Goal: Participate in discussion: Engage in conversation with other users on a specific topic

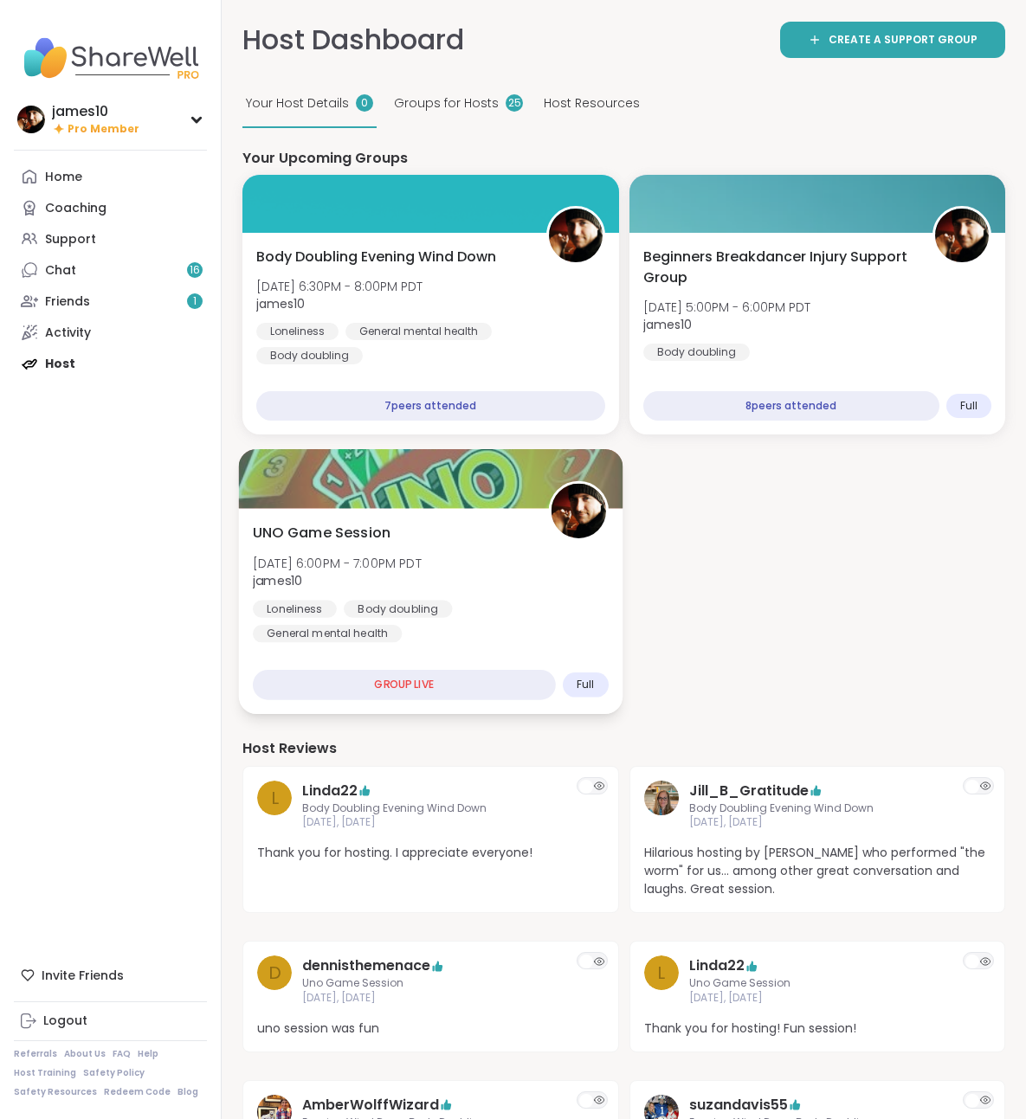
click at [396, 552] on div "UNO Game Session Tue, Oct 07 | 6:00PM - 7:00PM PDT james10 Loneliness Body doub…" at bounding box center [431, 583] width 356 height 120
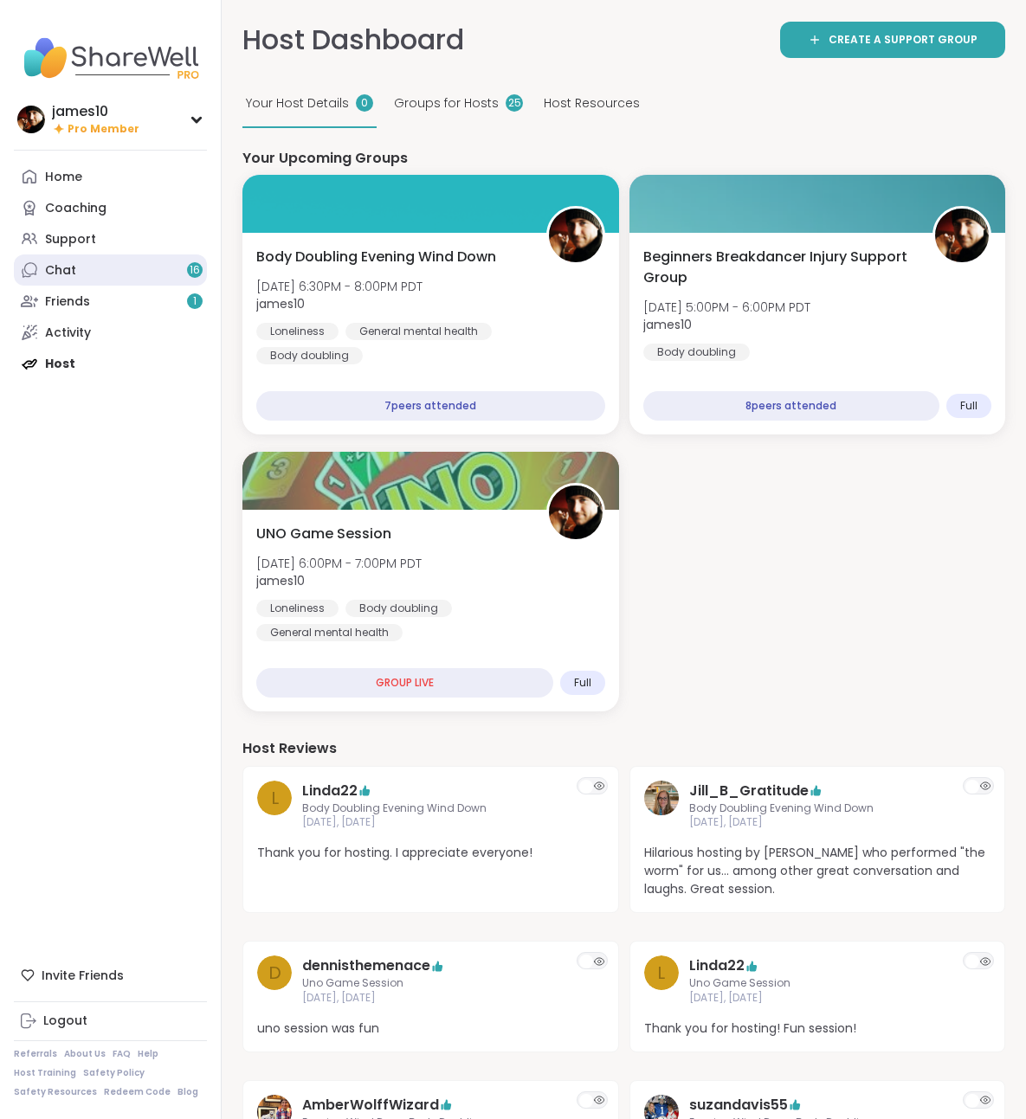
click at [136, 272] on link "Chat 16" at bounding box center [110, 270] width 193 height 31
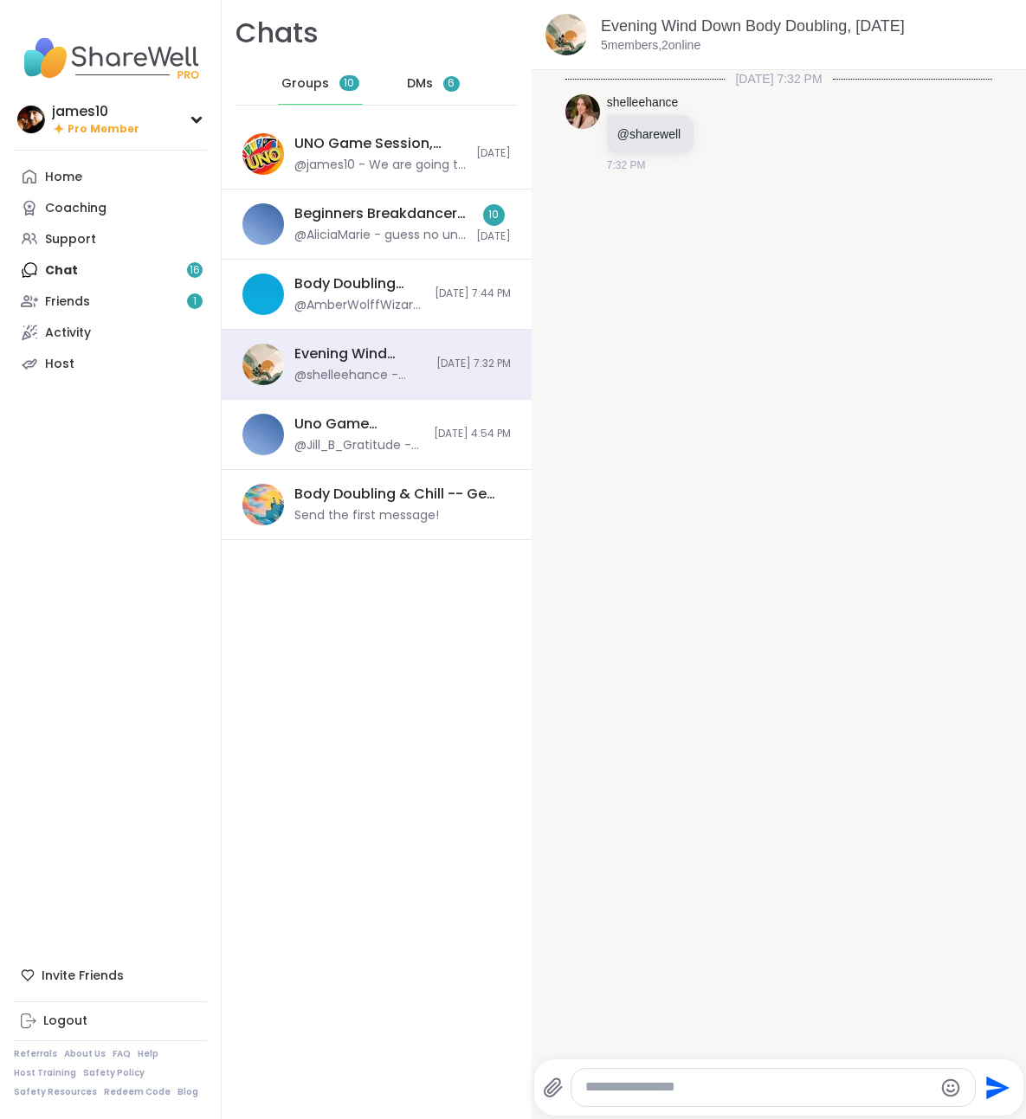
click at [413, 77] on span "DMs" at bounding box center [420, 83] width 26 height 17
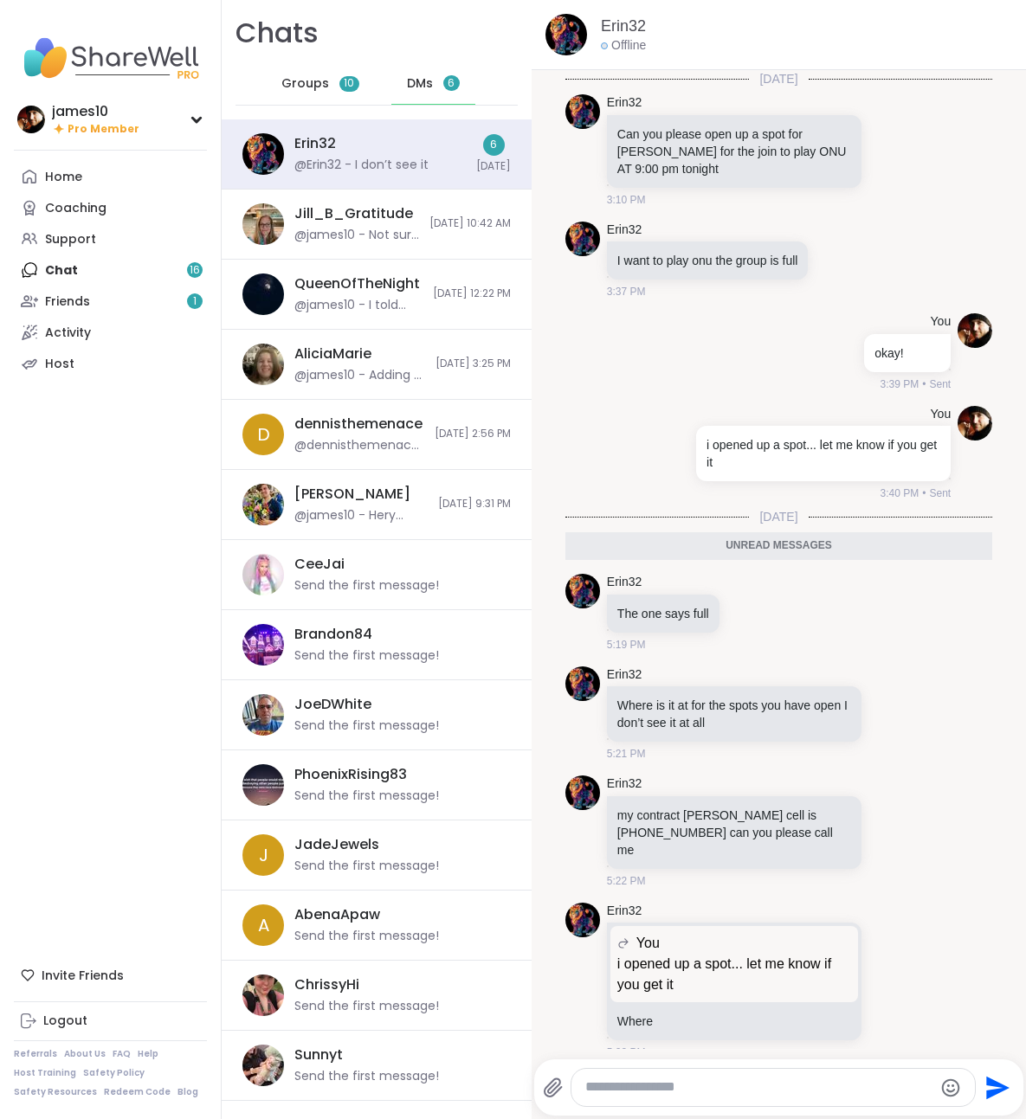
scroll to position [203, 0]
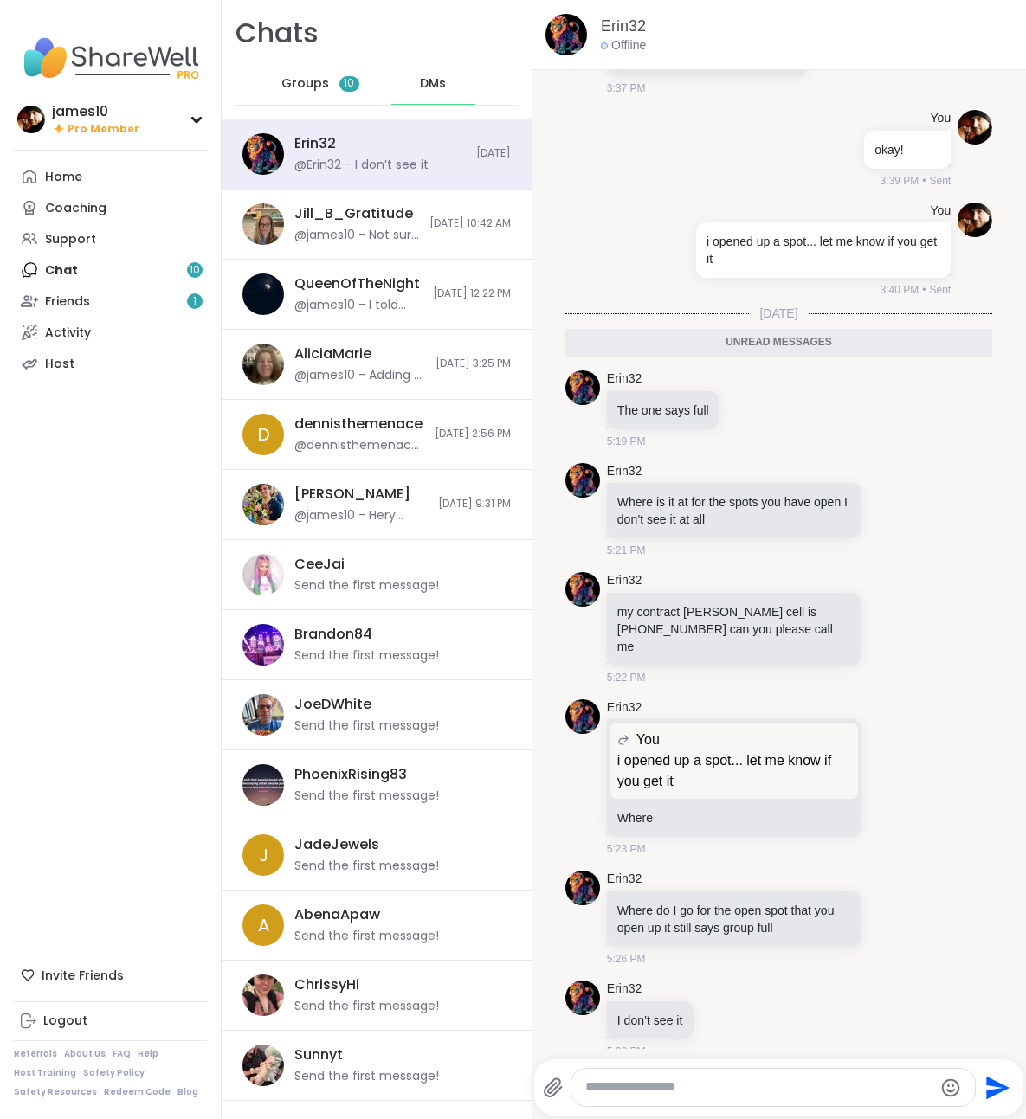
click at [61, 275] on div "Home Coaching Support Chat 10 Friends 1 Activity Host" at bounding box center [110, 270] width 193 height 218
click at [112, 279] on div "Home Coaching Support Chat 10 Friends 1 Activity Host" at bounding box center [110, 270] width 193 height 218
click at [303, 75] on span "Groups" at bounding box center [305, 83] width 48 height 17
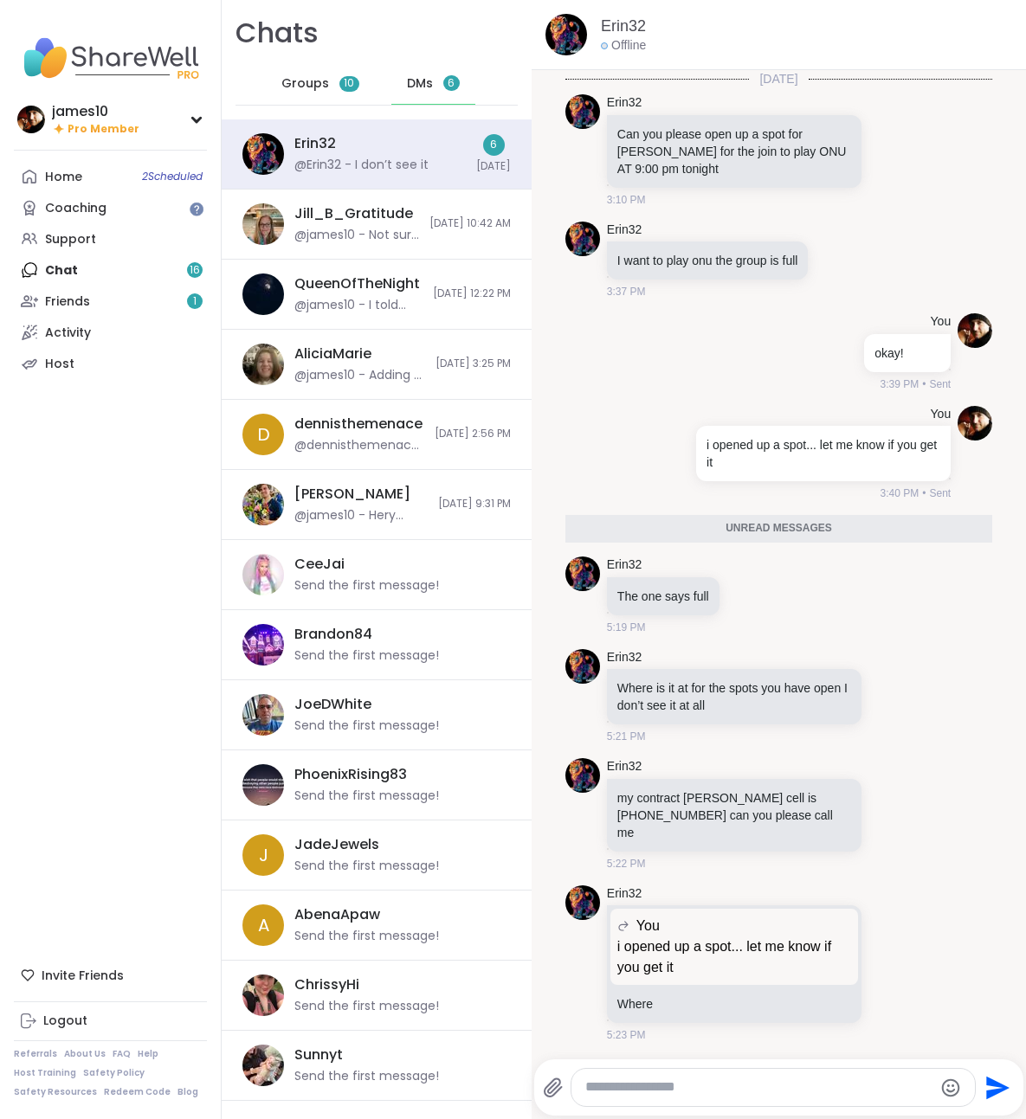
scroll to position [186, 0]
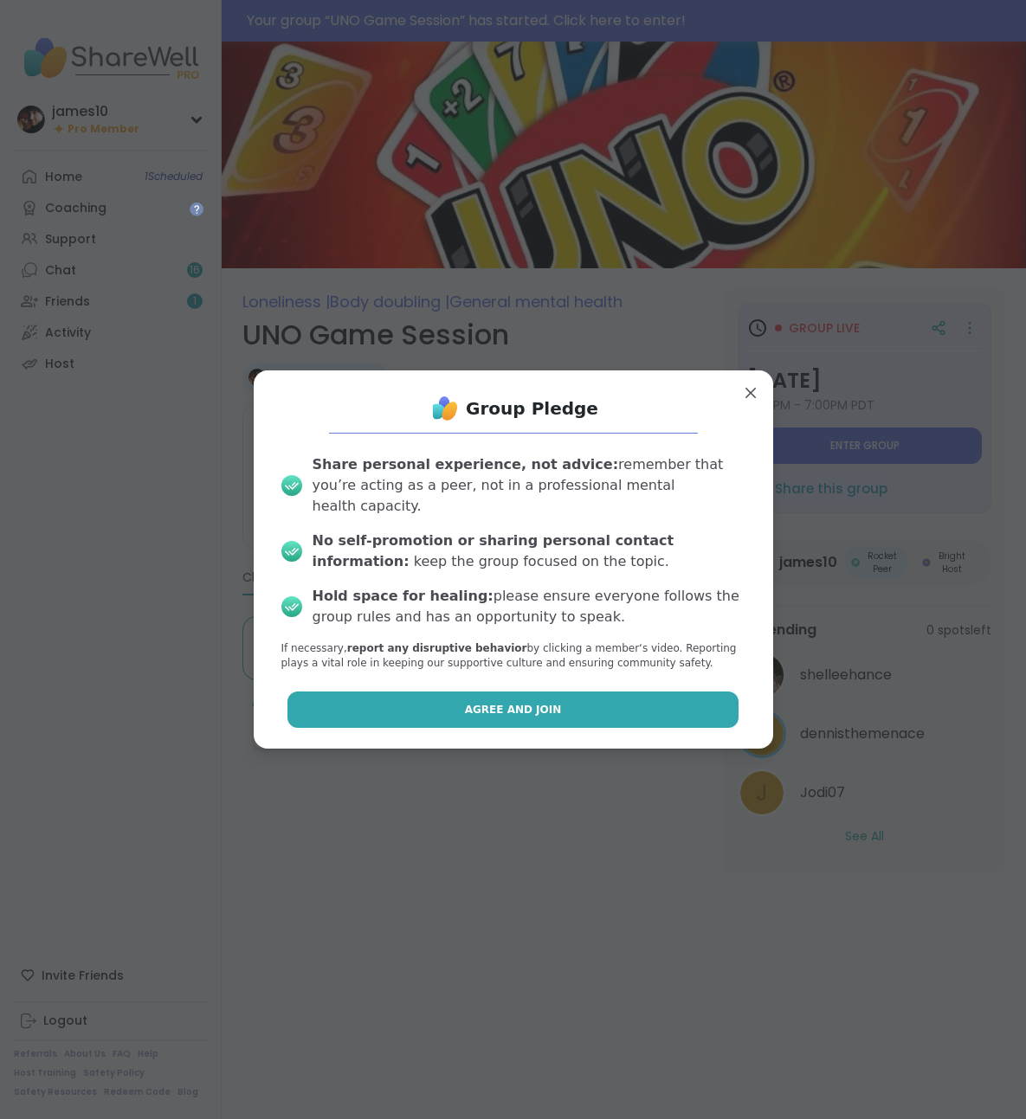
click at [494, 692] on button "Agree and Join" at bounding box center [512, 710] width 451 height 36
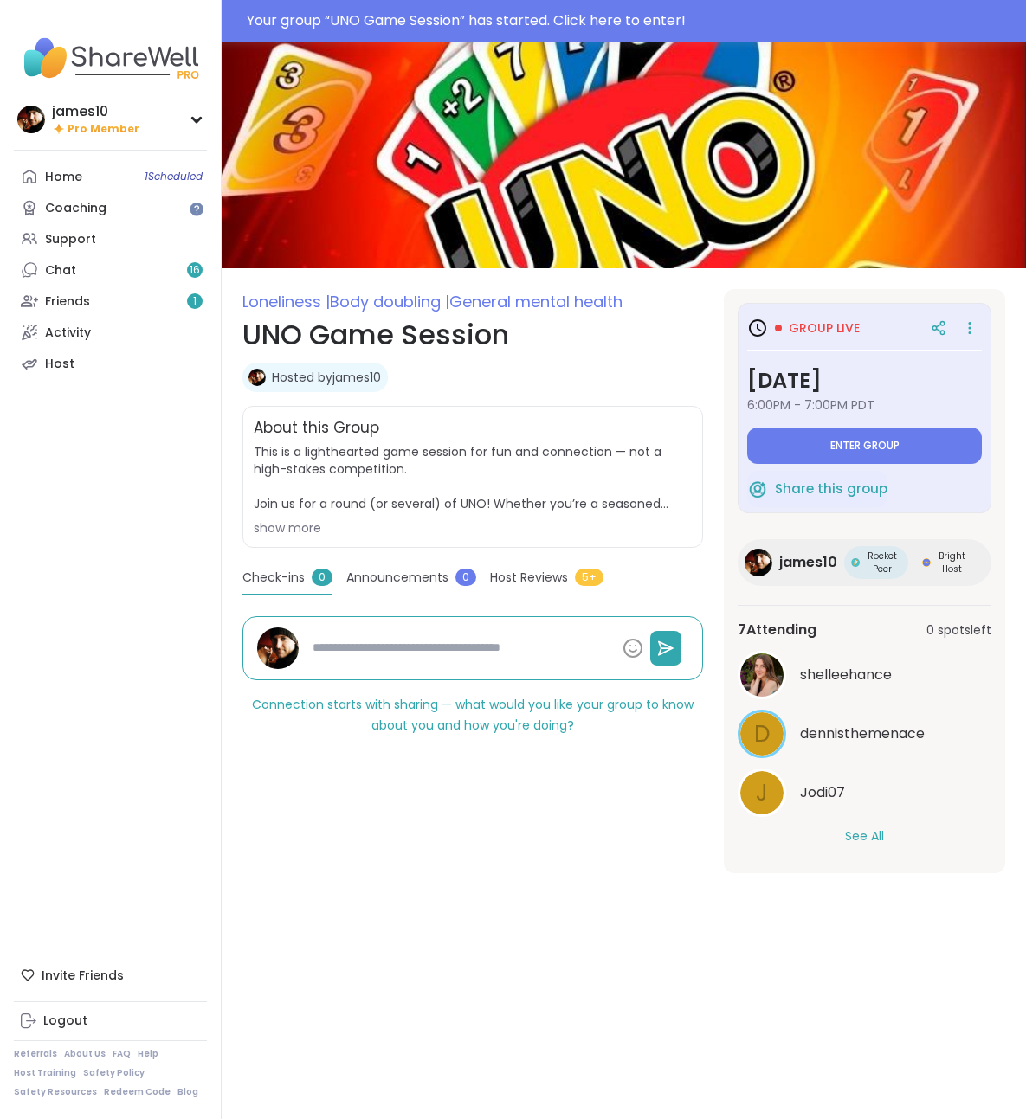
type textarea "*"
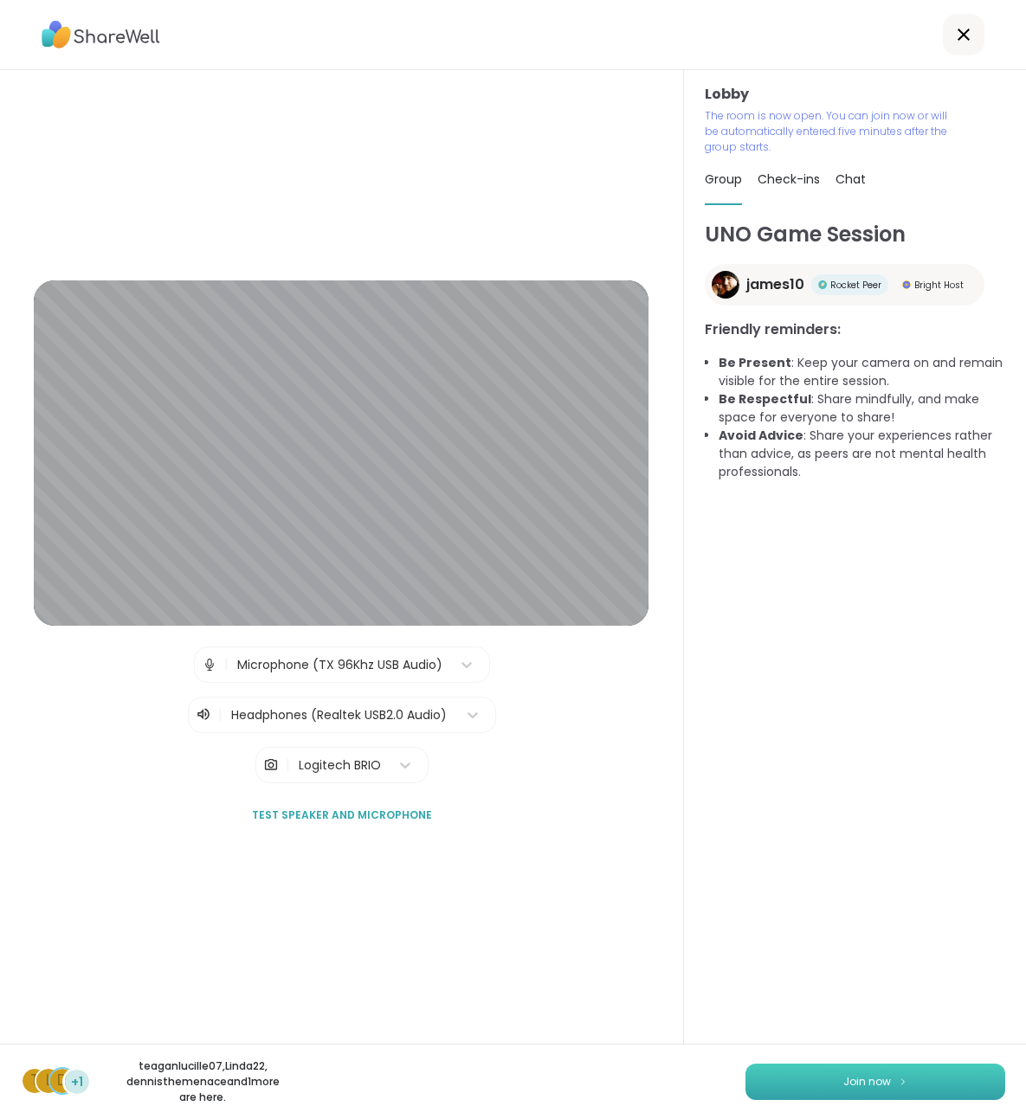
click at [896, 1070] on button "Join now" at bounding box center [875, 1082] width 260 height 36
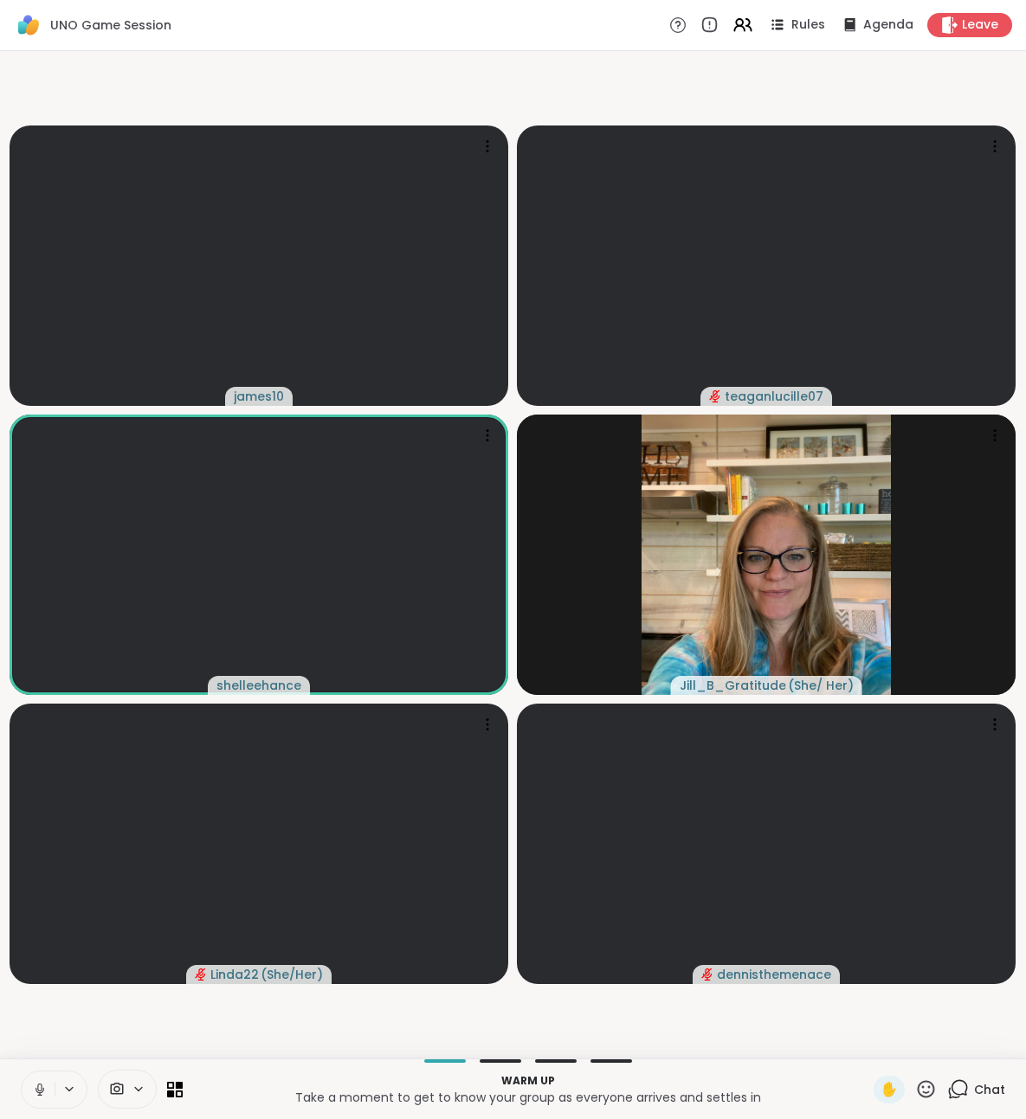
click at [38, 1093] on icon at bounding box center [39, 1089] width 9 height 5
click at [989, 1079] on div "Chat" at bounding box center [976, 1090] width 58 height 28
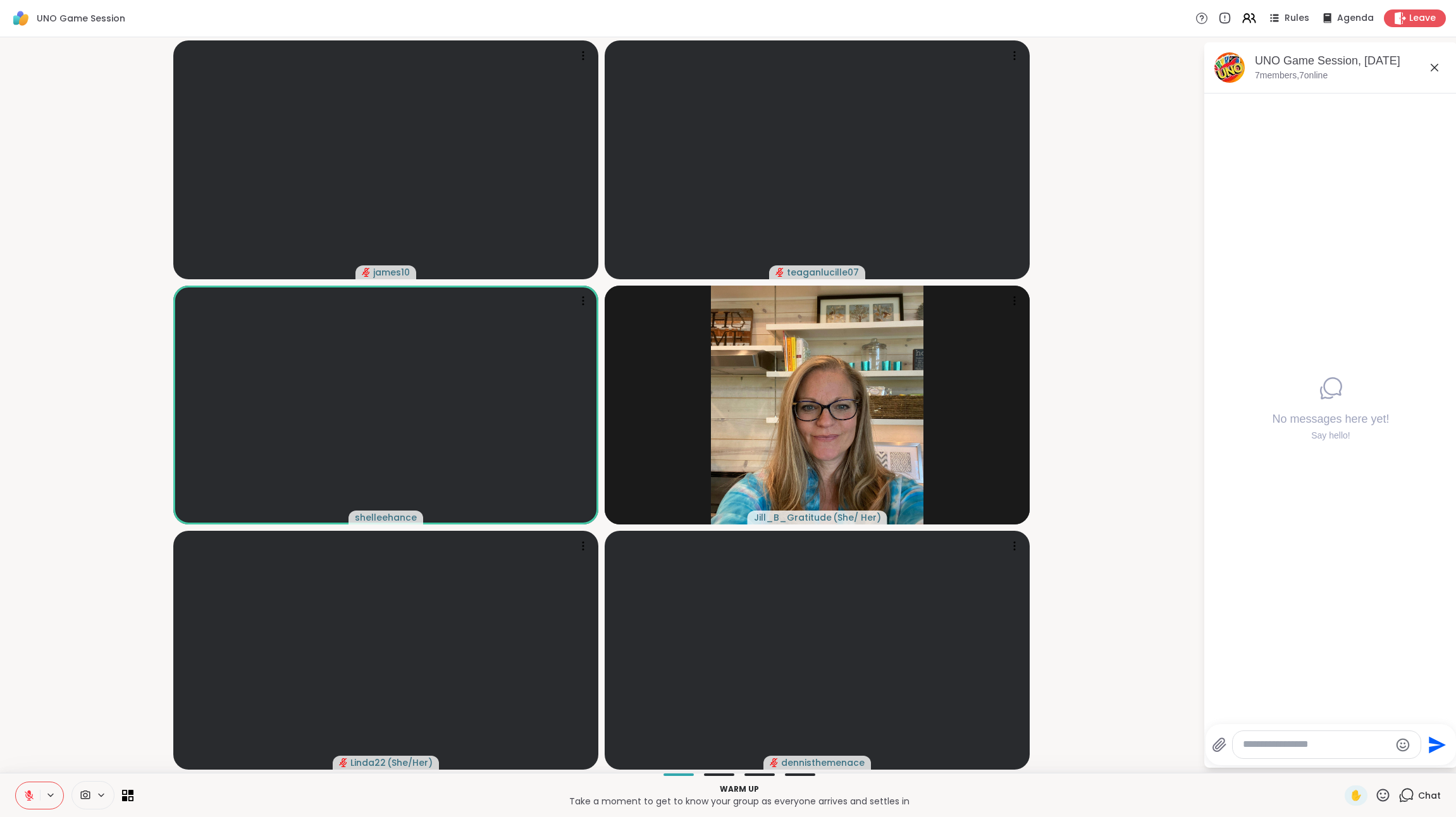
click at [749, 745] on textarea "Type your message" at bounding box center [1316, 745] width 148 height 13
type textarea "**********"
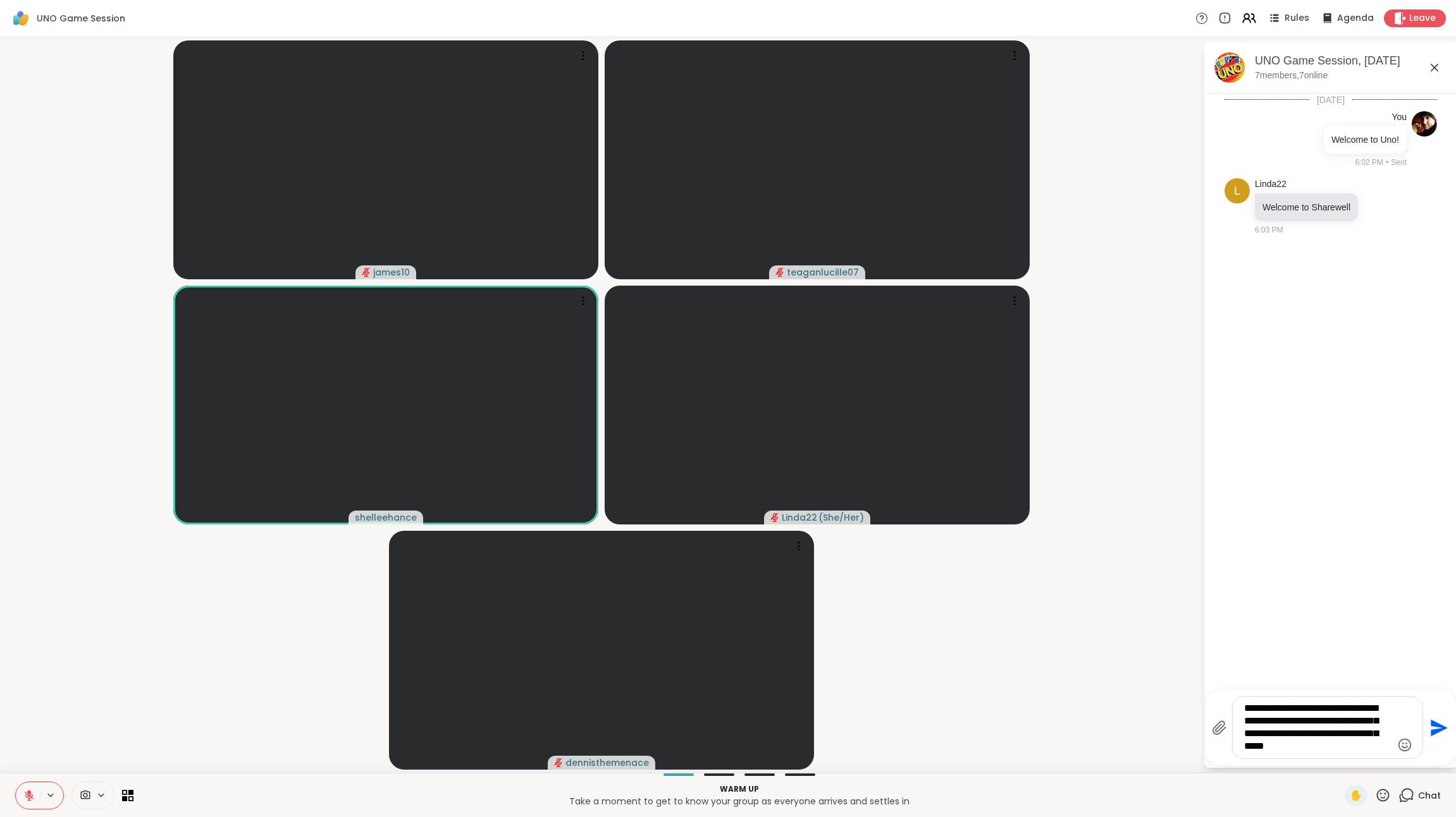
type textarea "**********"
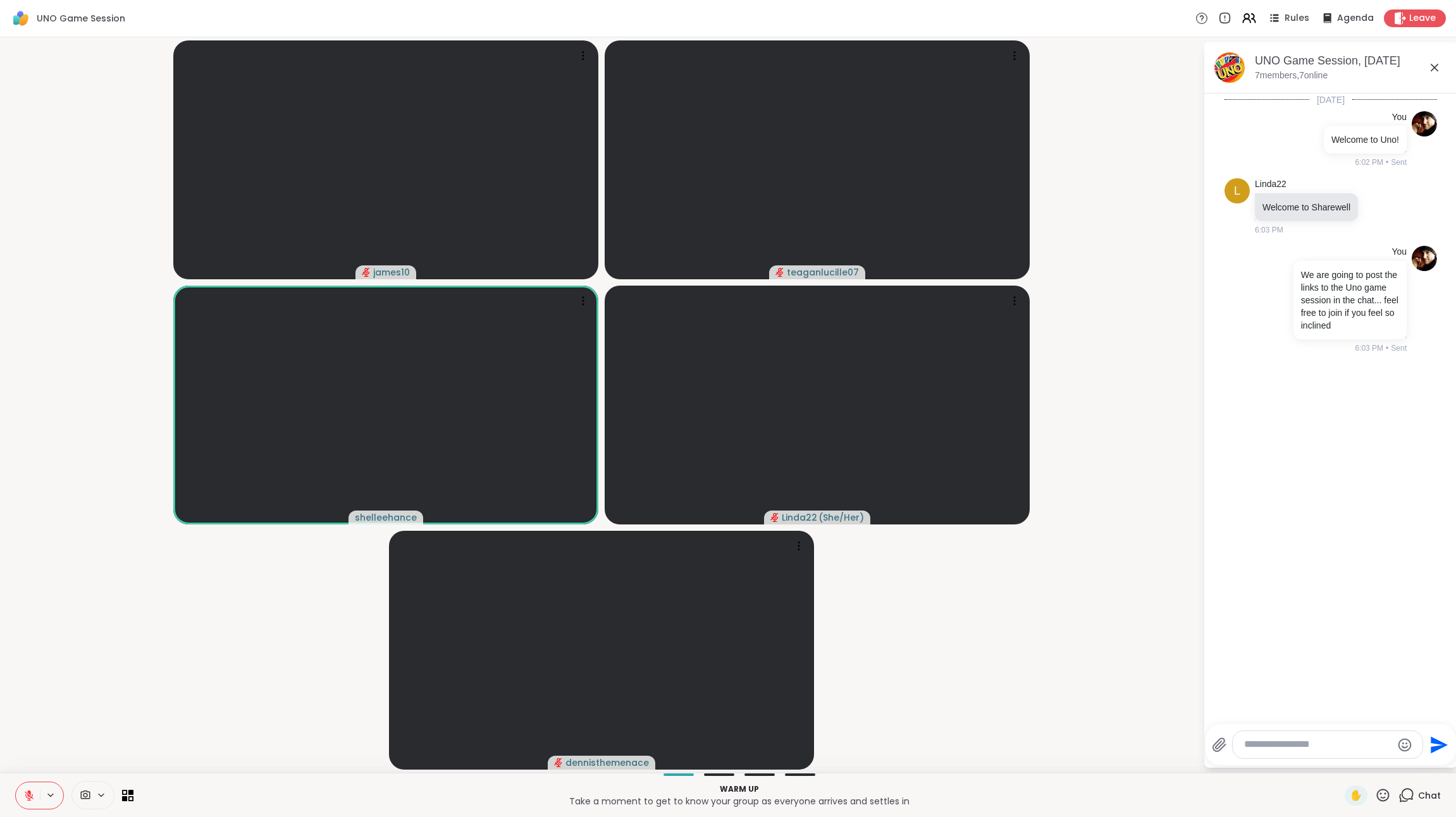
click at [29, 793] on icon at bounding box center [28, 792] width 4 height 5
click at [749, 734] on video-player-container "james10 teaganlucille07 shelleehance Linda22 ( She/Her ) dennisthemenace" at bounding box center [601, 405] width 1188 height 726
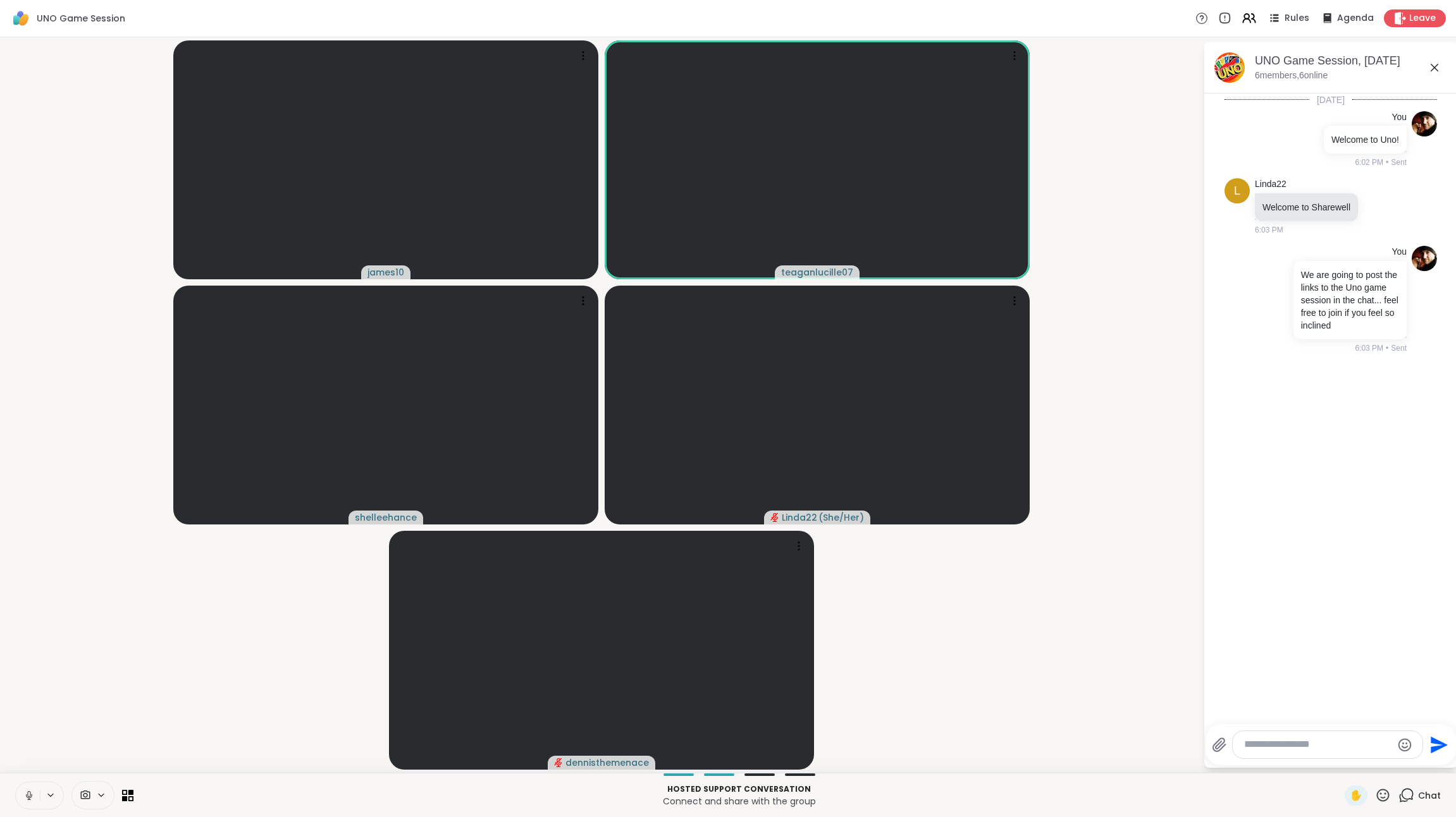
click at [749, 744] on textarea "Type your message" at bounding box center [1318, 745] width 148 height 13
paste textarea "**********"
type textarea "**********"
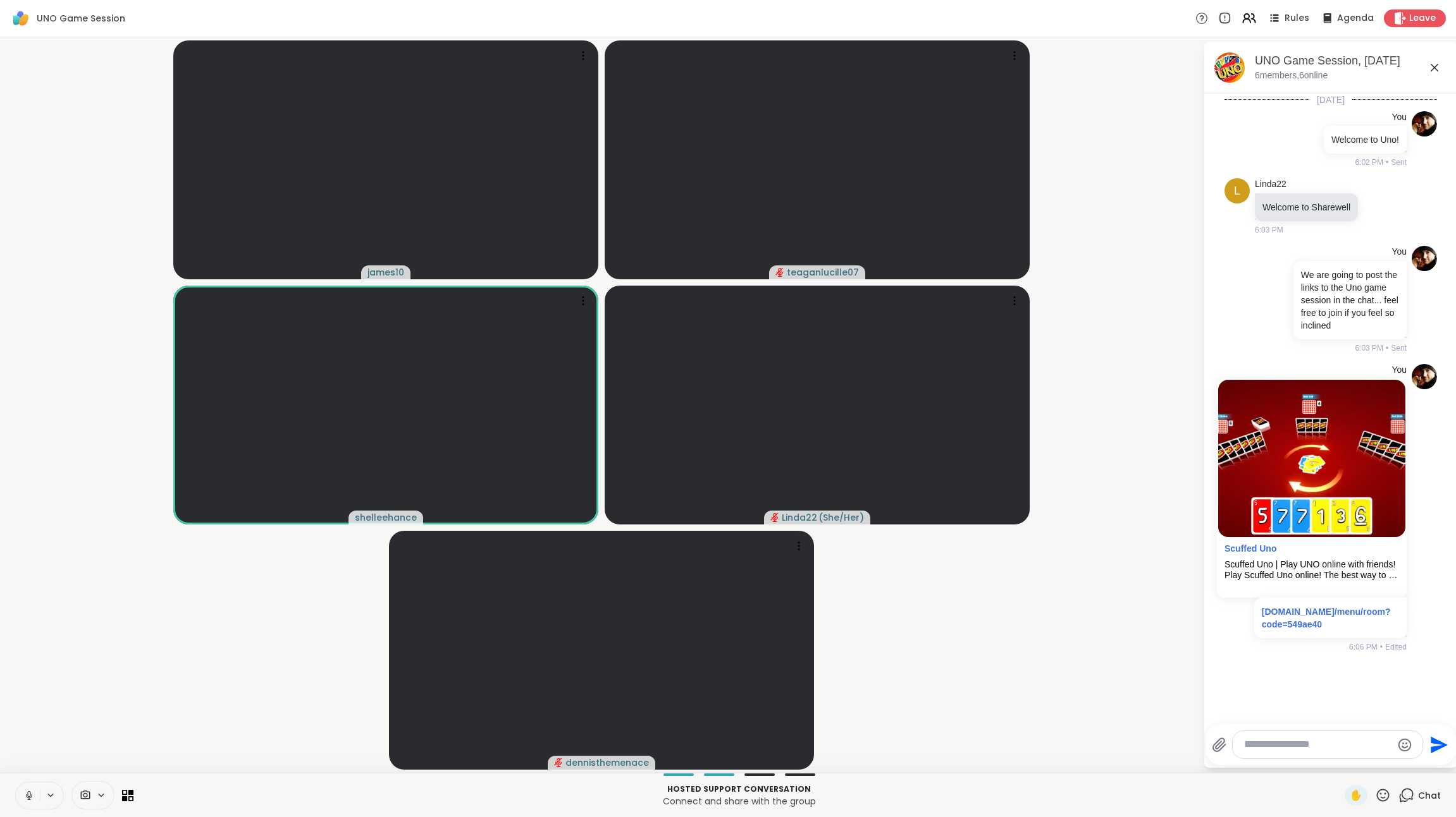
click at [26, 795] on icon at bounding box center [28, 795] width 7 height 4
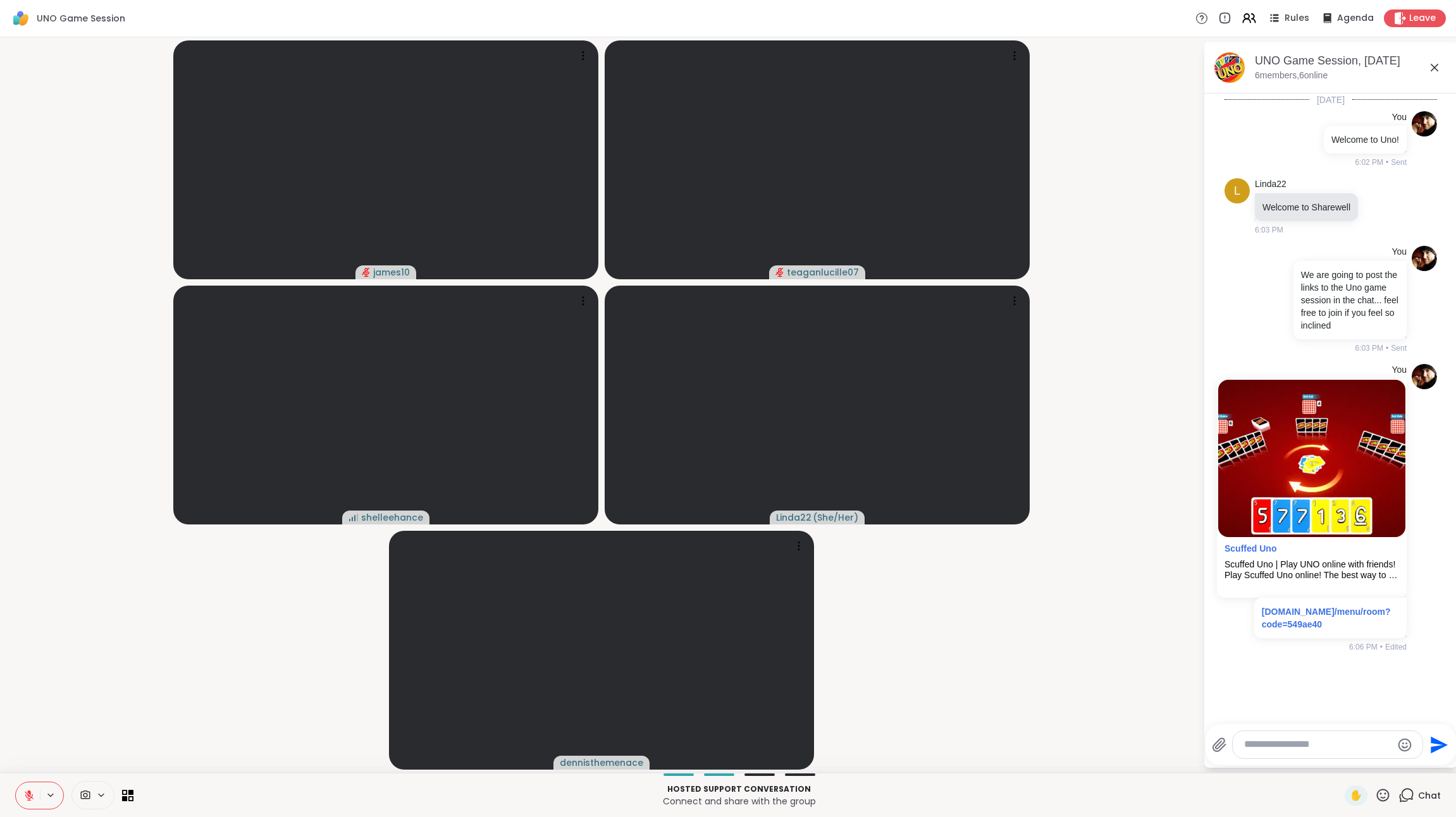
click at [29, 799] on icon at bounding box center [29, 796] width 9 height 9
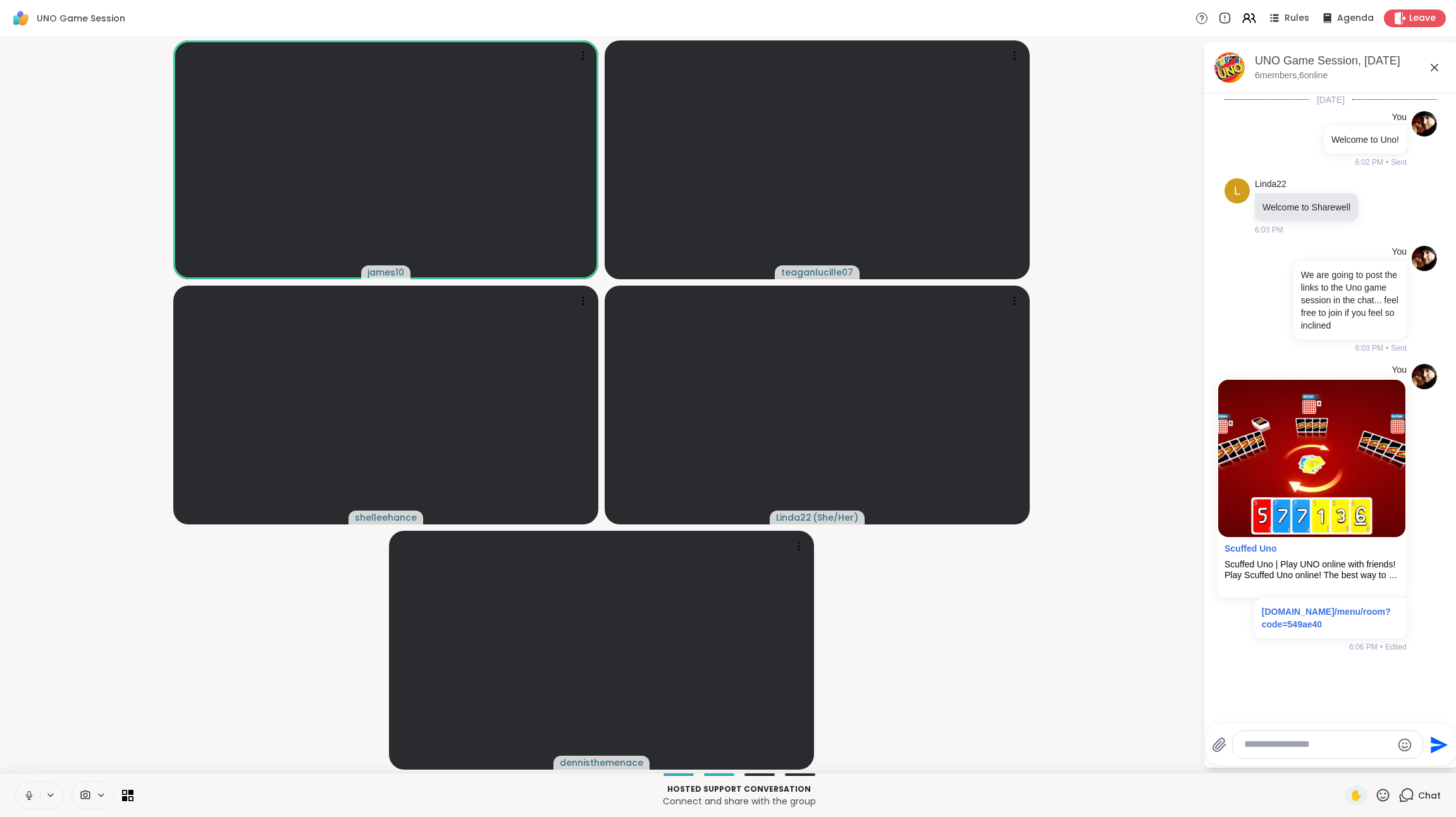
click at [20, 801] on button at bounding box center [28, 796] width 24 height 26
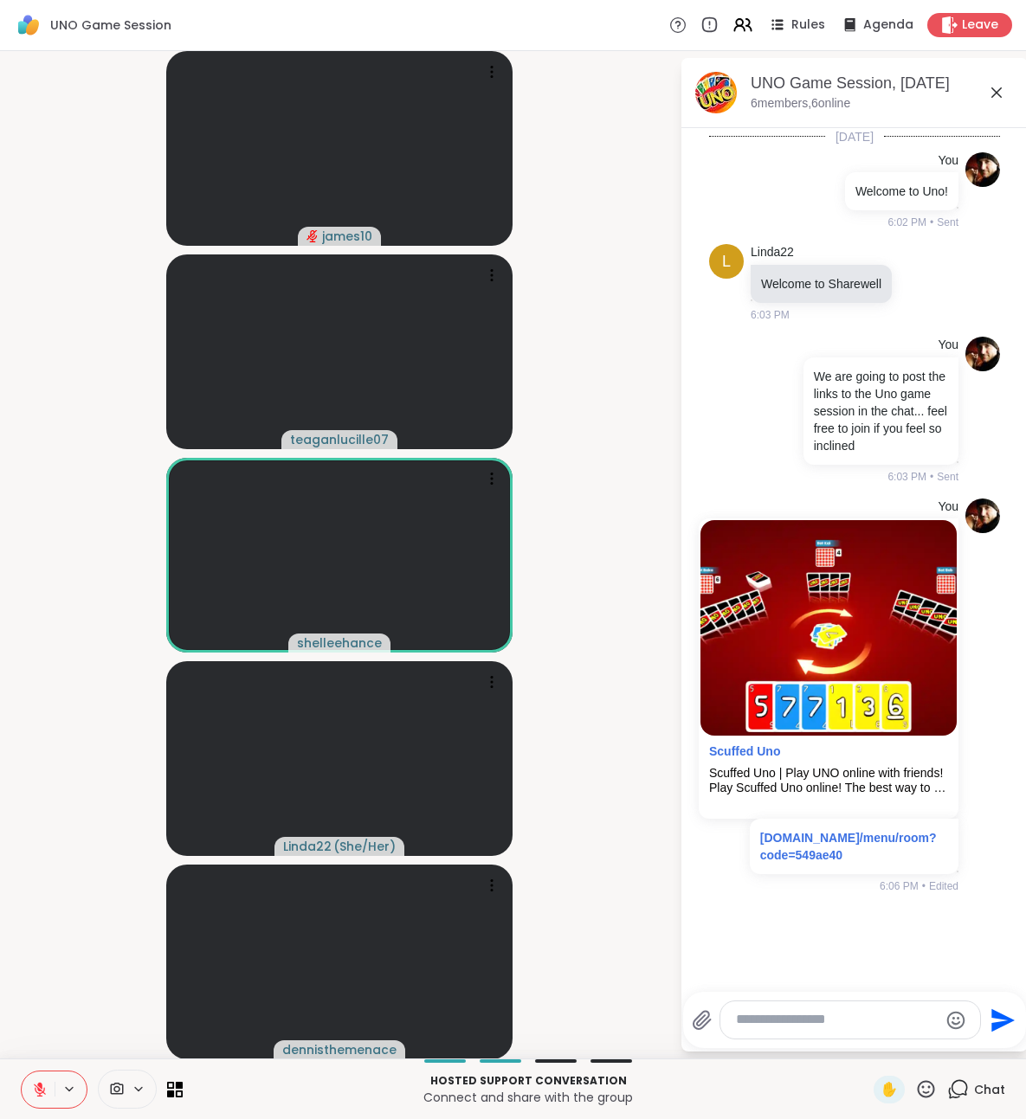
click at [33, 1101] on button at bounding box center [38, 1090] width 33 height 36
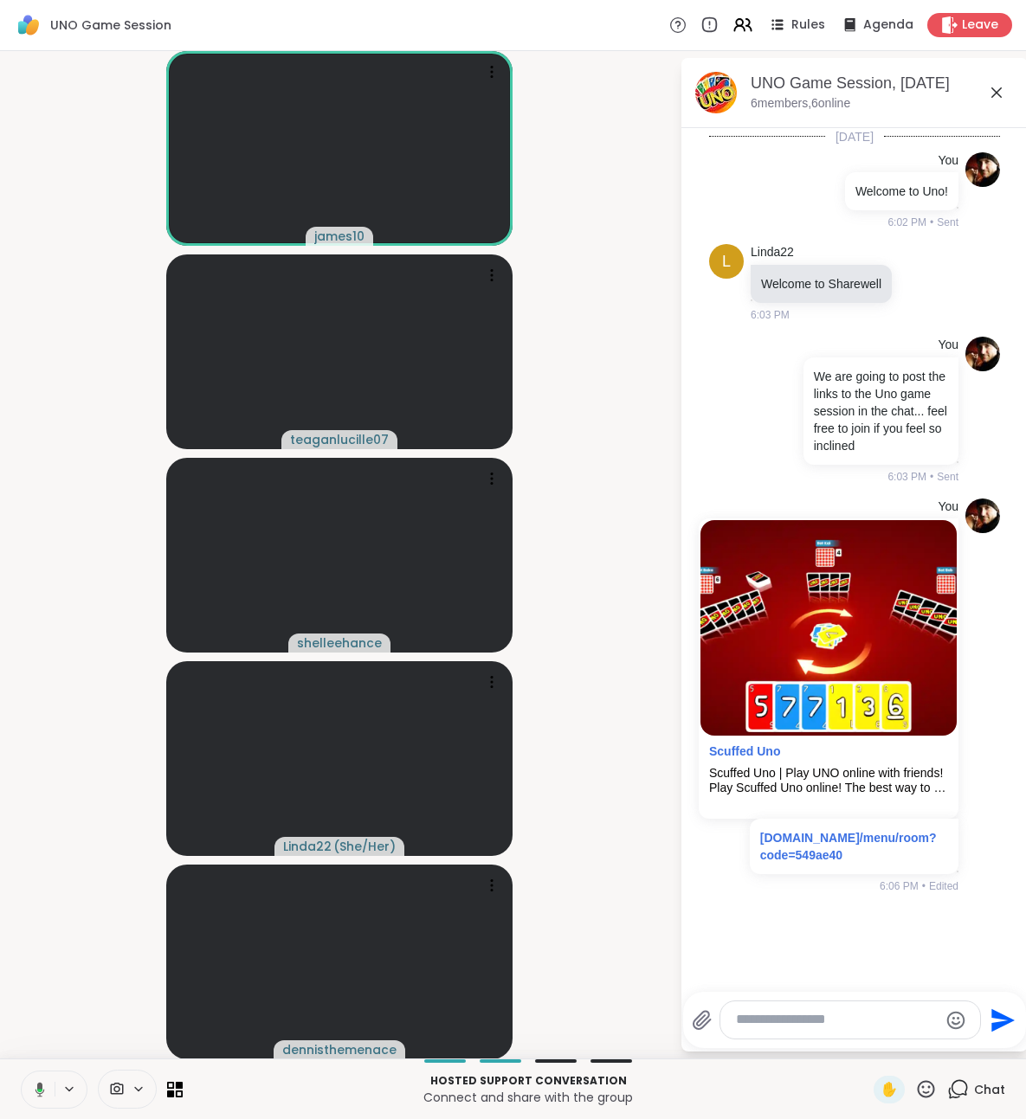
click at [42, 1094] on icon at bounding box center [37, 1090] width 16 height 16
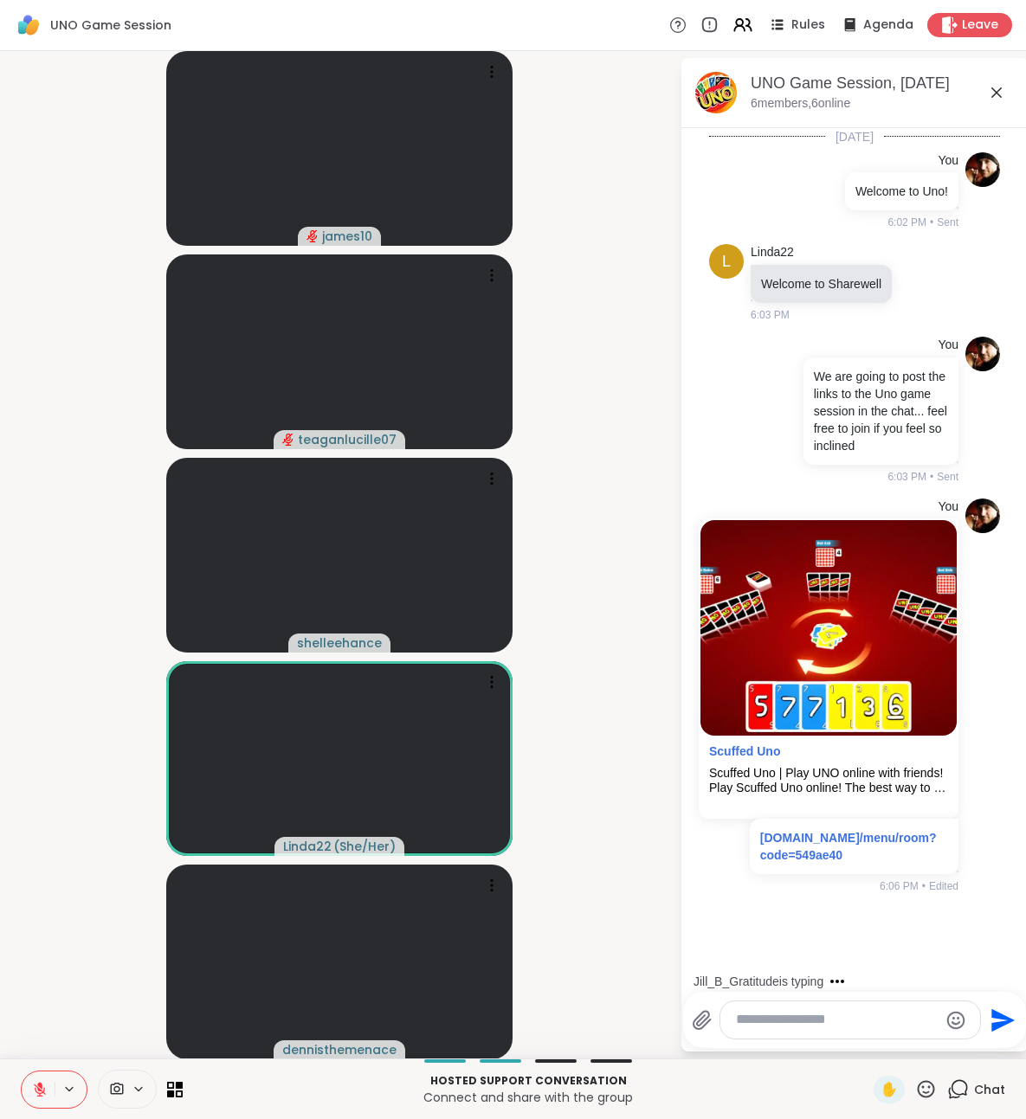
click at [43, 1096] on icon at bounding box center [40, 1090] width 16 height 16
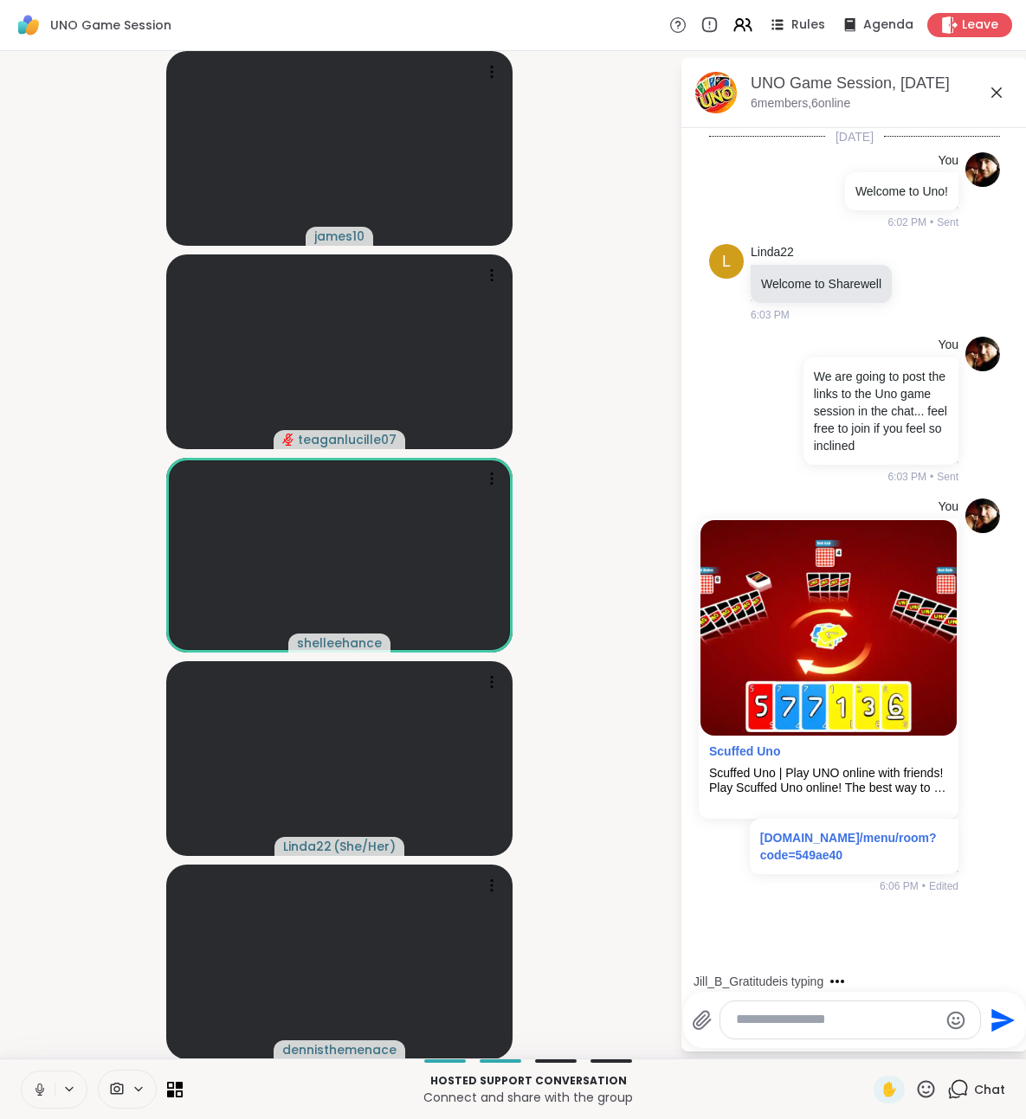
click at [41, 1085] on icon at bounding box center [39, 1088] width 4 height 8
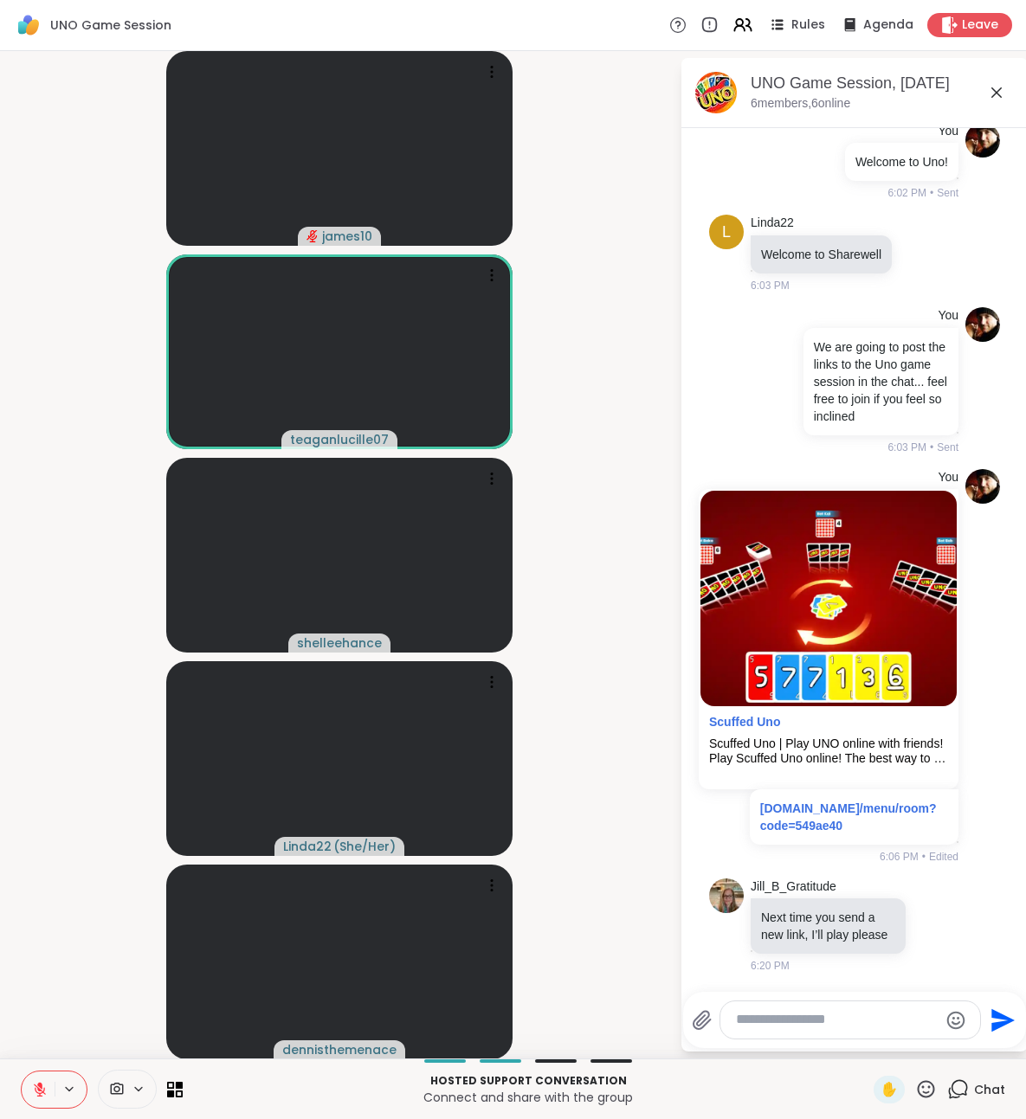
click at [848, 1023] on textarea "Type your message" at bounding box center [837, 1020] width 202 height 18
type textarea "*****"
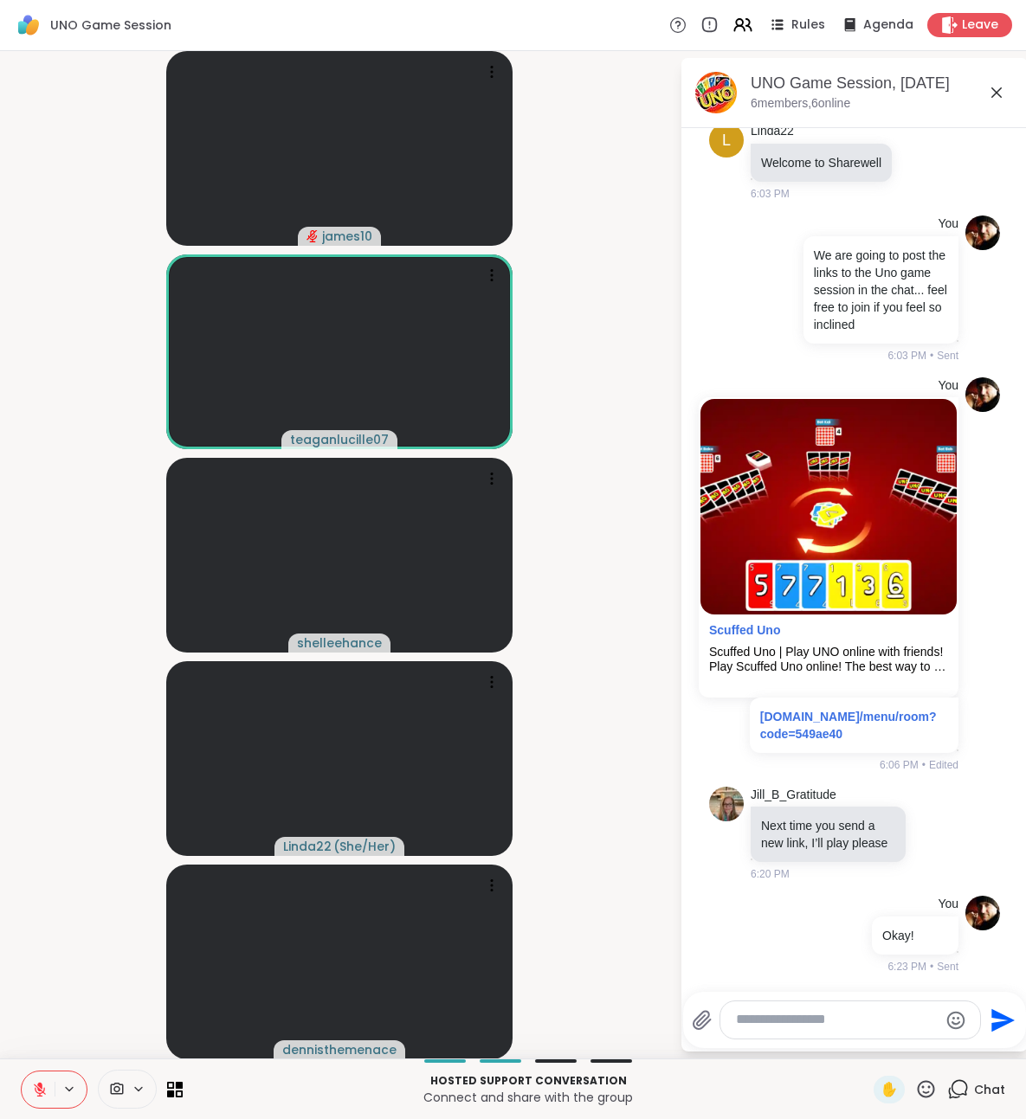
click at [40, 1089] on icon at bounding box center [40, 1090] width 12 height 12
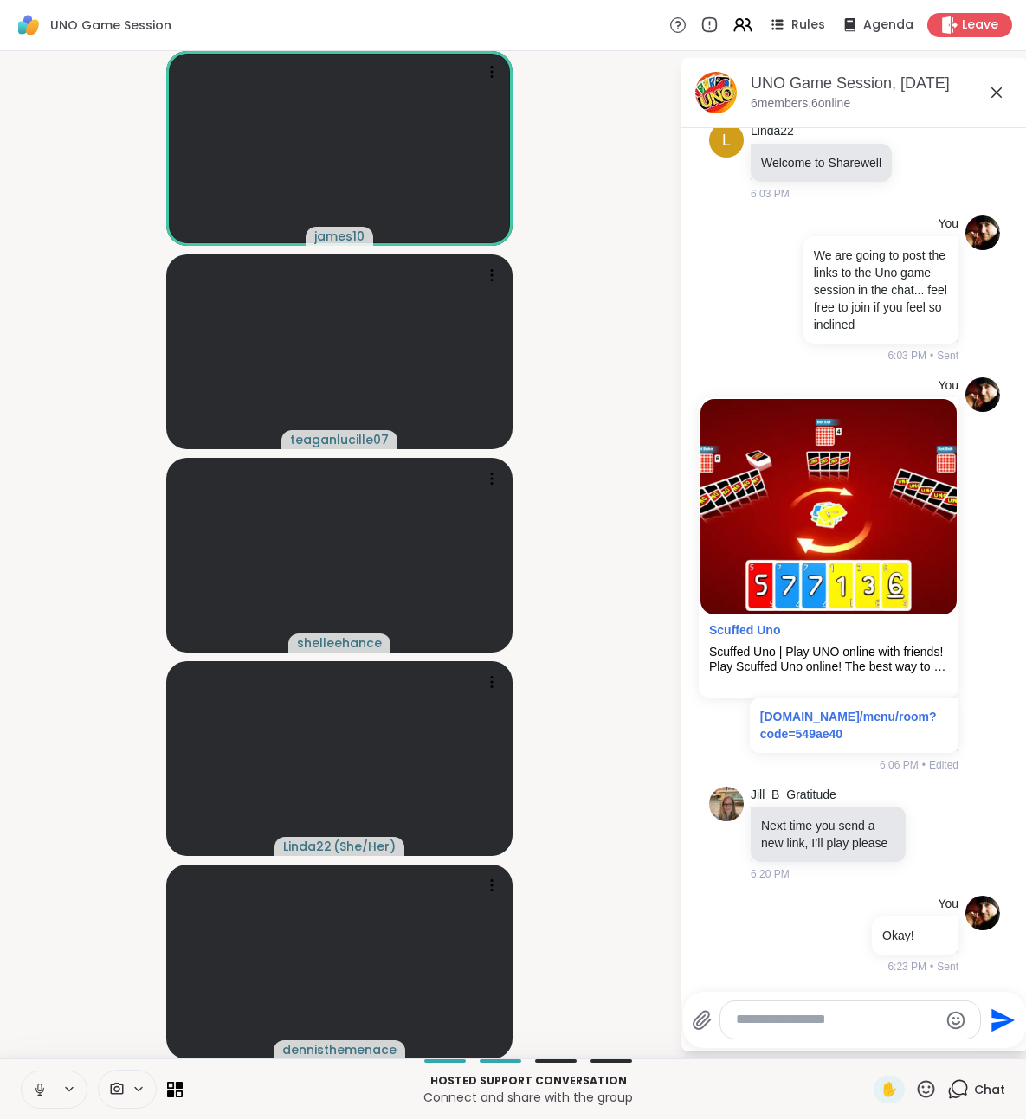
click at [40, 1094] on icon at bounding box center [39, 1094] width 1 height 3
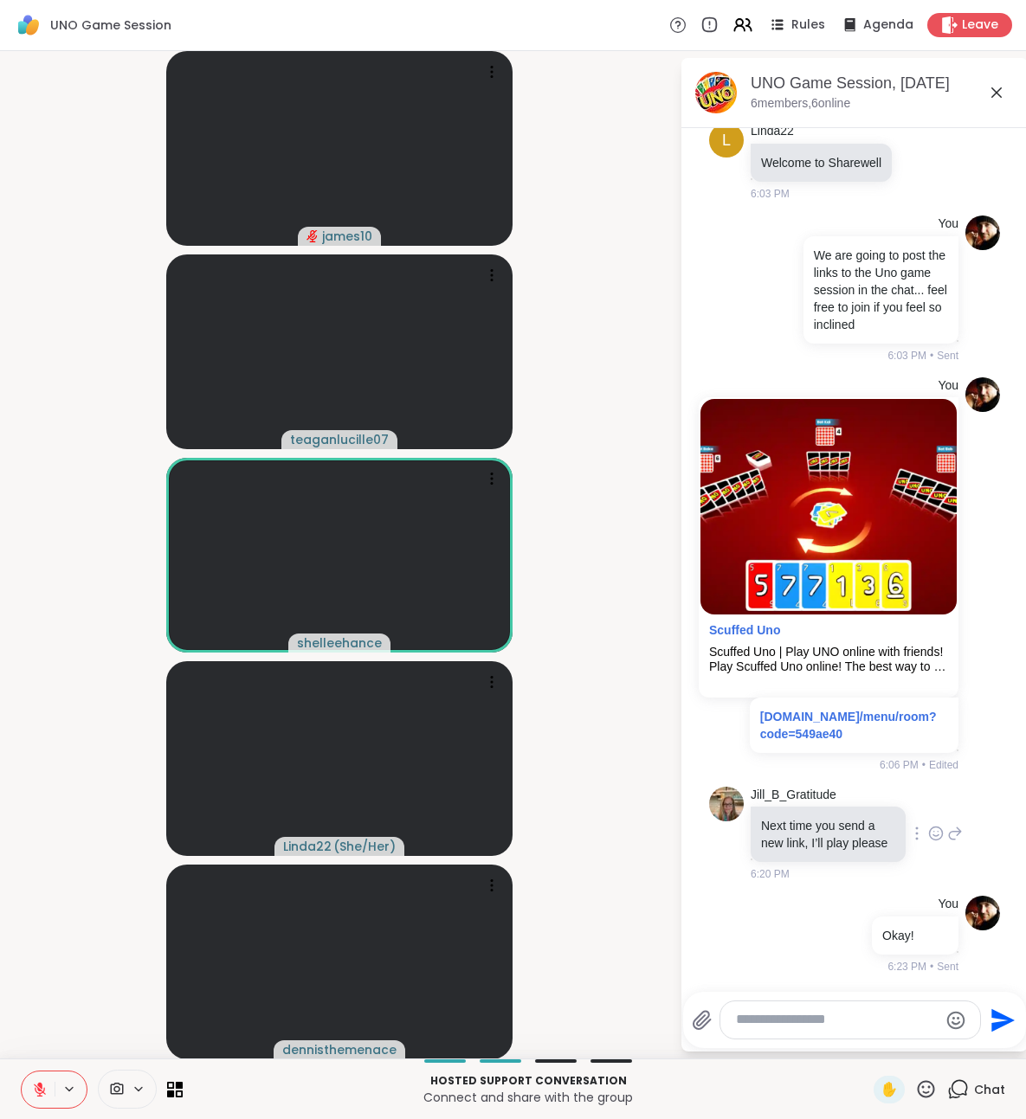
click at [937, 837] on icon at bounding box center [936, 833] width 16 height 17
click at [765, 813] on div "Select Reaction: Thumbs up" at bounding box center [760, 806] width 16 height 16
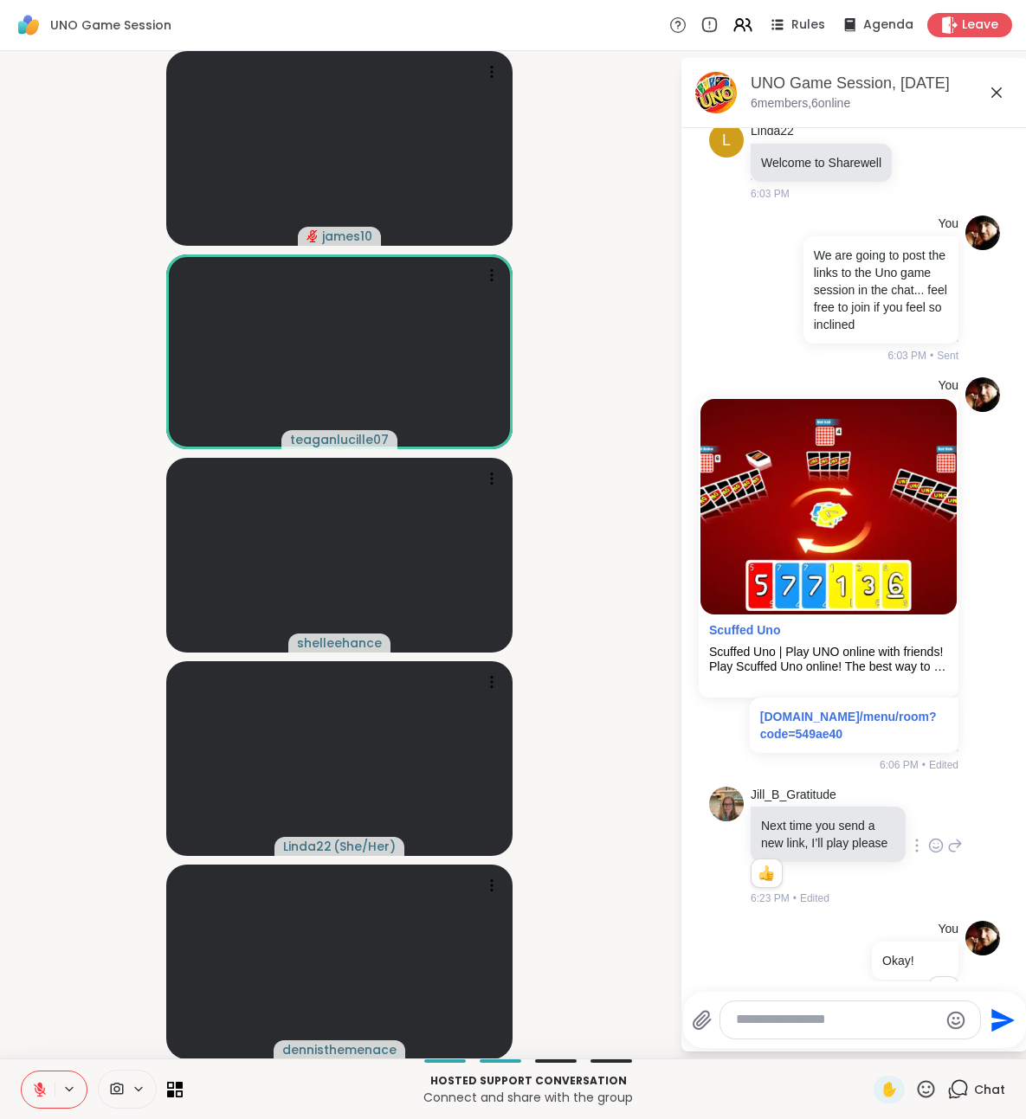
scroll to position [171, 0]
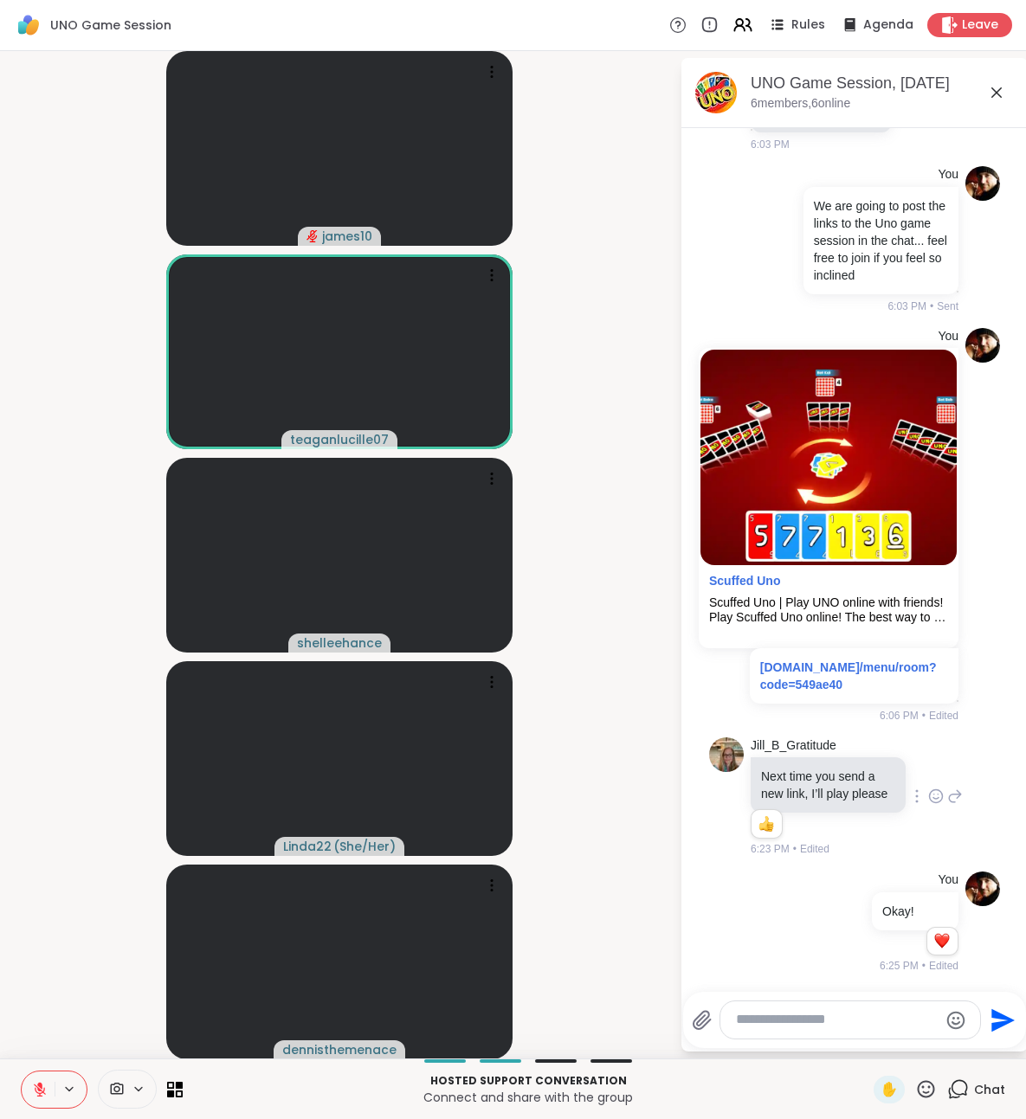
click at [41, 1086] on icon at bounding box center [39, 1085] width 5 height 7
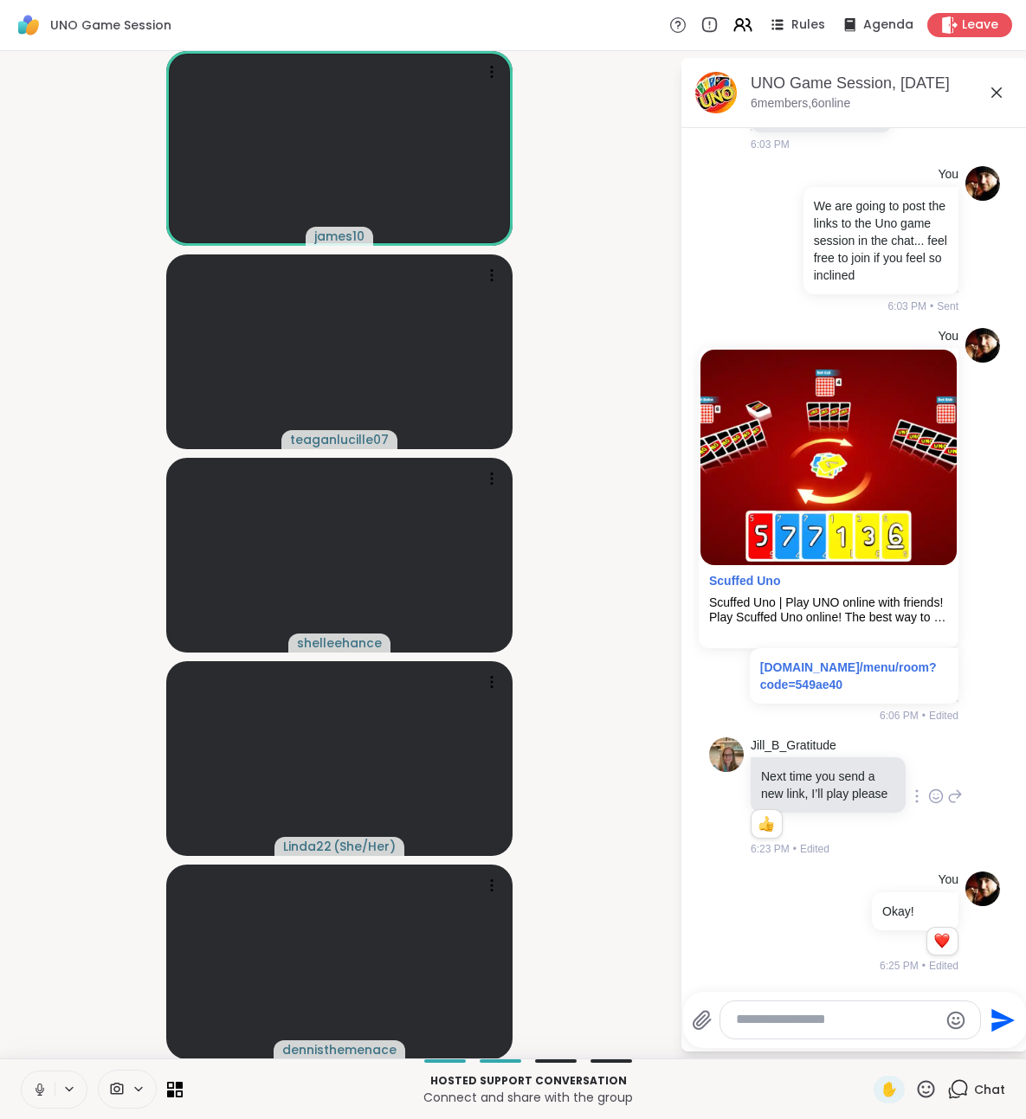
click at [42, 1098] on button at bounding box center [38, 1090] width 33 height 36
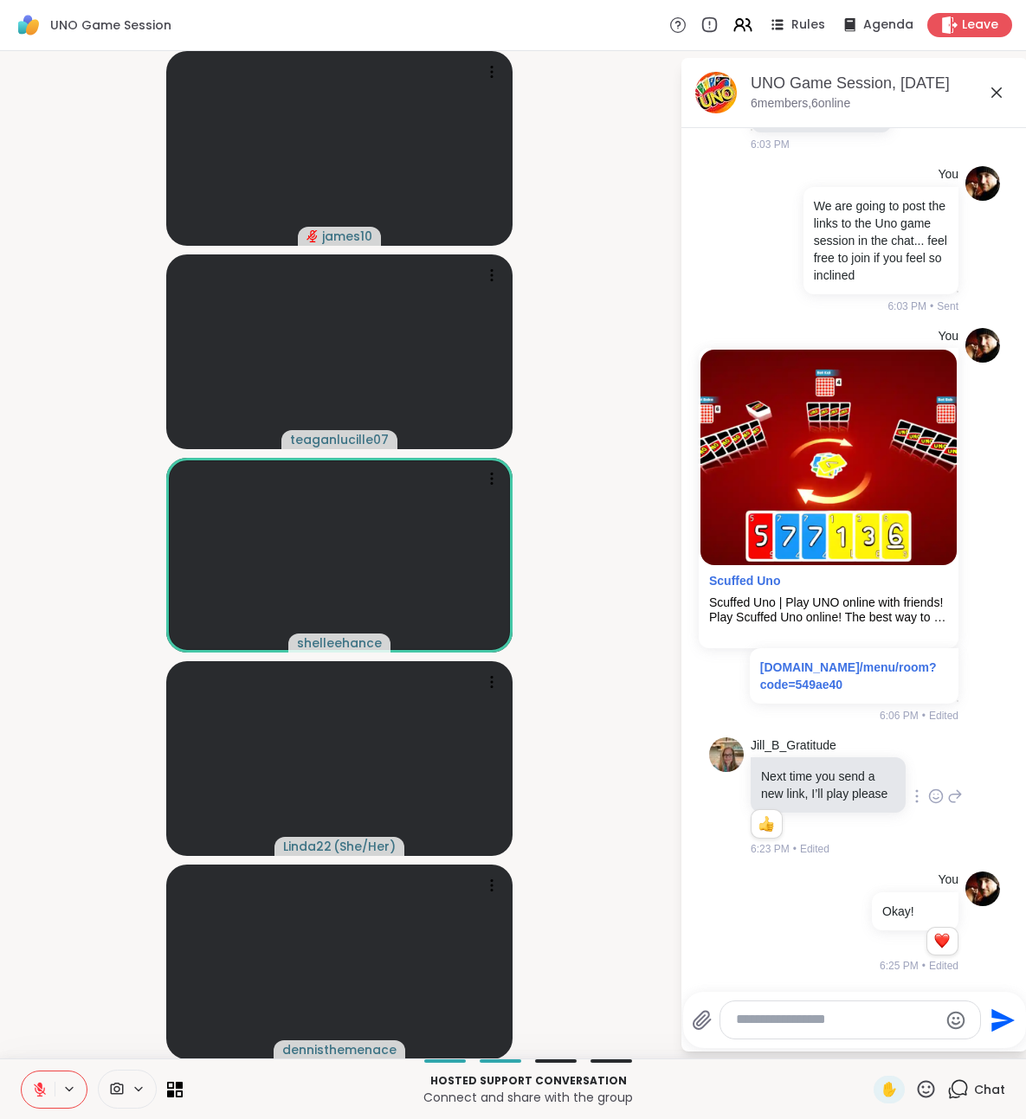
click at [39, 1092] on icon at bounding box center [40, 1090] width 16 height 16
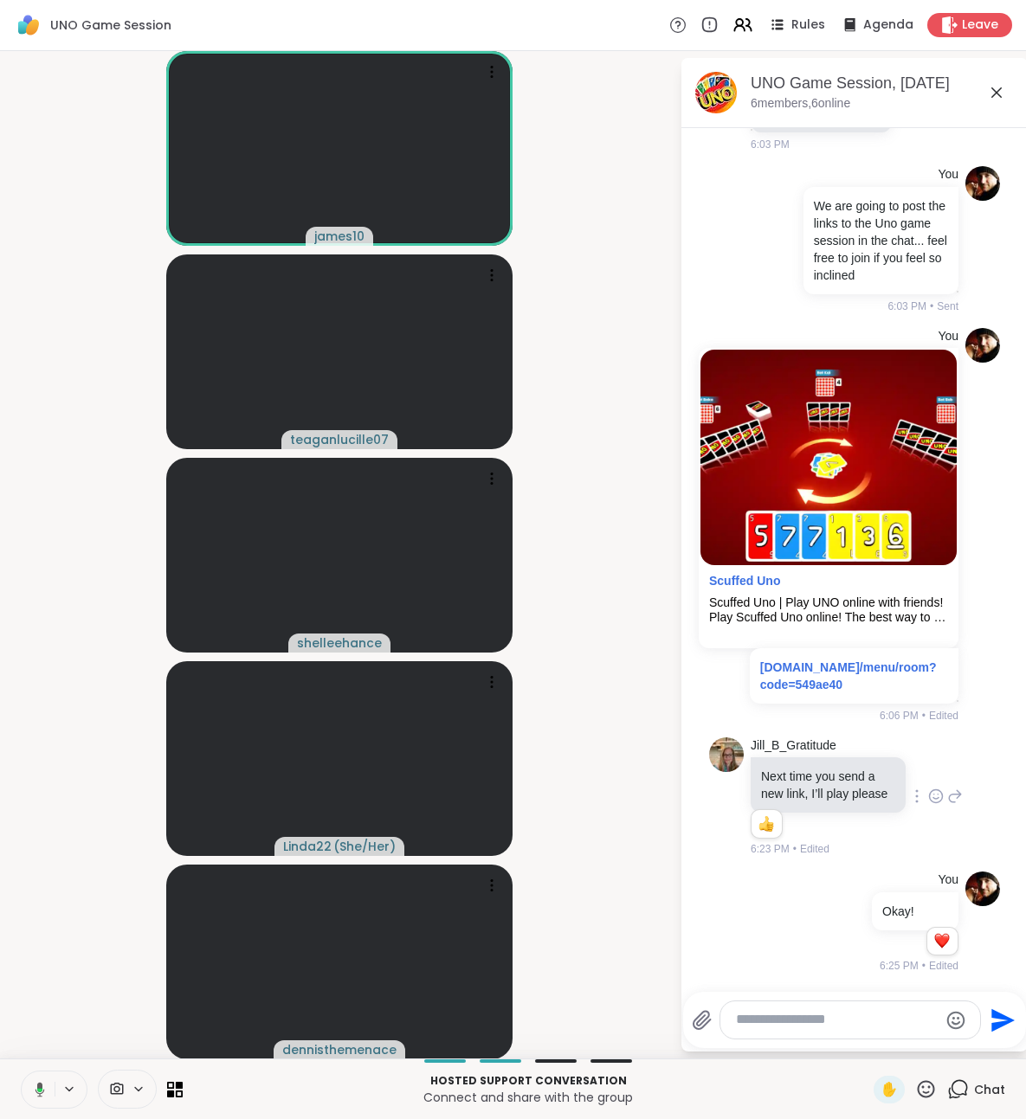
click at [790, 1018] on textarea "Type your message" at bounding box center [837, 1020] width 202 height 18
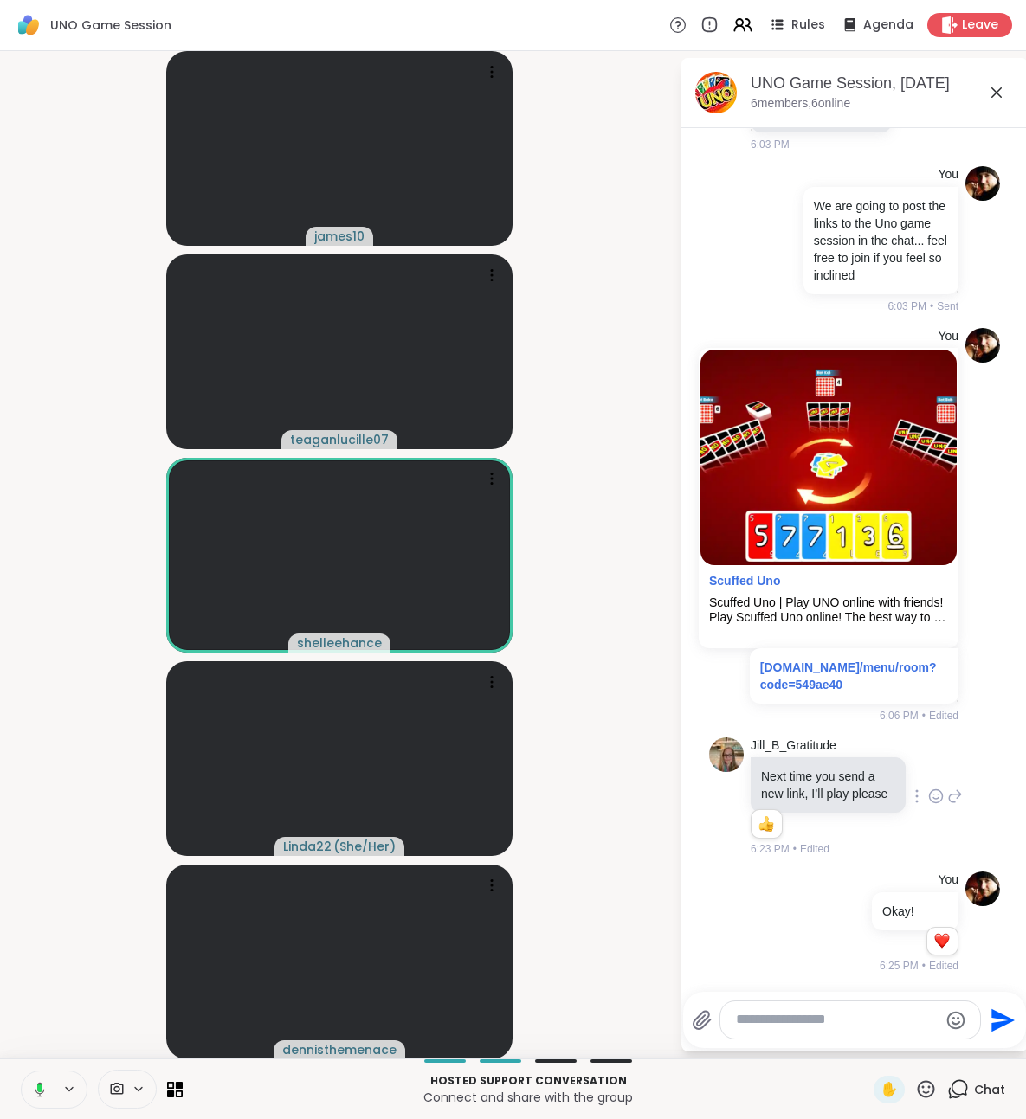
paste textarea "**********"
type textarea "**********"
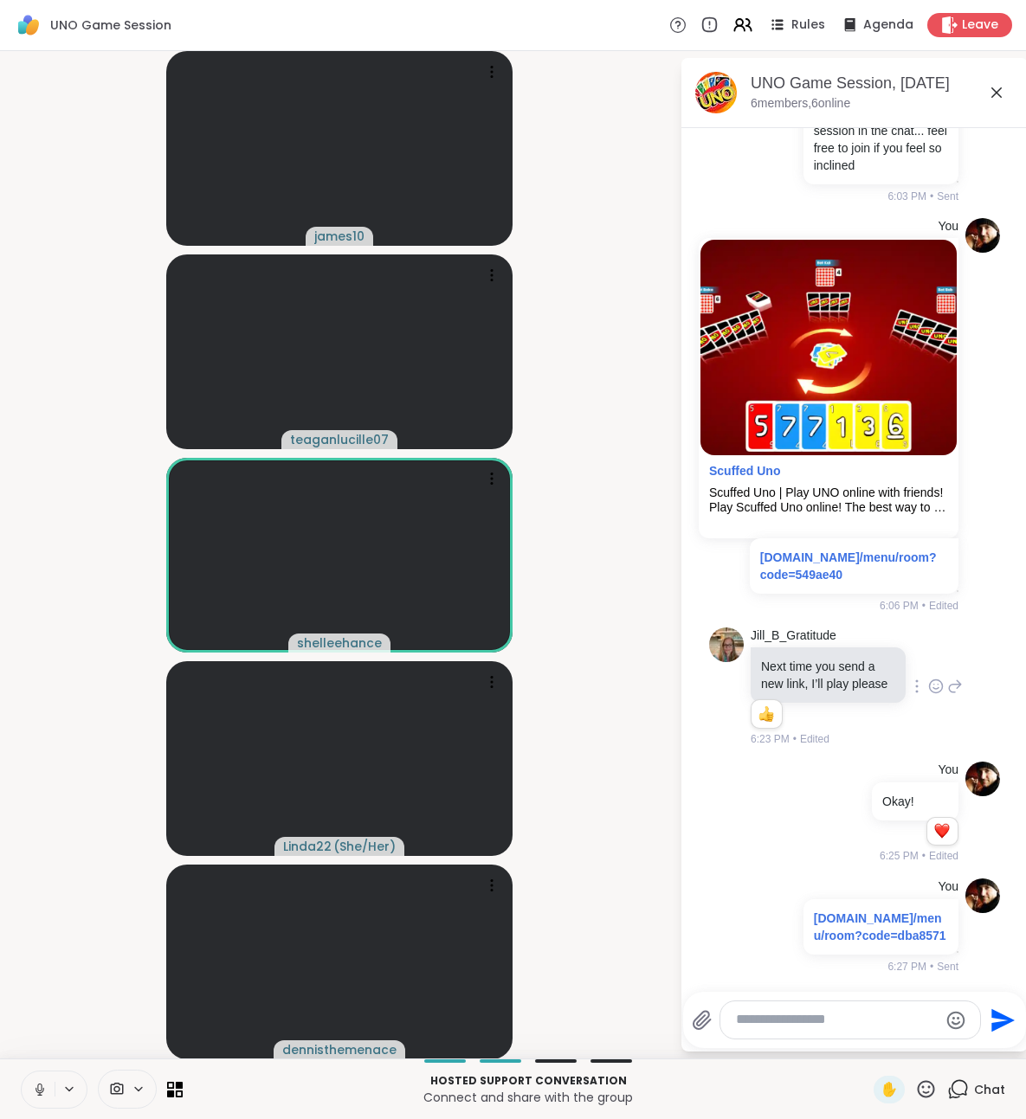
click at [816, 1025] on textarea "Type your message" at bounding box center [837, 1020] width 202 height 18
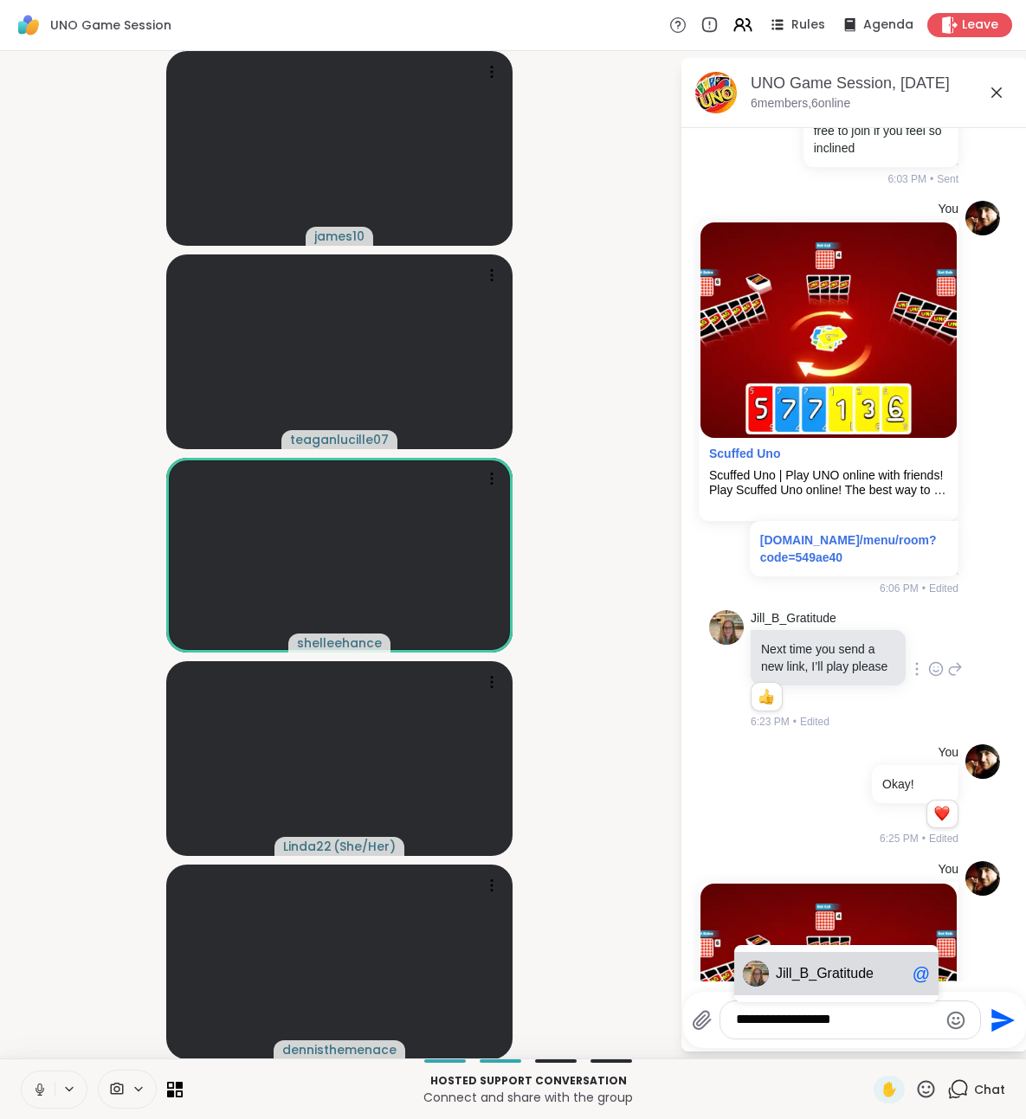
type textarea "**********"
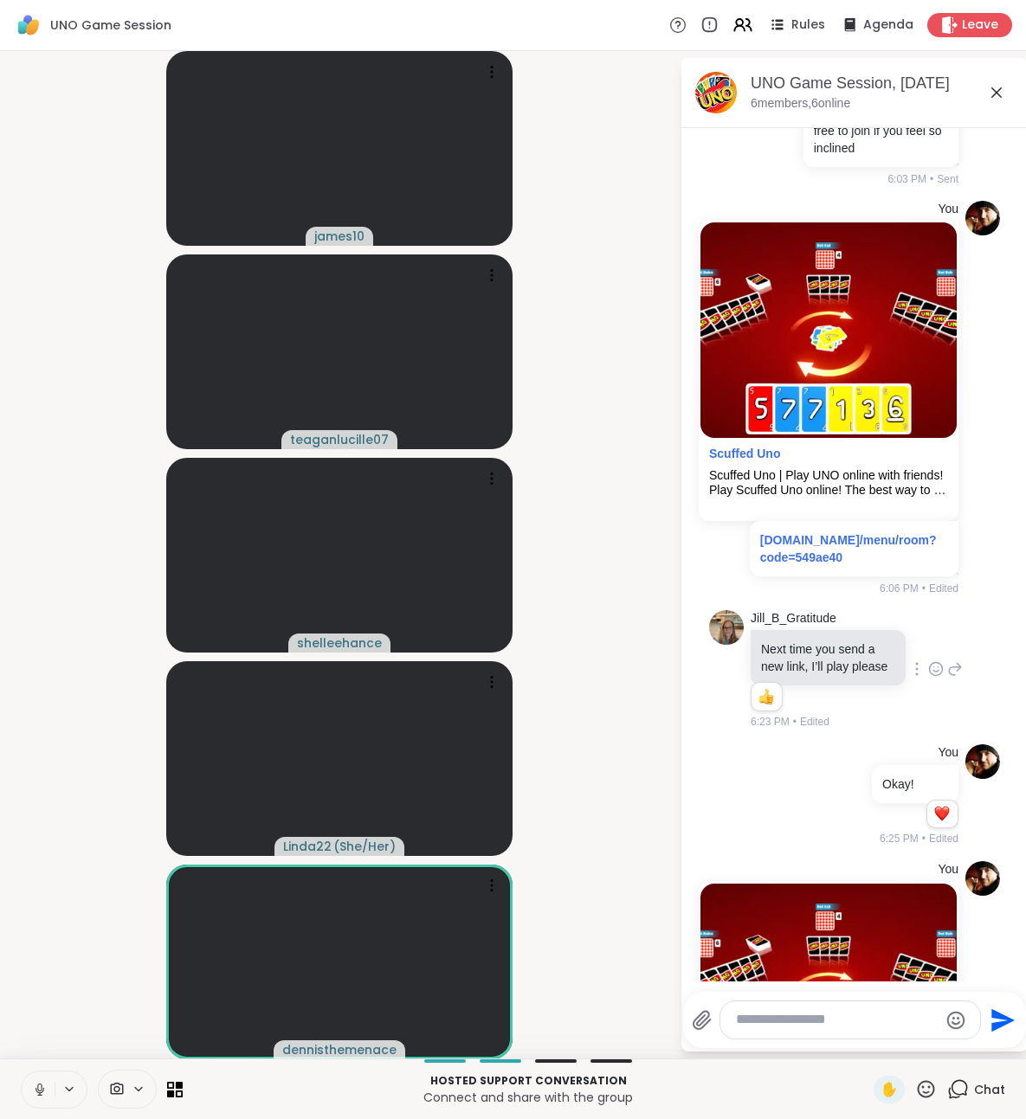
scroll to position [690, 0]
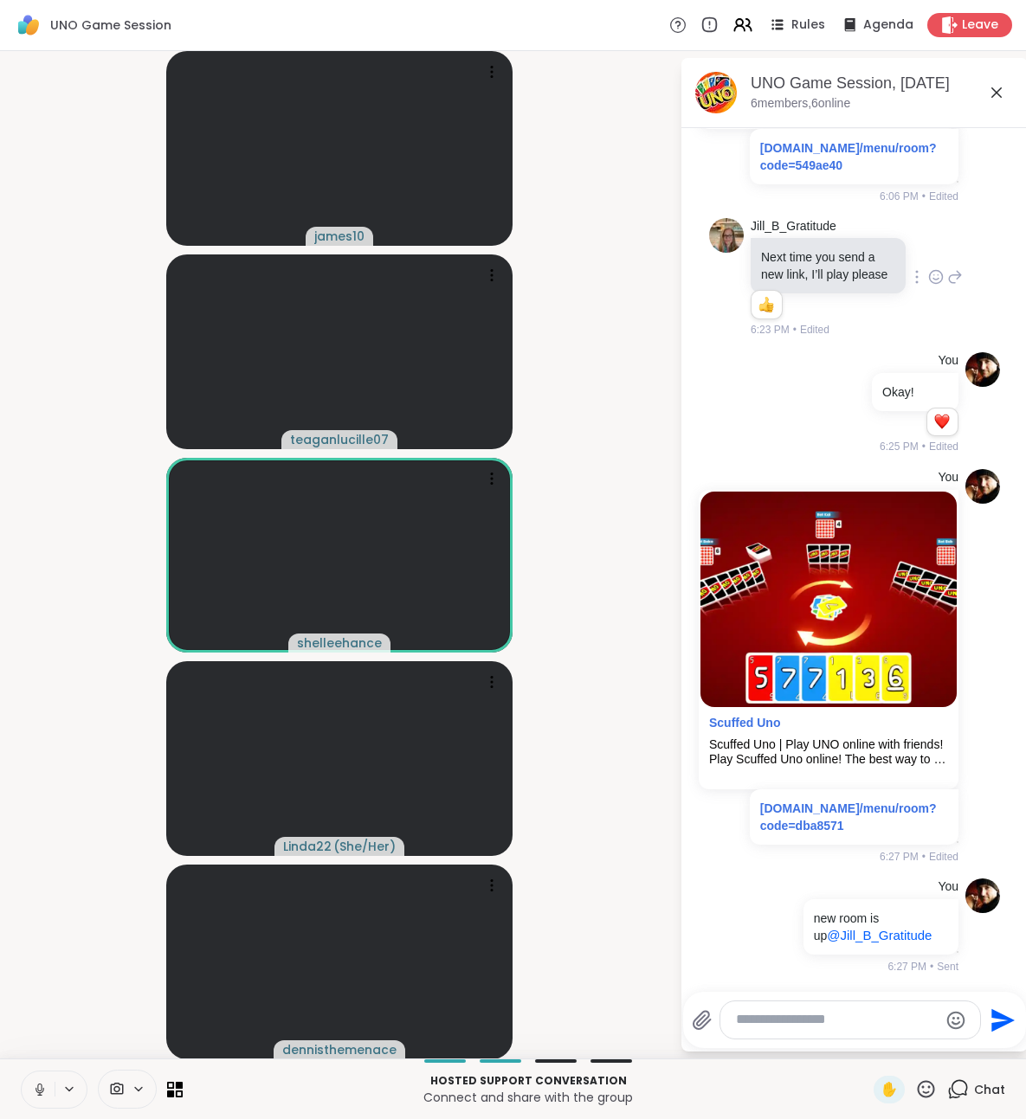
click at [39, 1092] on icon at bounding box center [40, 1090] width 16 height 16
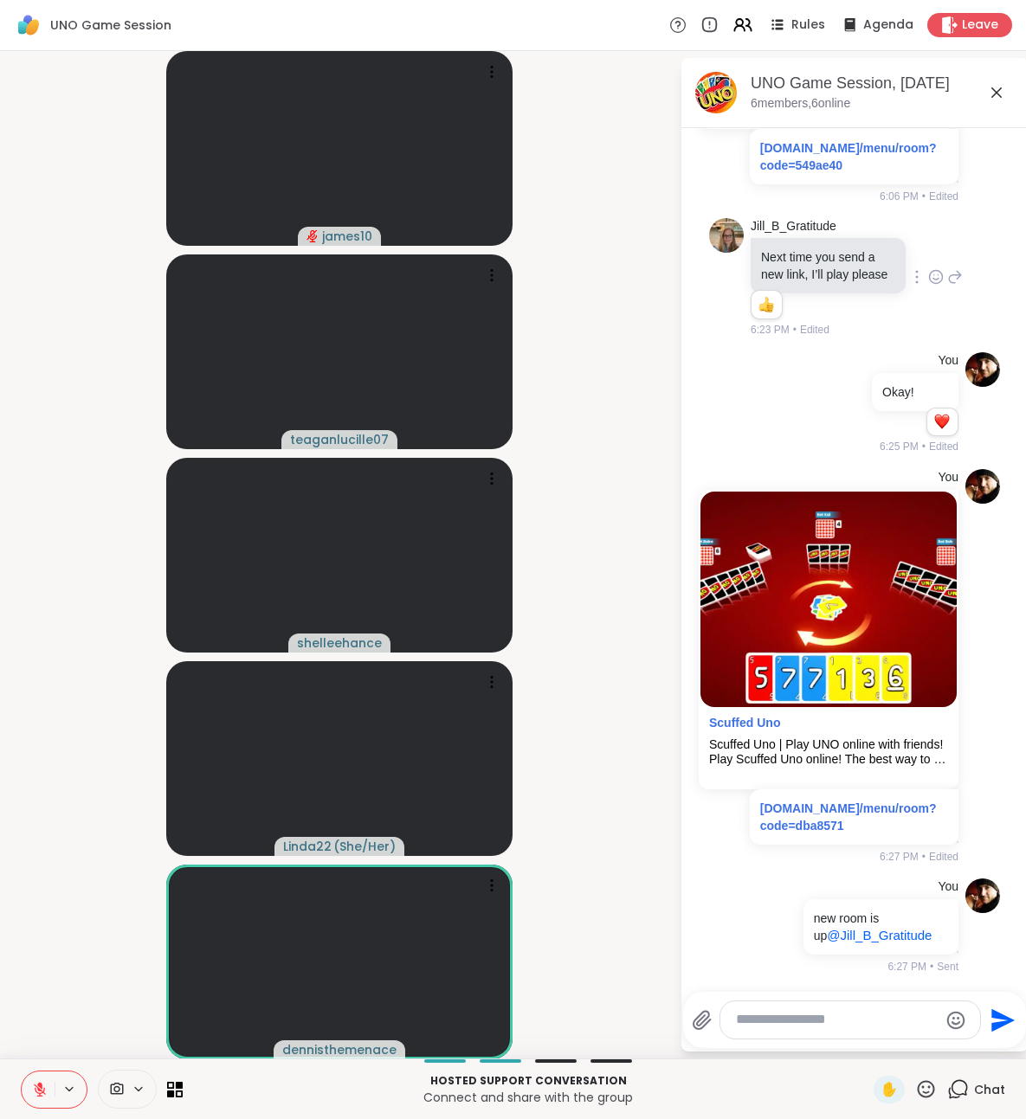
click at [31, 1084] on button at bounding box center [38, 1090] width 33 height 36
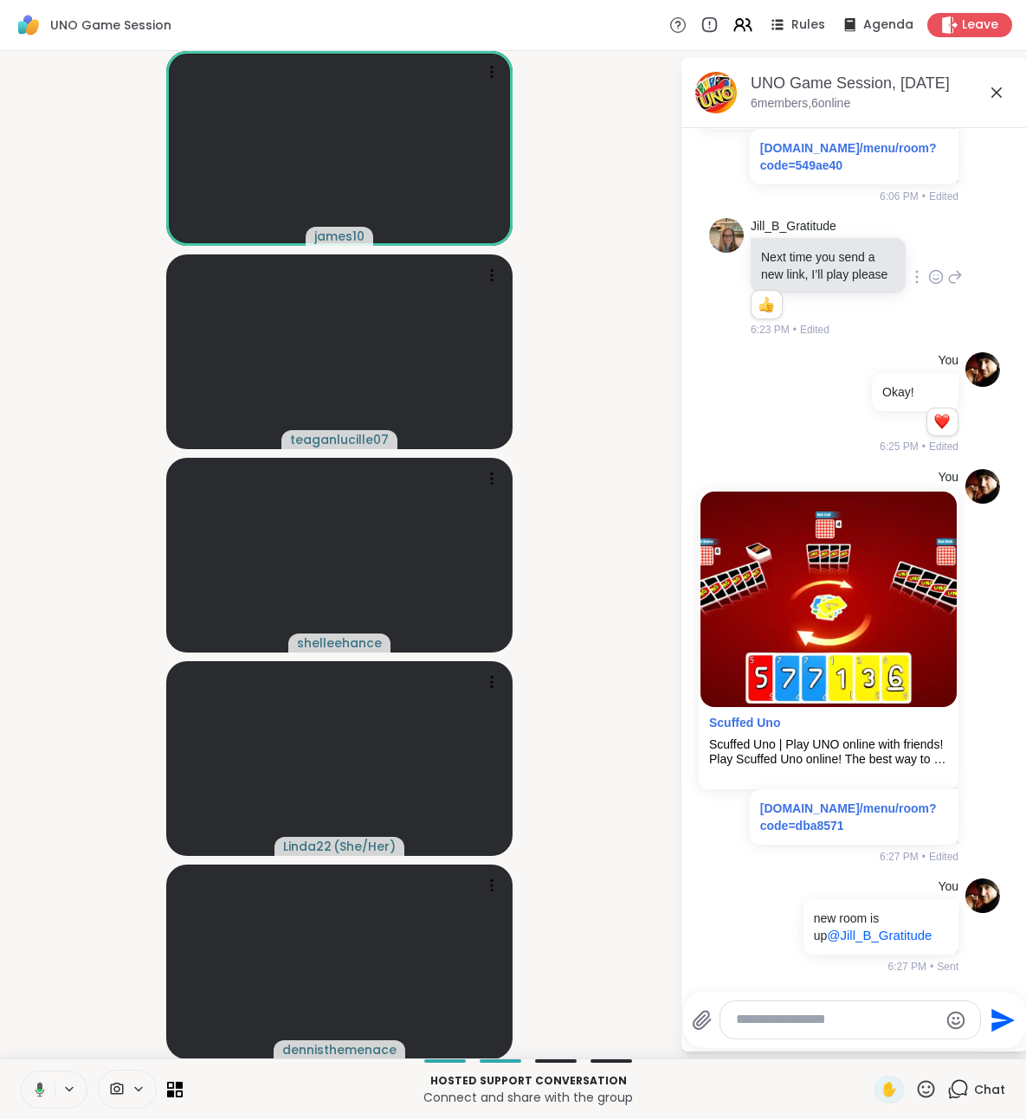
click at [37, 1085] on icon at bounding box center [37, 1090] width 16 height 16
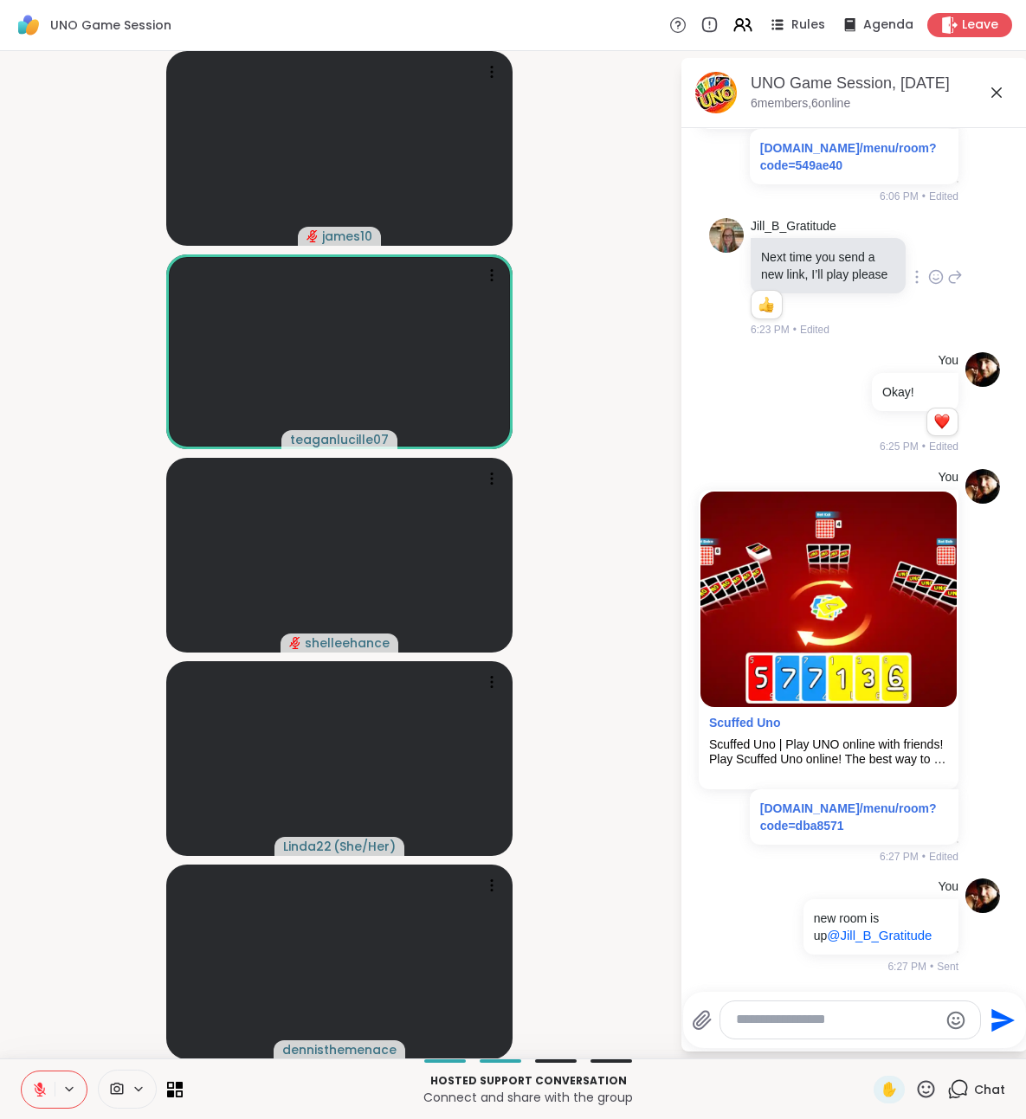
click at [40, 1104] on button at bounding box center [38, 1090] width 33 height 36
click at [40, 1093] on icon at bounding box center [40, 1090] width 16 height 16
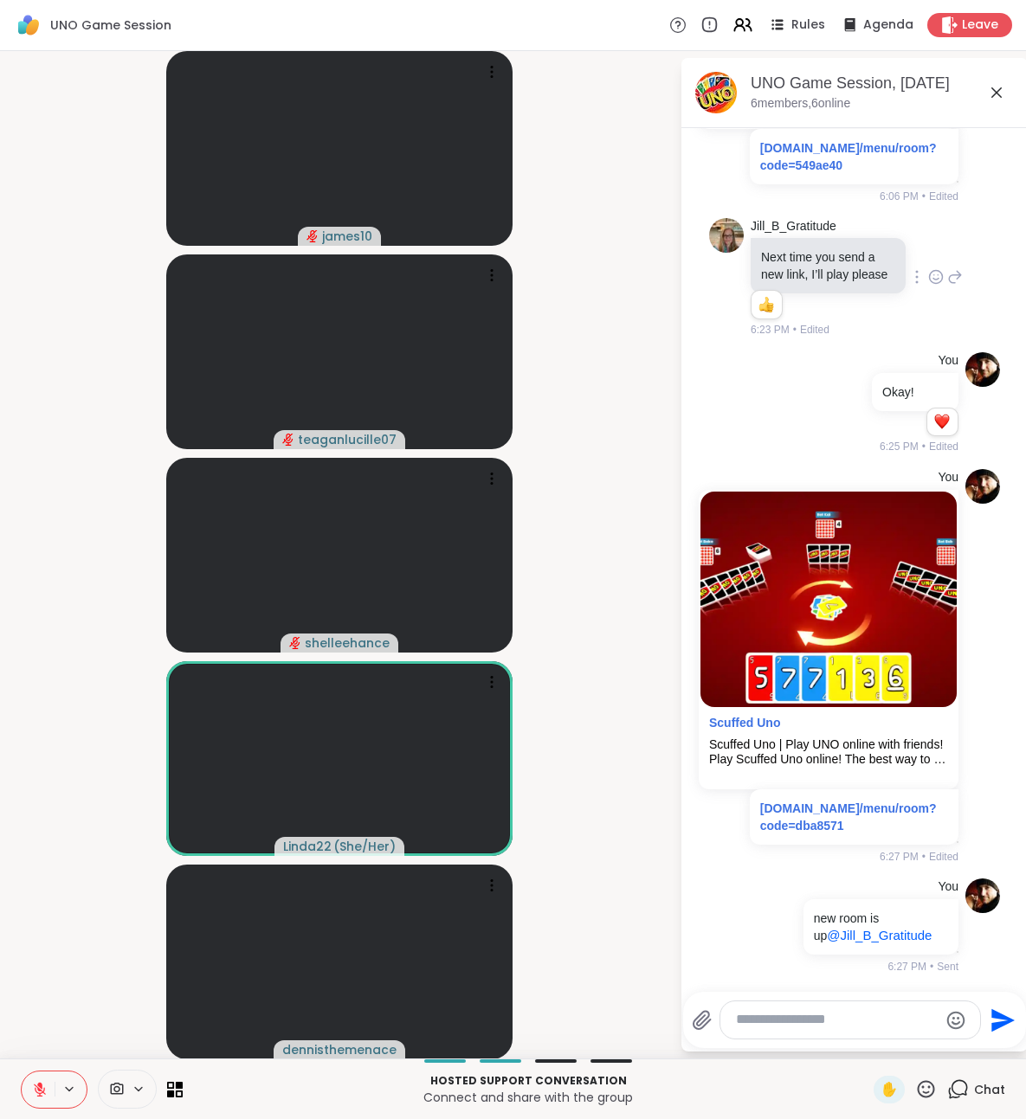
click at [38, 1096] on icon at bounding box center [40, 1090] width 12 height 12
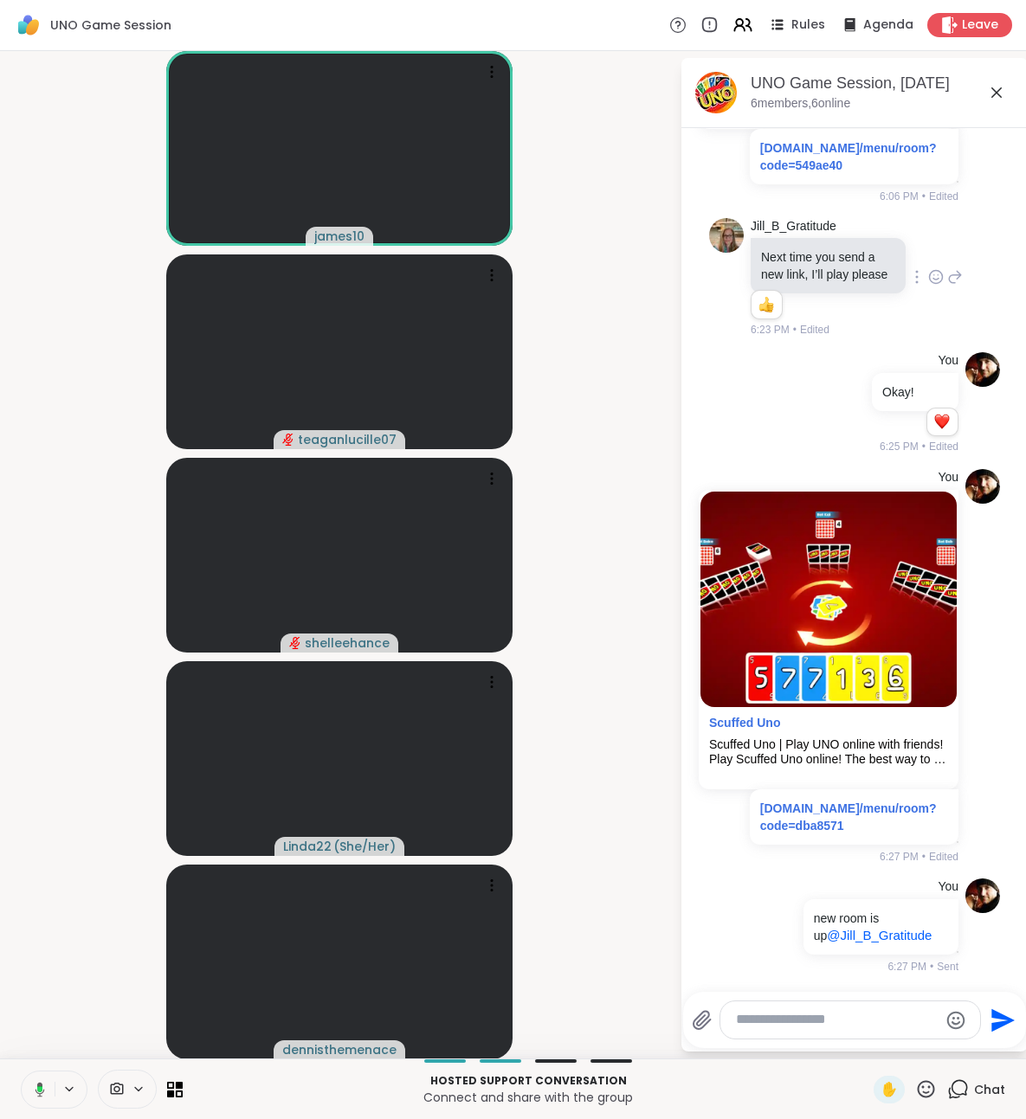
click at [38, 1091] on icon at bounding box center [39, 1089] width 5 height 6
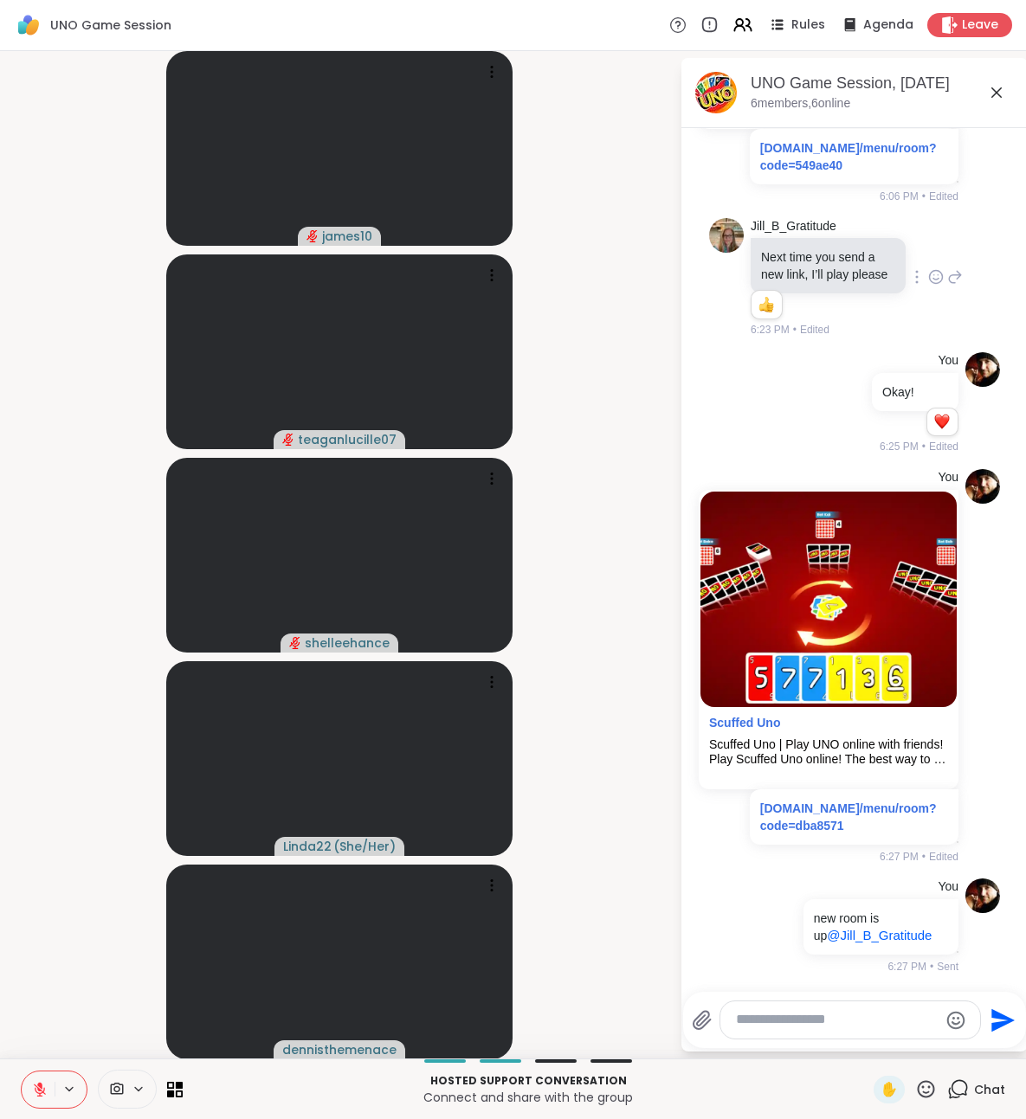
click at [806, 1021] on textarea "Type your message" at bounding box center [837, 1020] width 202 height 18
type textarea "**********"
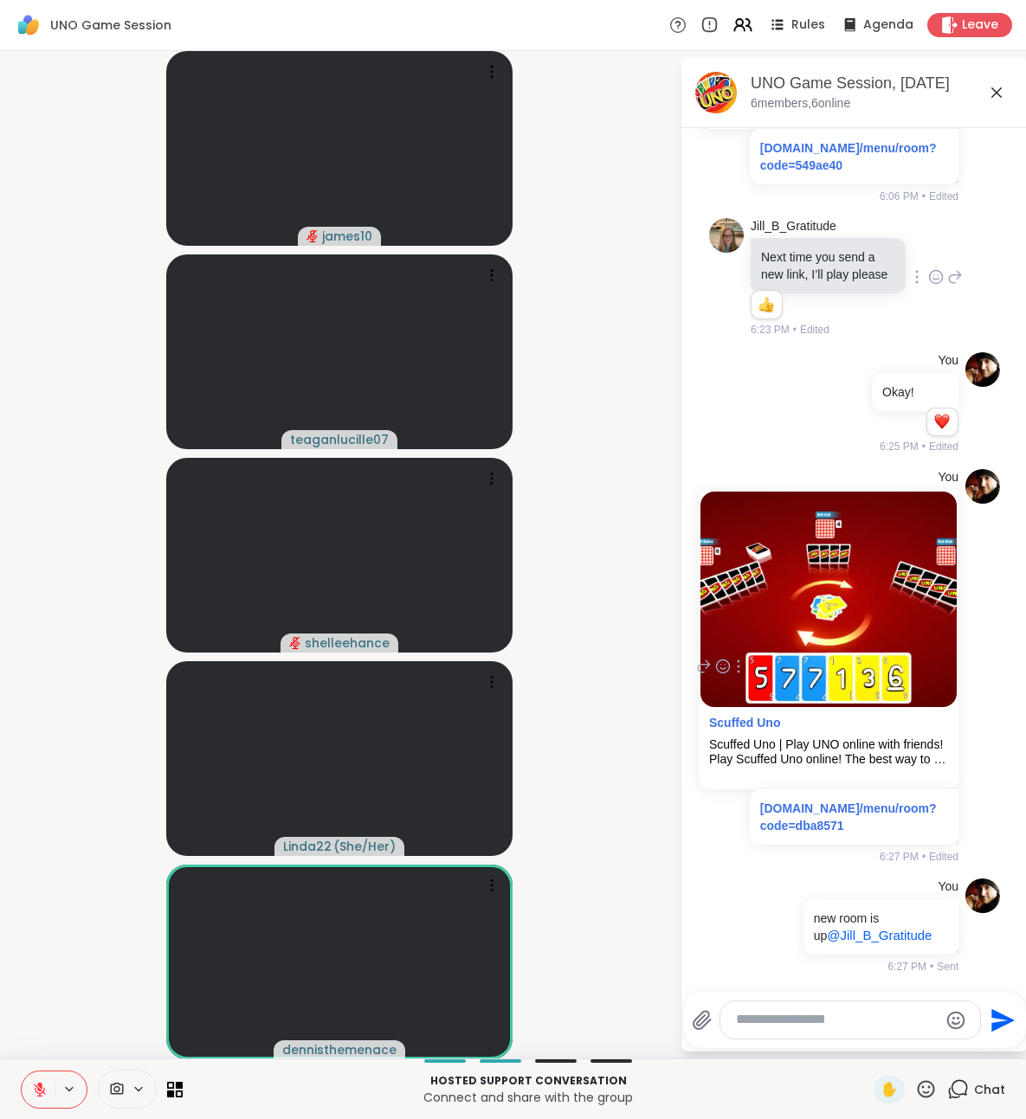
scroll to position [783, 0]
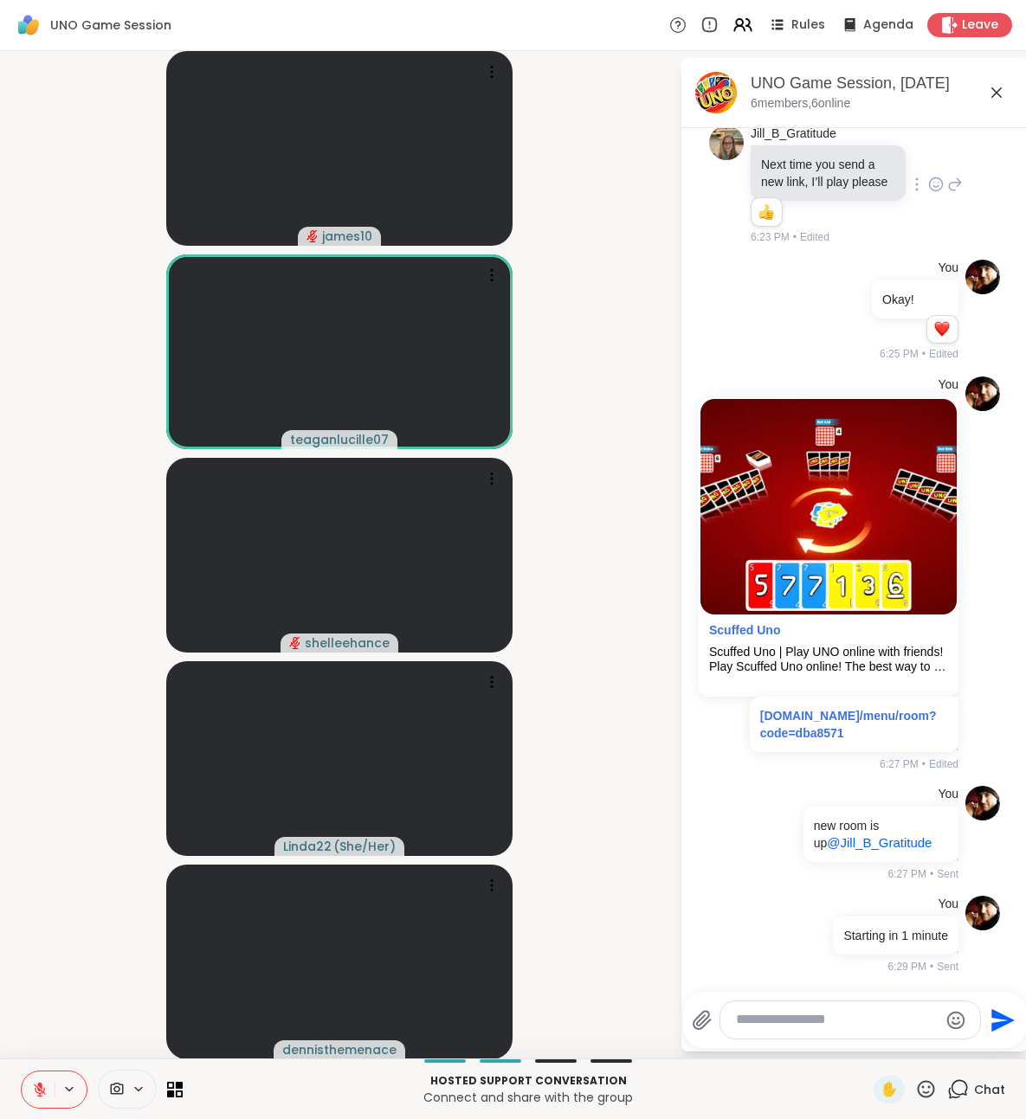
click at [42, 1092] on icon at bounding box center [40, 1090] width 12 height 12
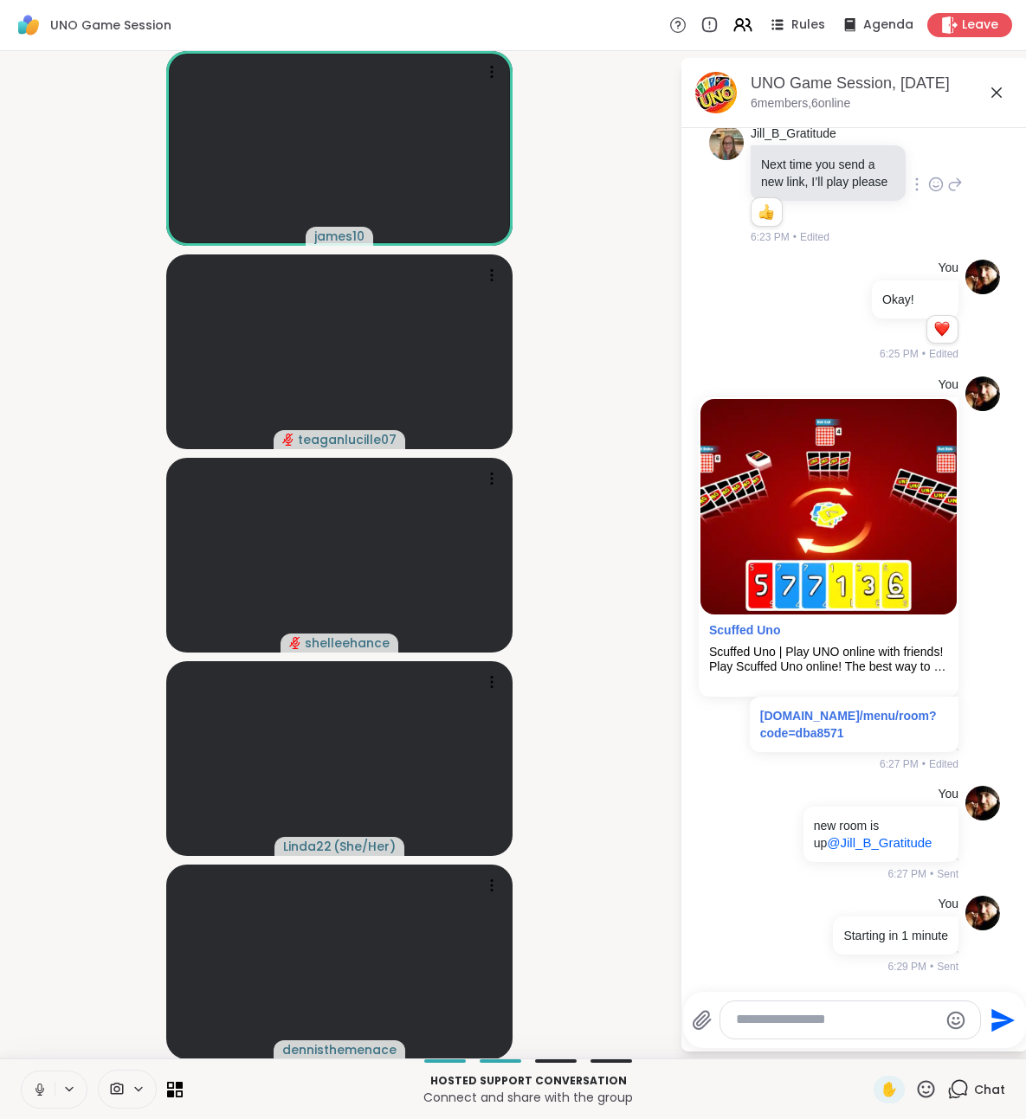
click at [43, 1094] on icon at bounding box center [40, 1090] width 16 height 16
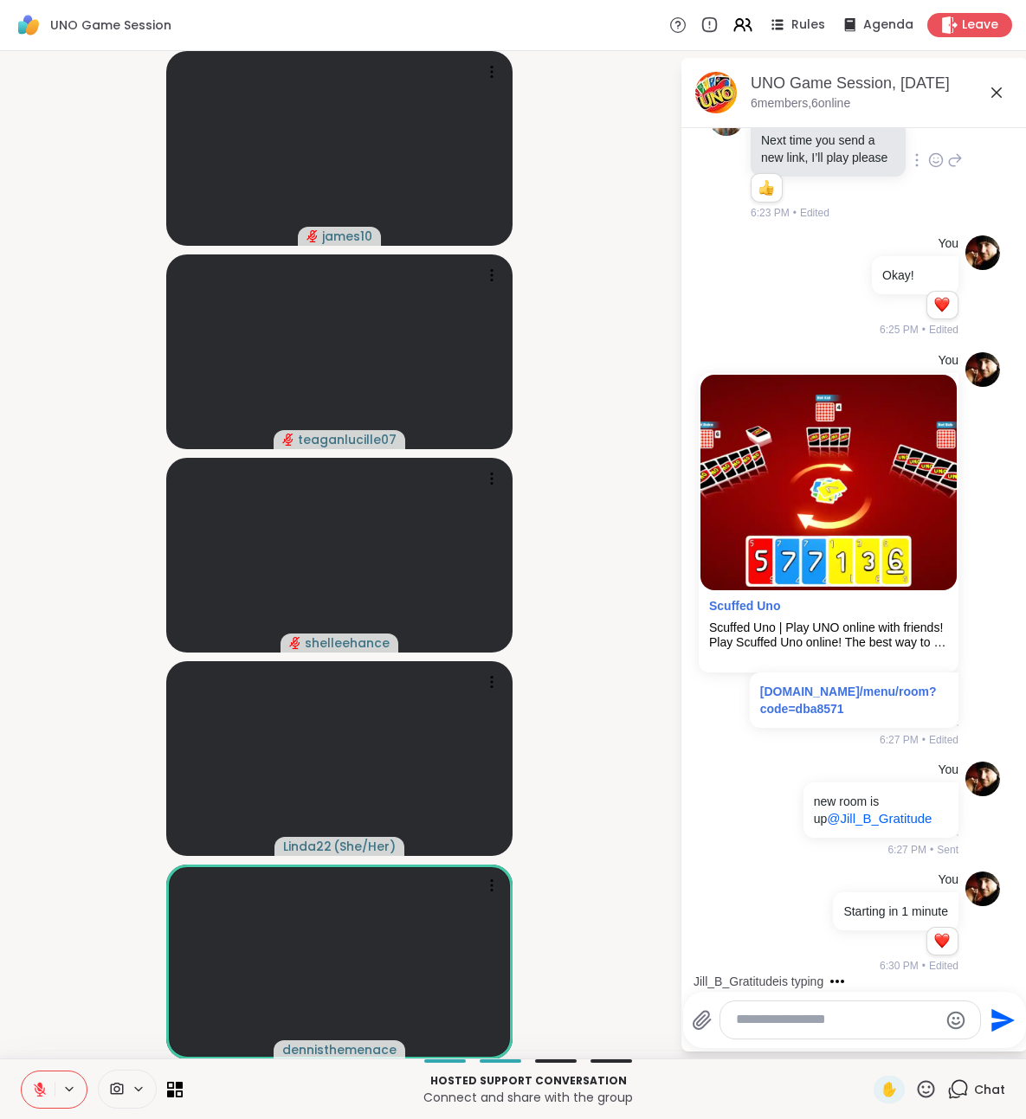
scroll to position [917, 0]
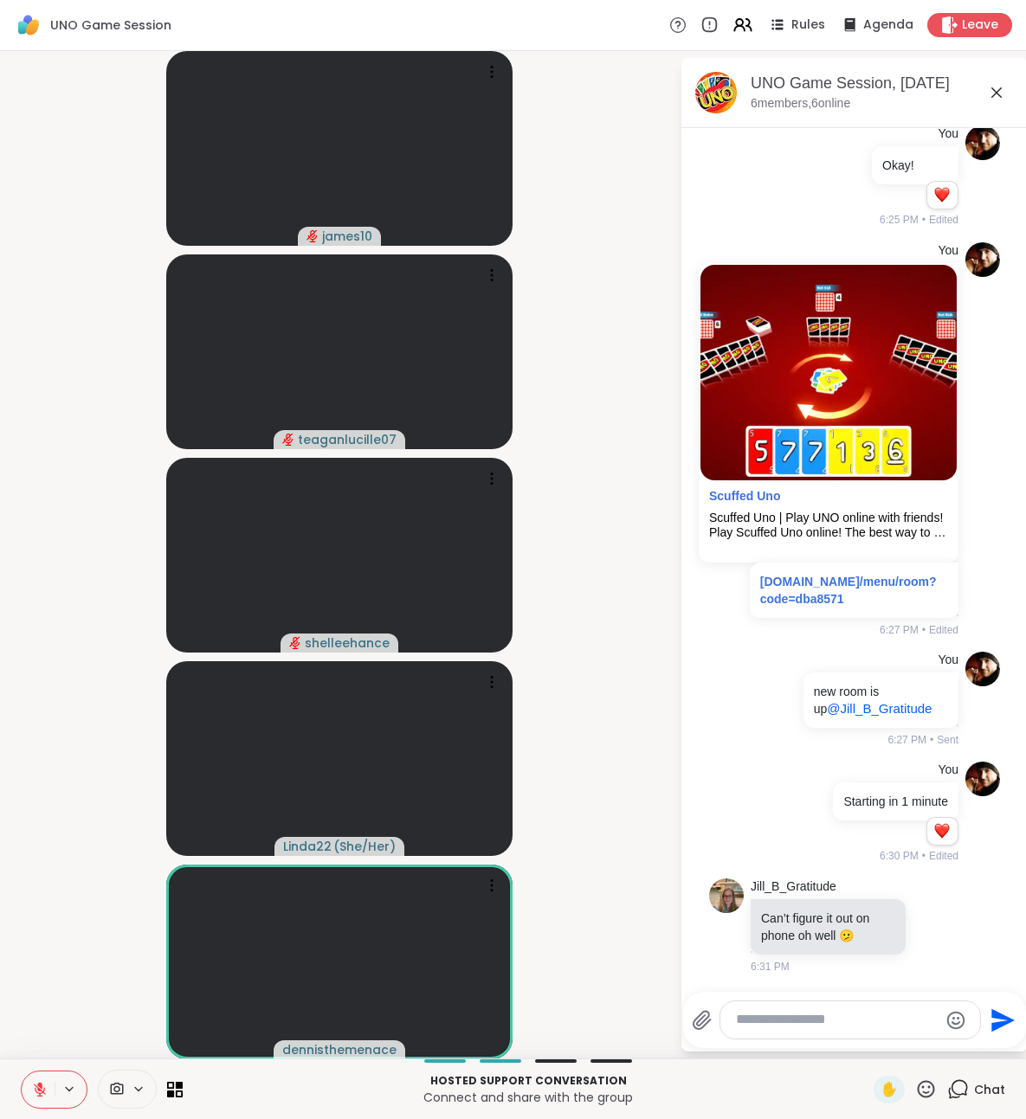
click at [39, 1095] on icon at bounding box center [40, 1090] width 16 height 16
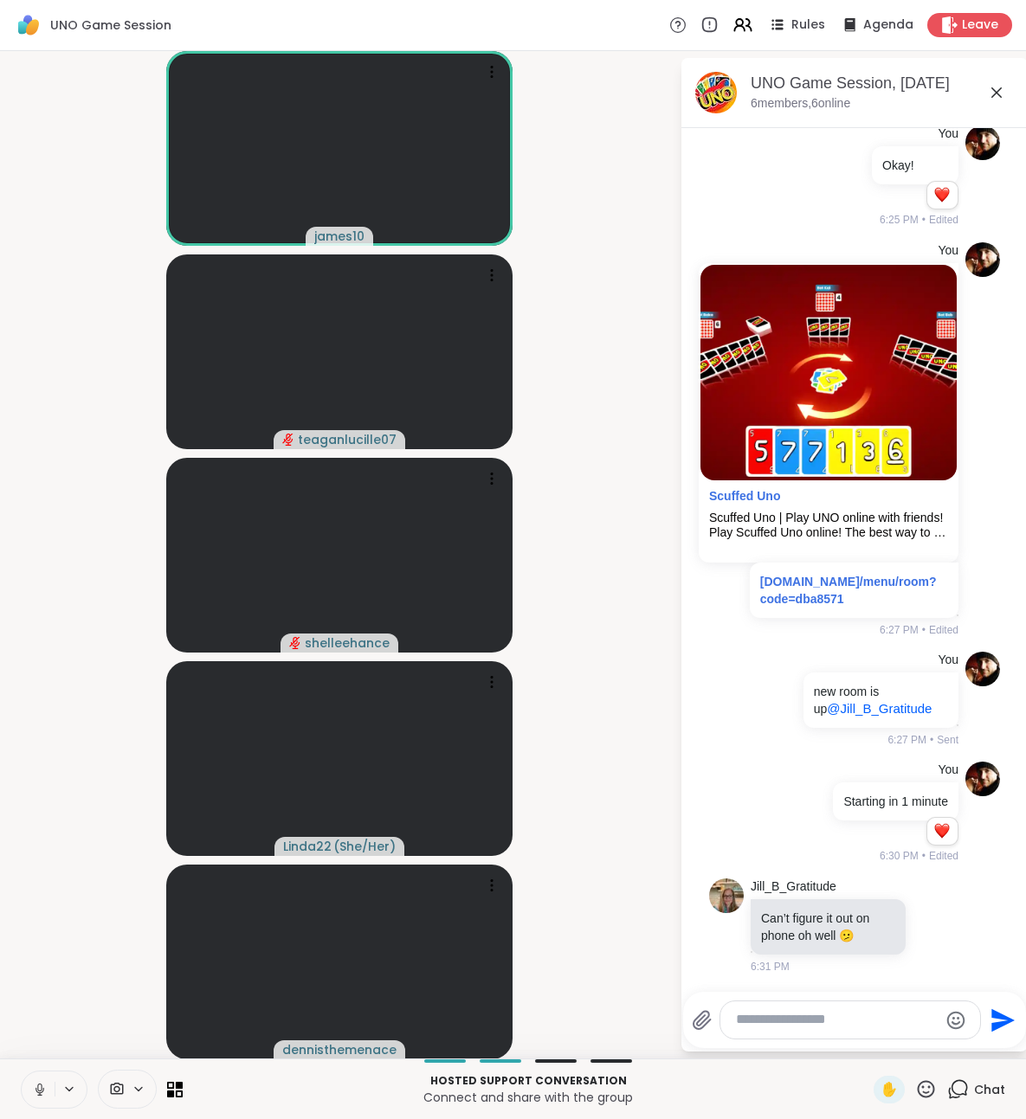
click at [39, 1095] on icon at bounding box center [39, 1094] width 4 height 1
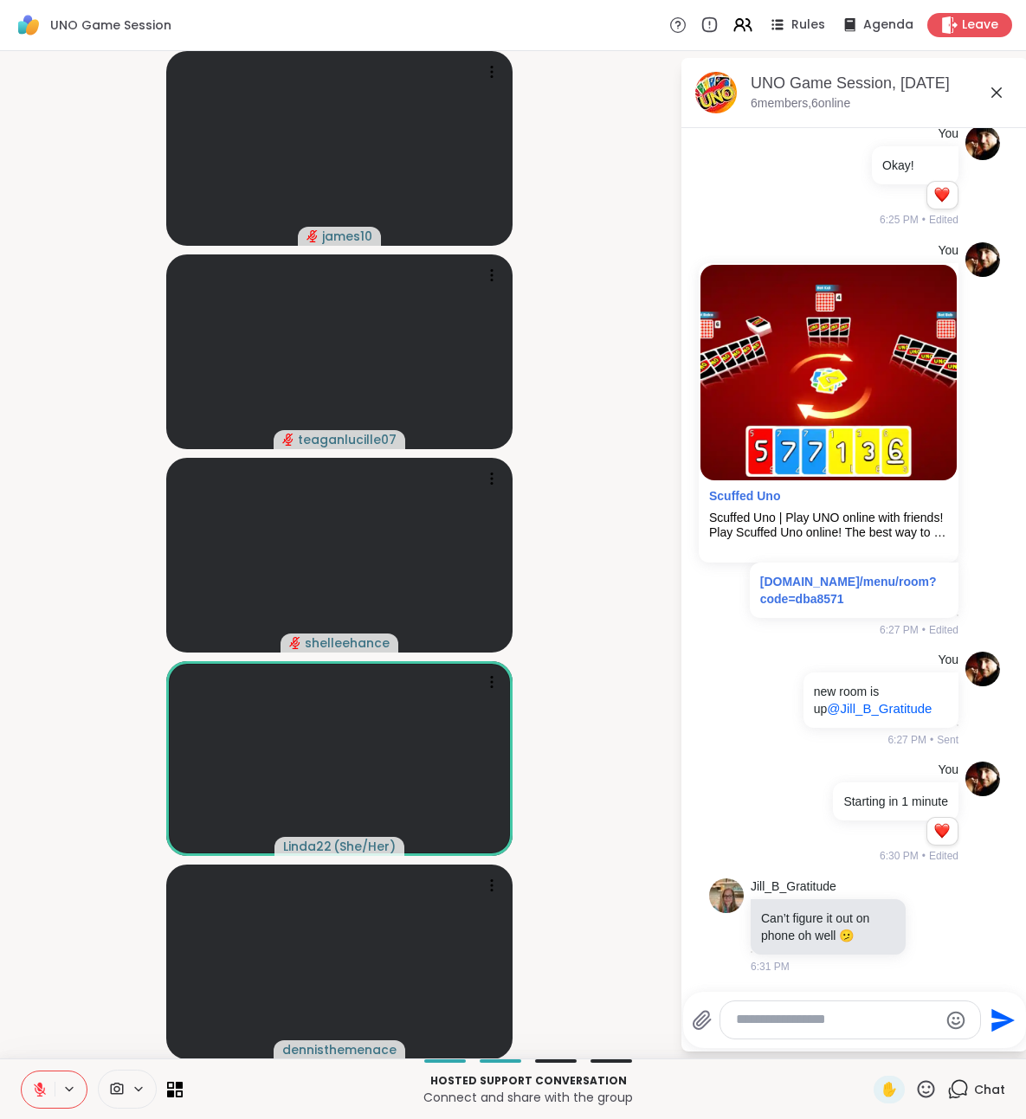
click at [671, 989] on div "james10 teaganlucille07 shelleehance Linda22 ( She/Her ) dennisthemenace UNO Ga…" at bounding box center [513, 555] width 1026 height 1008
click at [964, 935] on div "[PERSON_NAME] Can’t figure it out on phone oh well 🫤 6:31 PM" at bounding box center [854, 927] width 291 height 110
click at [849, 1027] on textarea "Type your message" at bounding box center [837, 1020] width 202 height 18
type textarea "*"
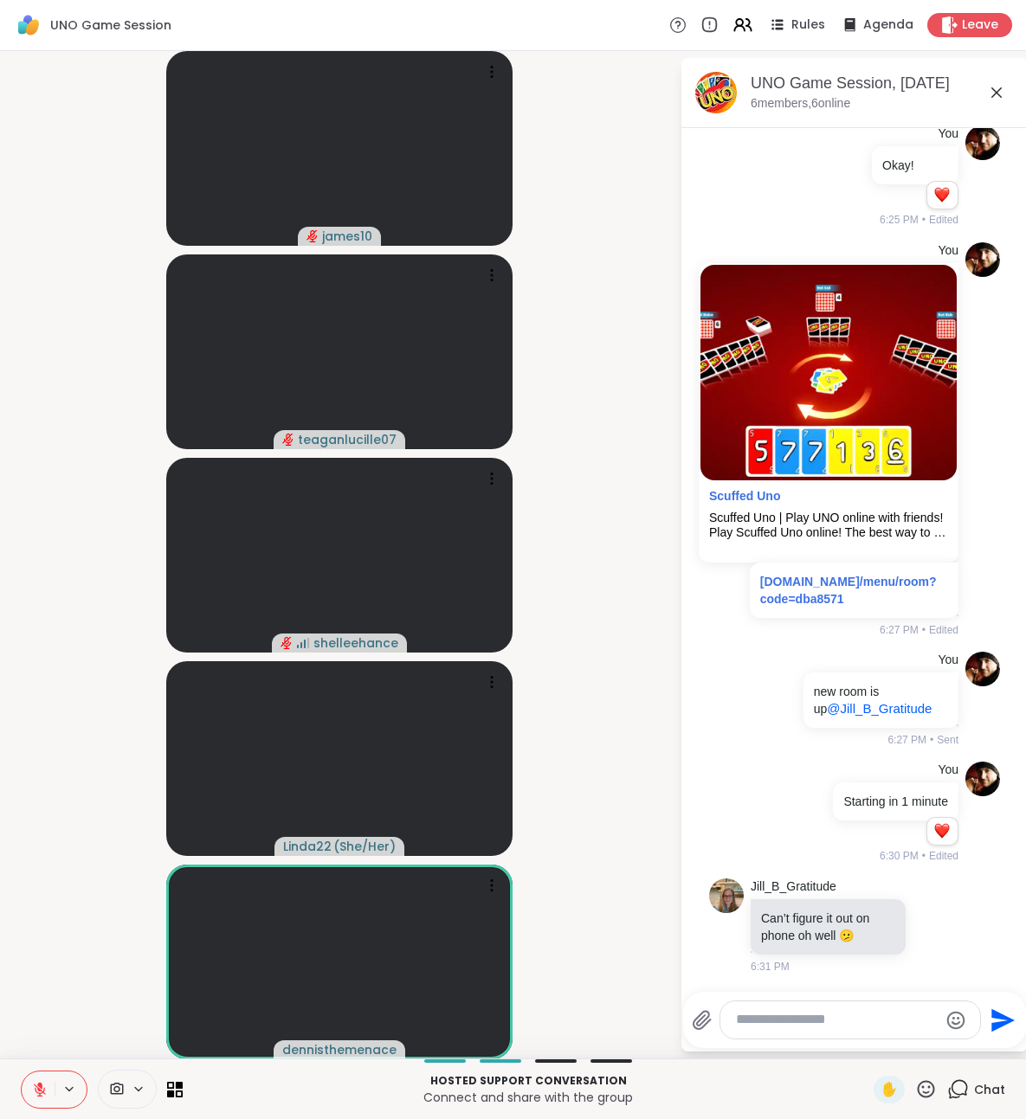
click at [36, 1093] on icon at bounding box center [40, 1090] width 12 height 12
click at [41, 1091] on icon at bounding box center [39, 1088] width 4 height 8
click at [938, 932] on icon at bounding box center [936, 925] width 13 height 13
click at [848, 906] on button "Select Reaction: Sad" at bounding box center [836, 897] width 35 height 35
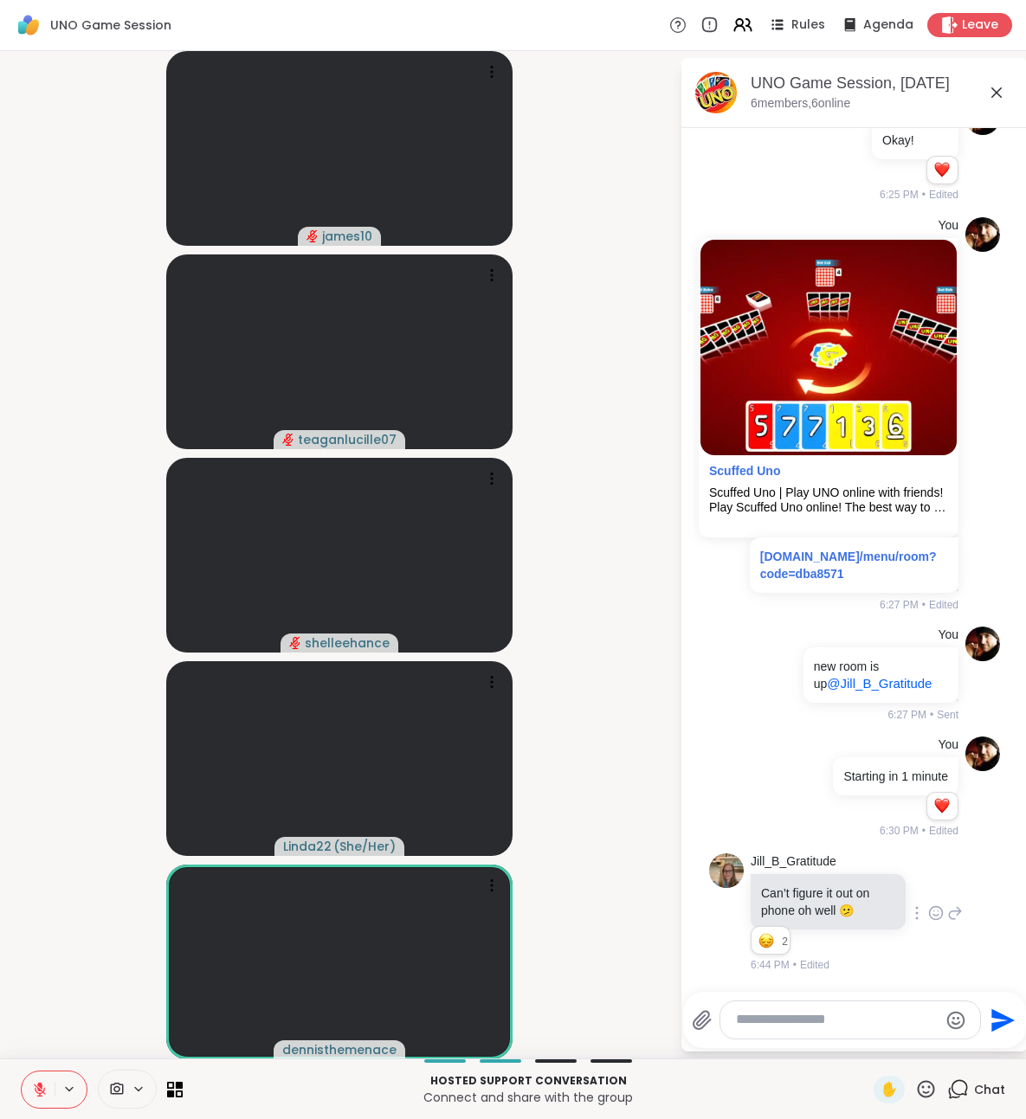
click at [43, 1093] on icon at bounding box center [40, 1090] width 12 height 12
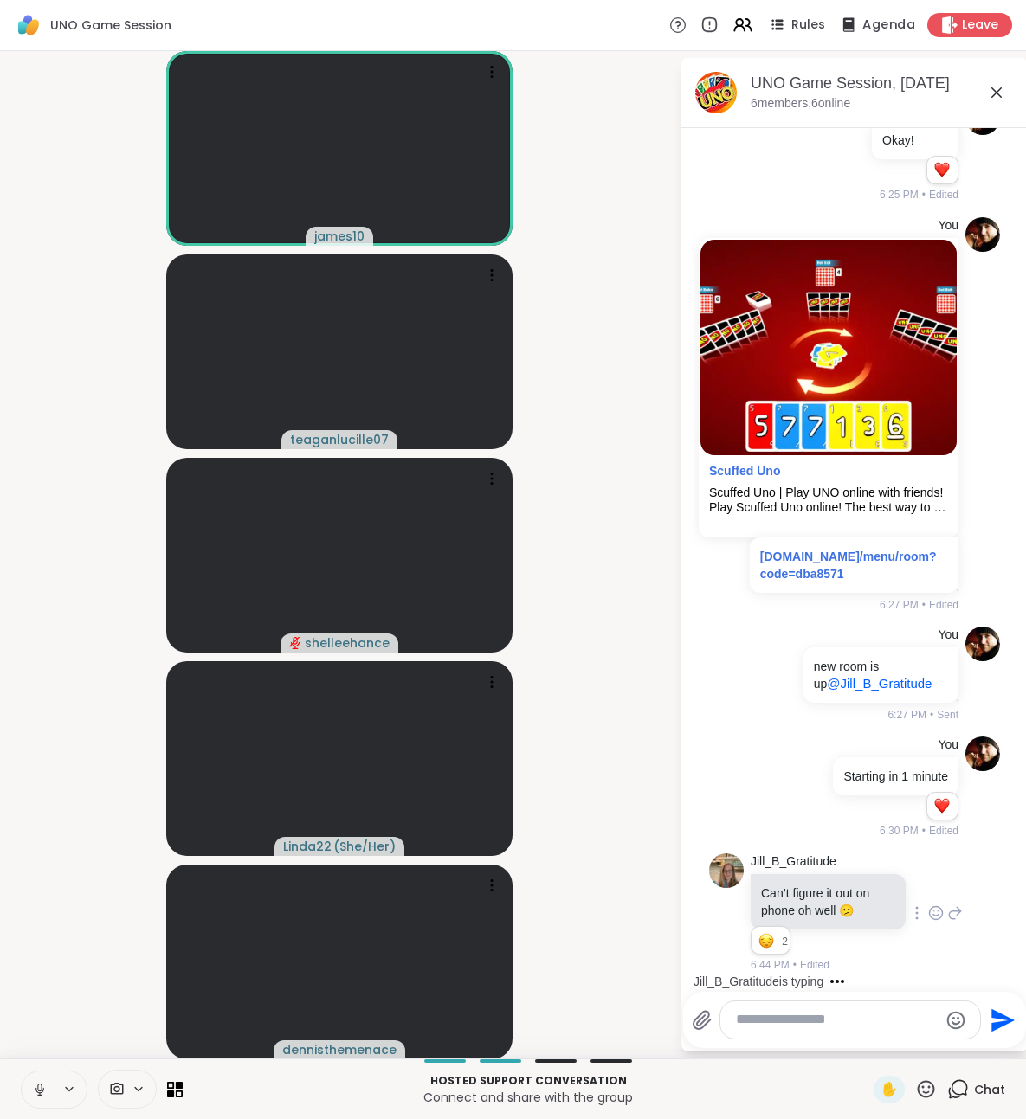
click at [876, 29] on span "Agenda" at bounding box center [888, 25] width 53 height 18
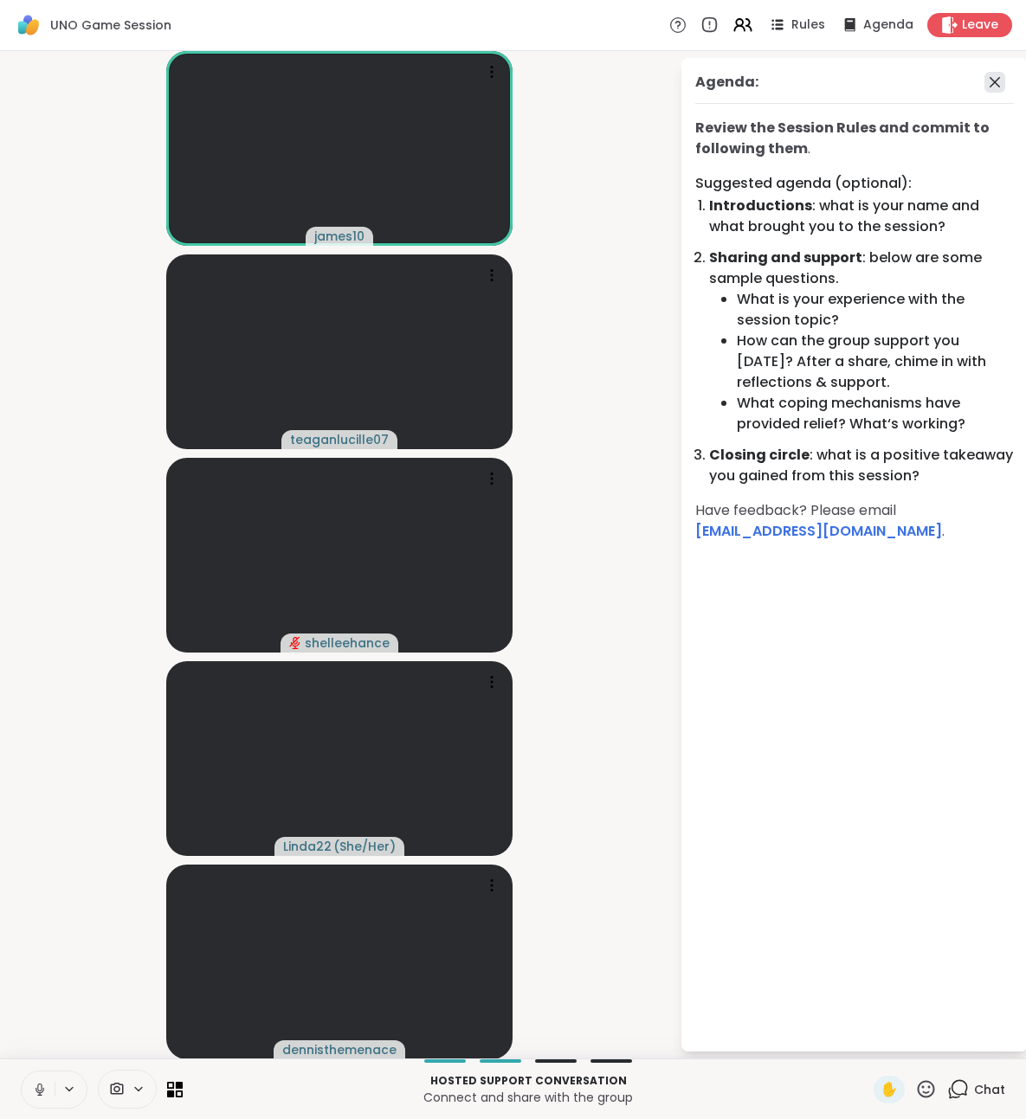
click at [992, 85] on icon at bounding box center [994, 82] width 10 height 10
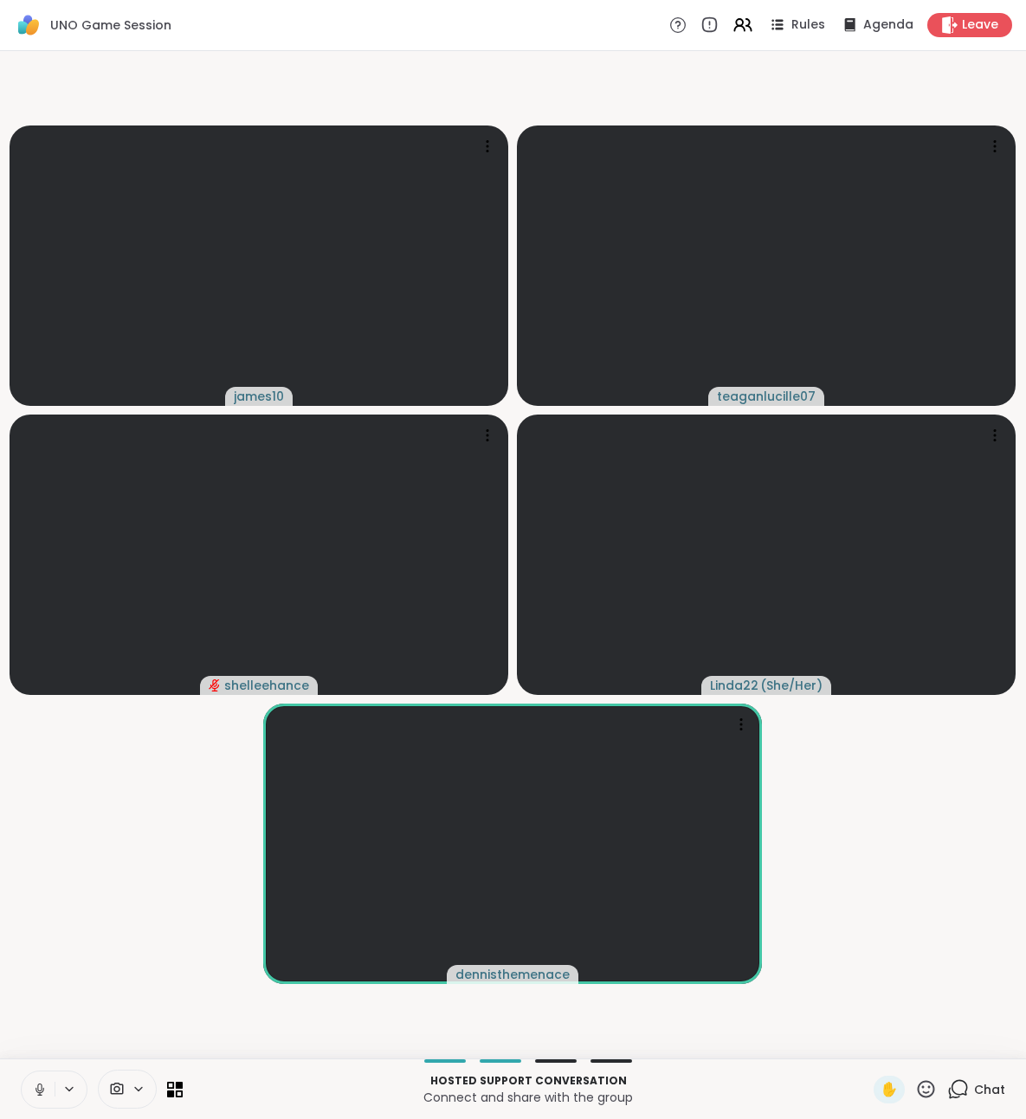
click at [981, 1091] on span "Chat" at bounding box center [989, 1089] width 31 height 17
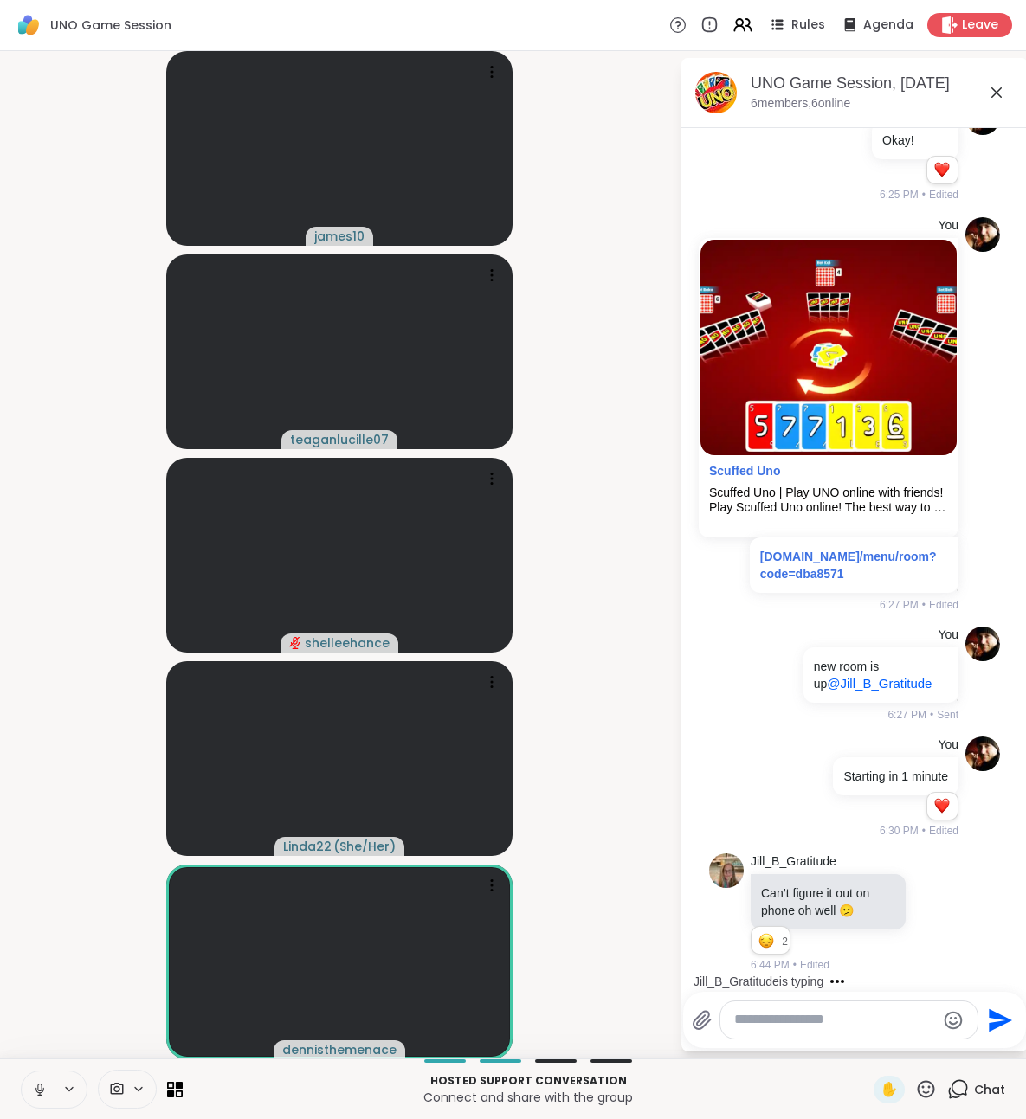
click at [45, 1092] on icon at bounding box center [40, 1090] width 16 height 16
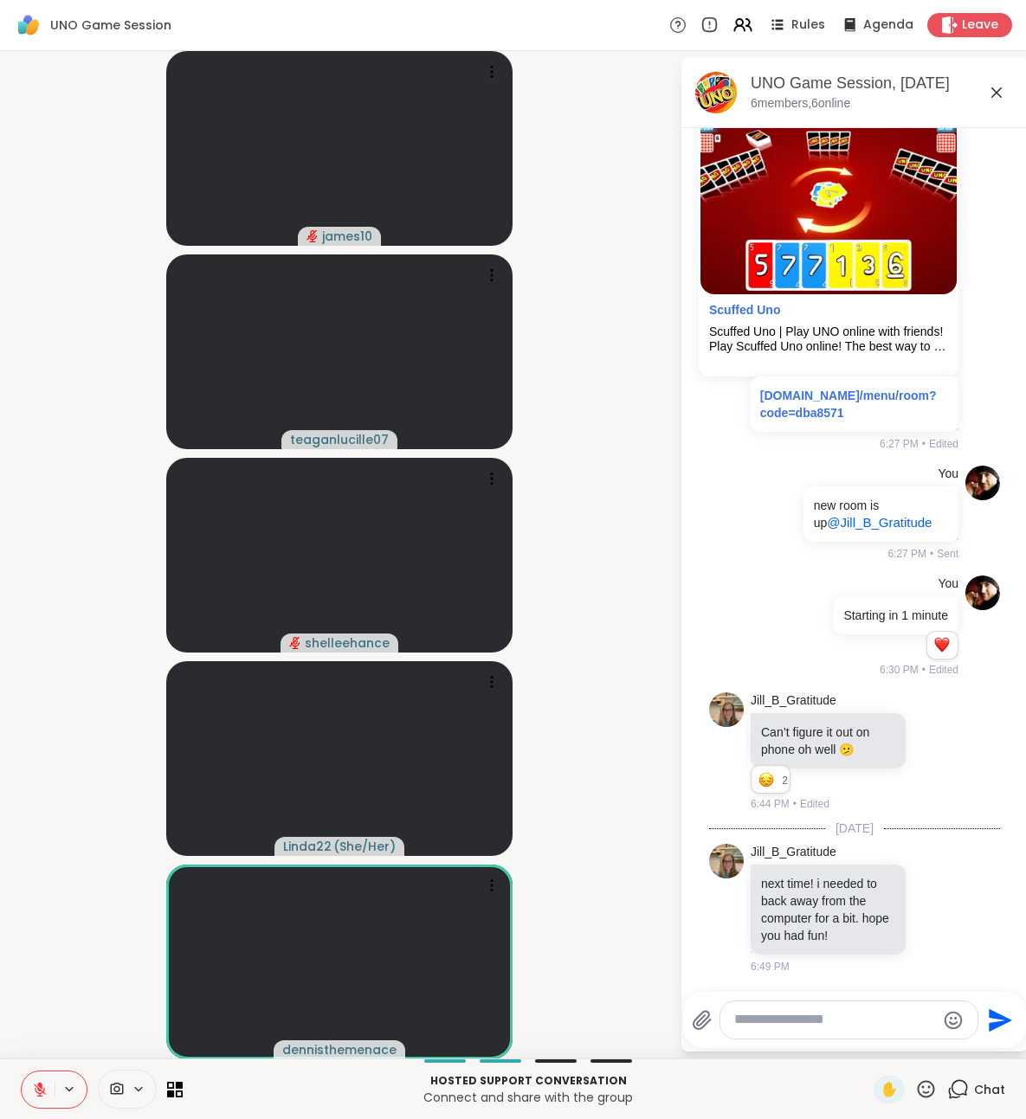
click at [838, 1025] on textarea "Type your message" at bounding box center [835, 1020] width 202 height 18
type textarea "**********"
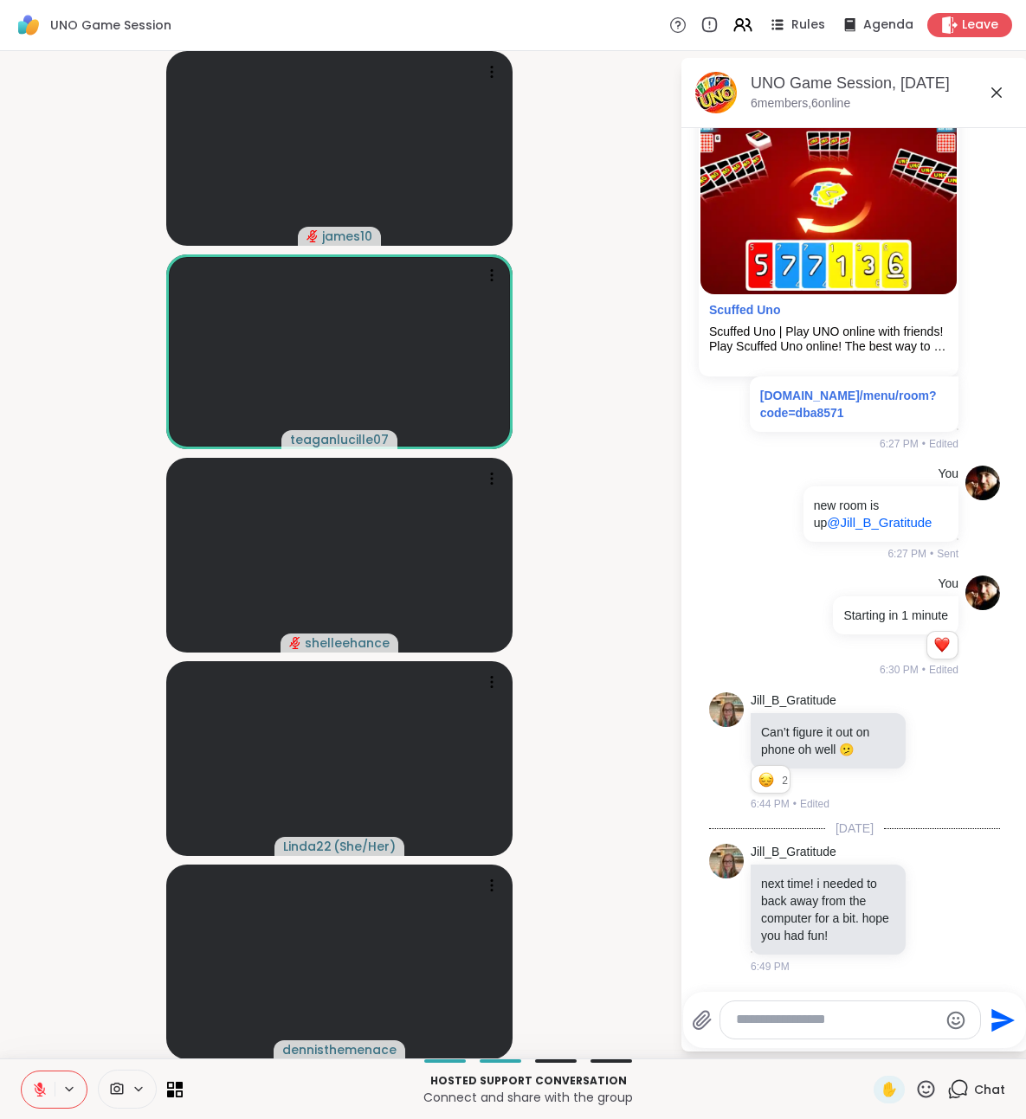
scroll to position [1196, 0]
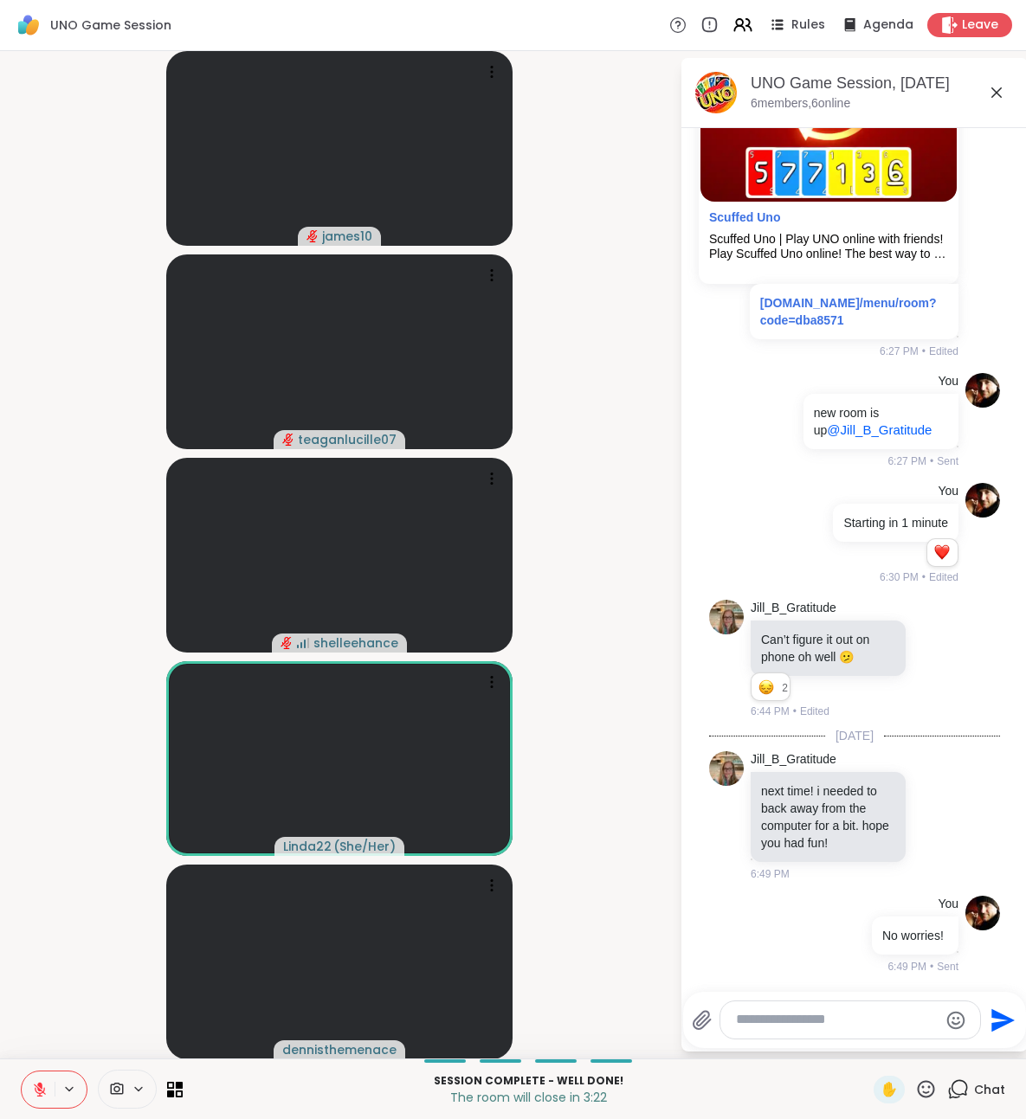
click at [36, 1095] on icon at bounding box center [40, 1090] width 16 height 16
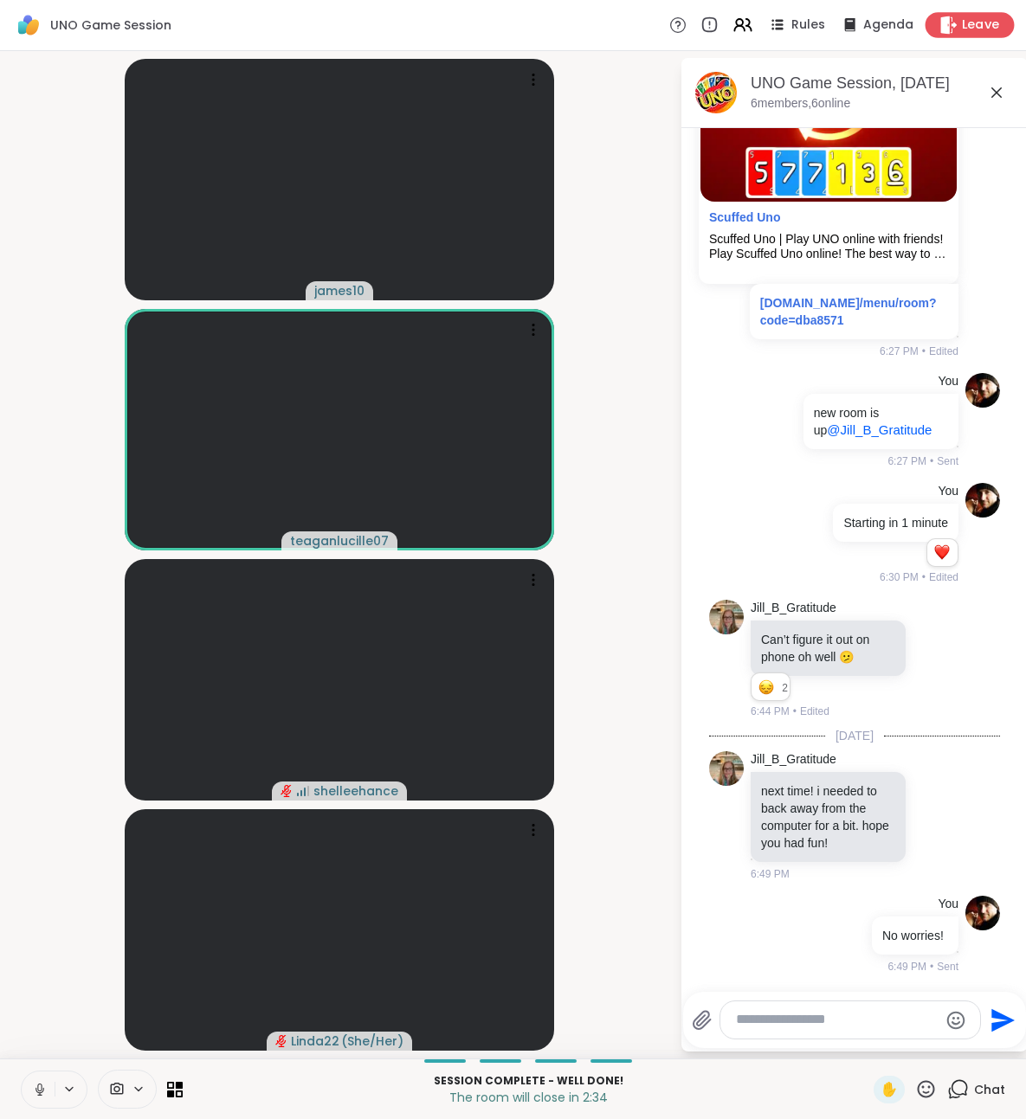
click at [961, 20] on div "Leave" at bounding box center [969, 24] width 89 height 25
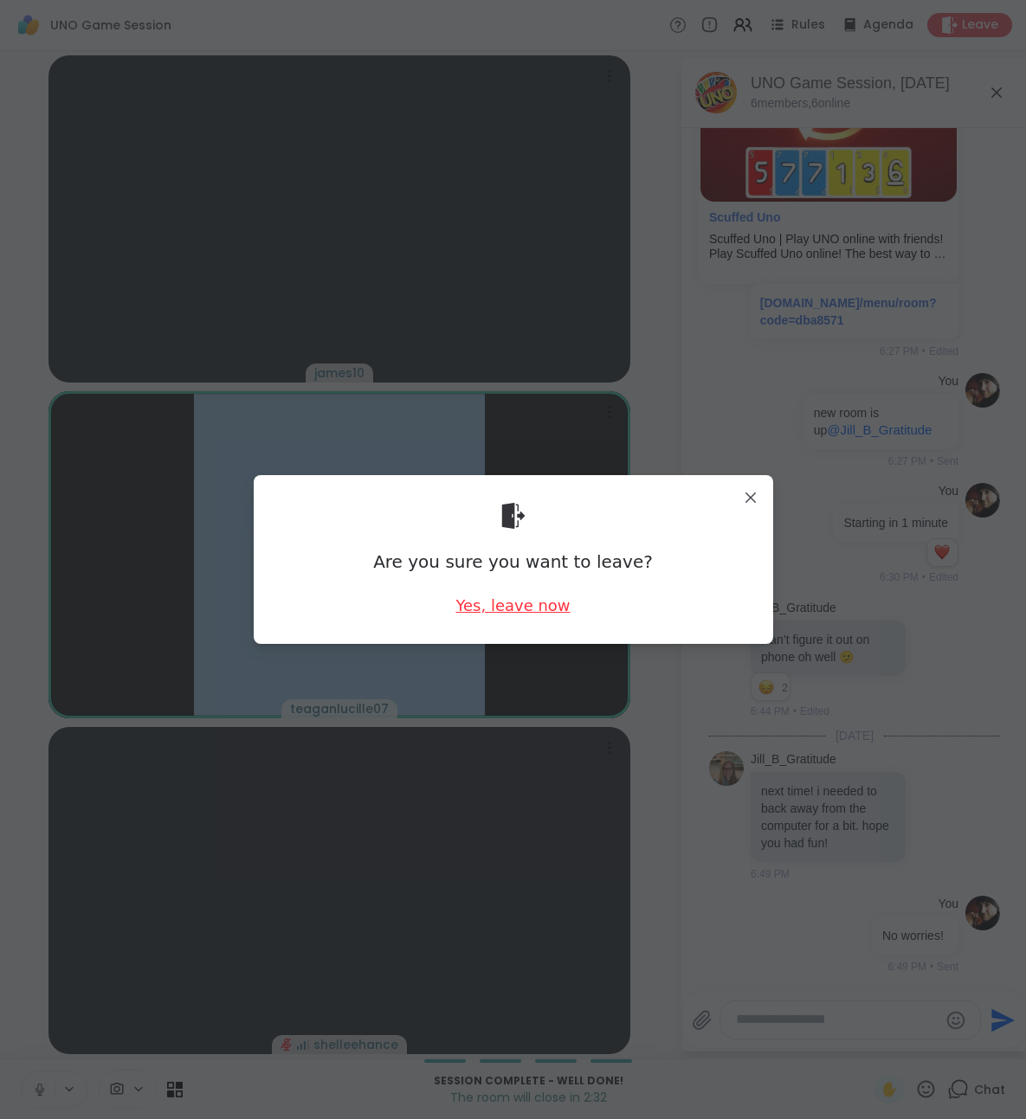
click at [523, 606] on div "Yes, leave now" at bounding box center [512, 606] width 114 height 22
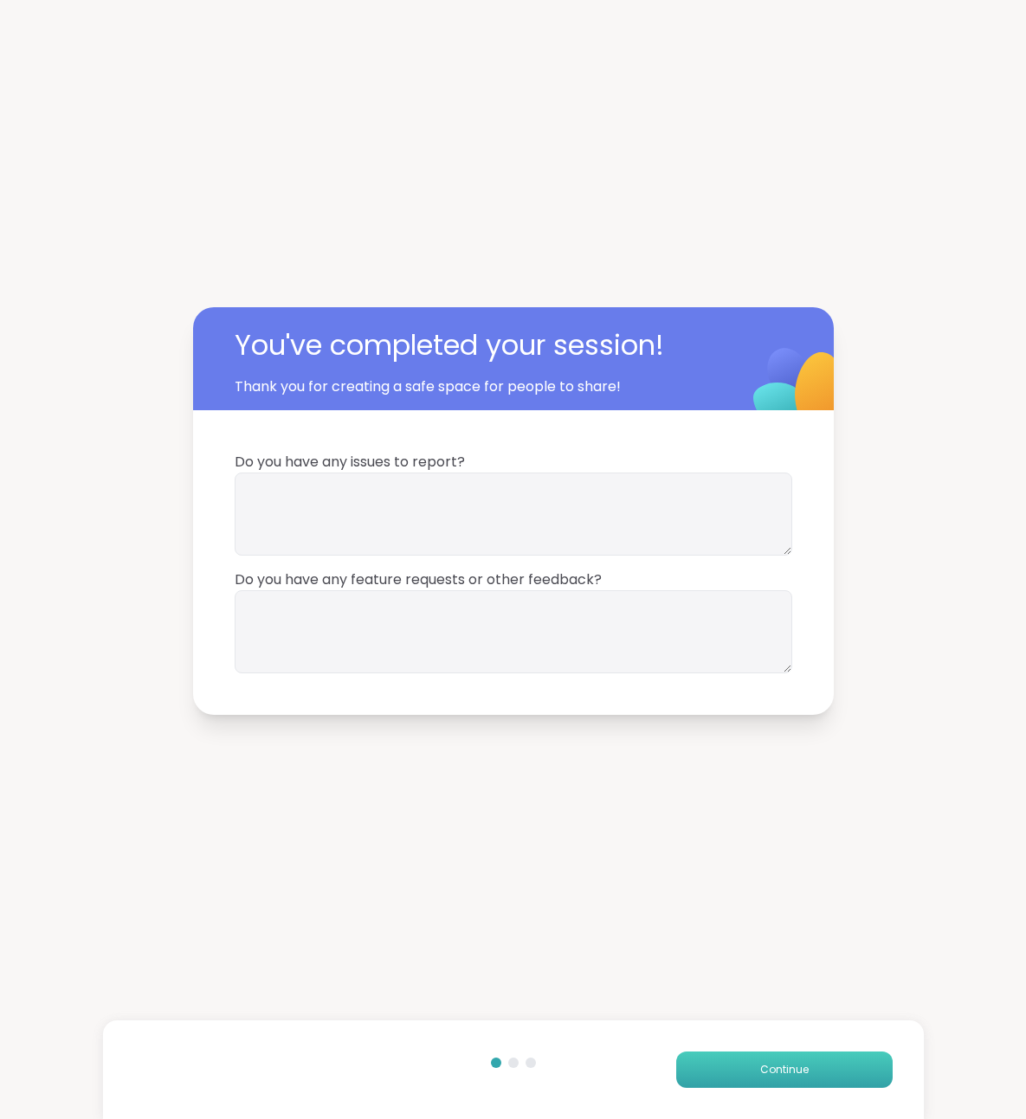
click at [746, 1064] on button "Continue" at bounding box center [784, 1070] width 216 height 36
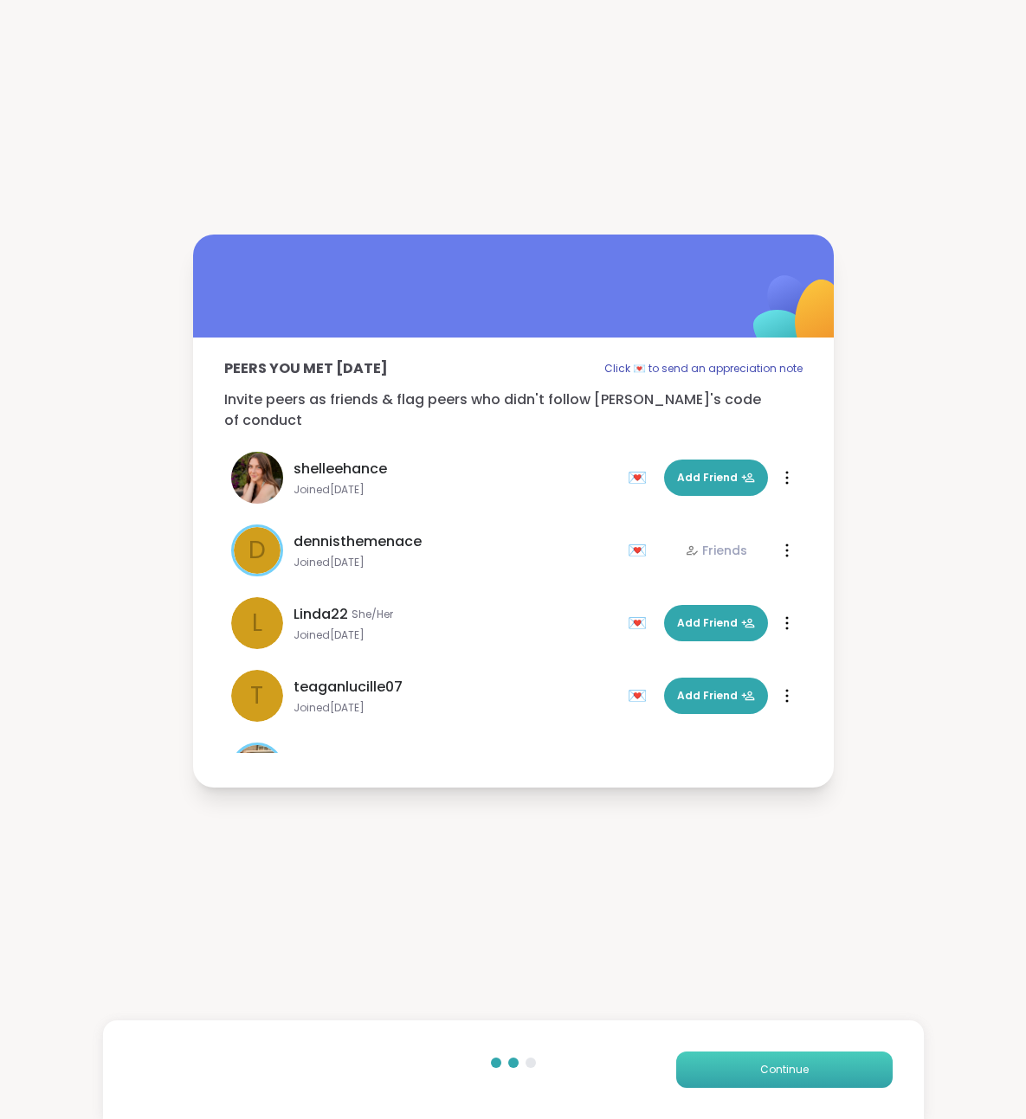
click at [752, 1066] on button "Continue" at bounding box center [784, 1070] width 216 height 36
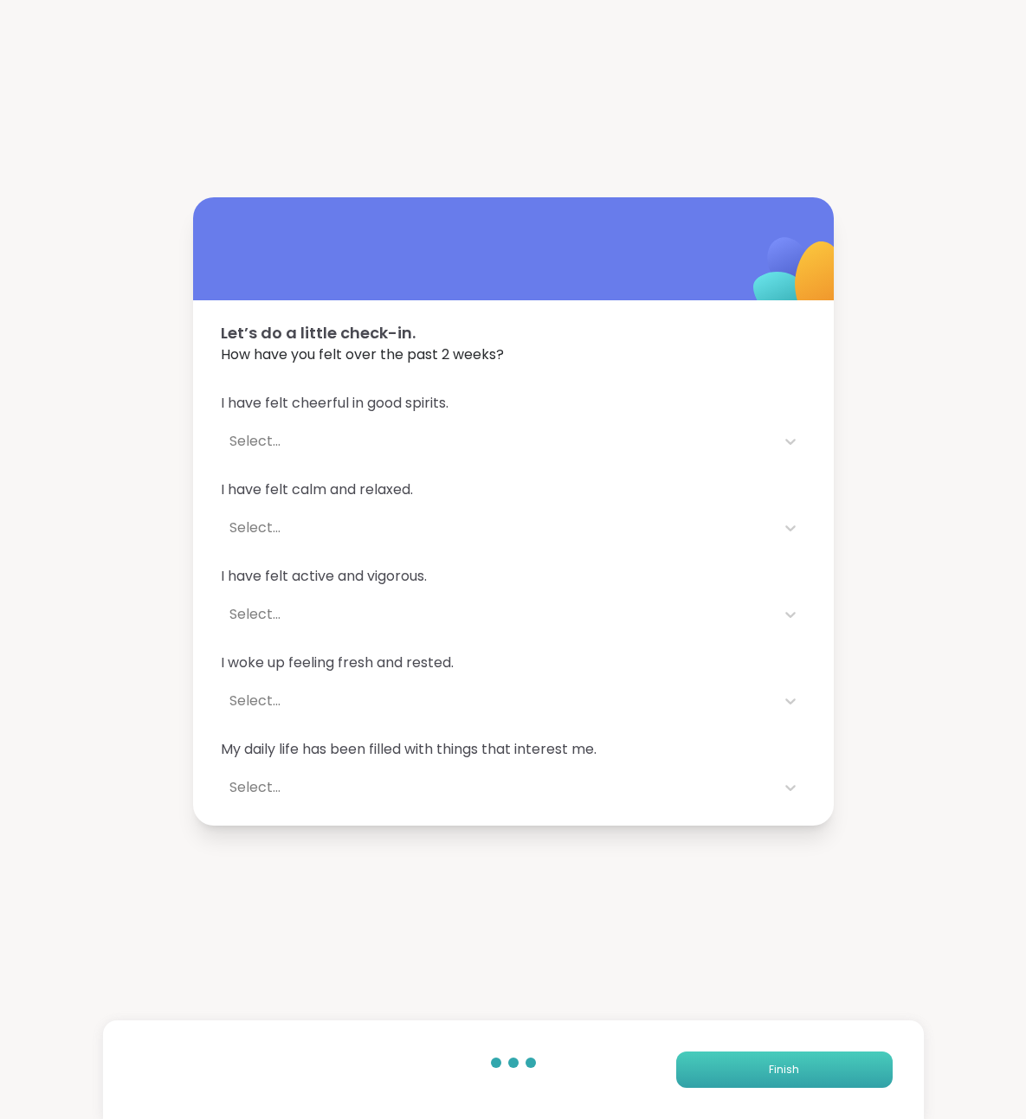
click at [752, 1066] on button "Finish" at bounding box center [784, 1070] width 216 height 36
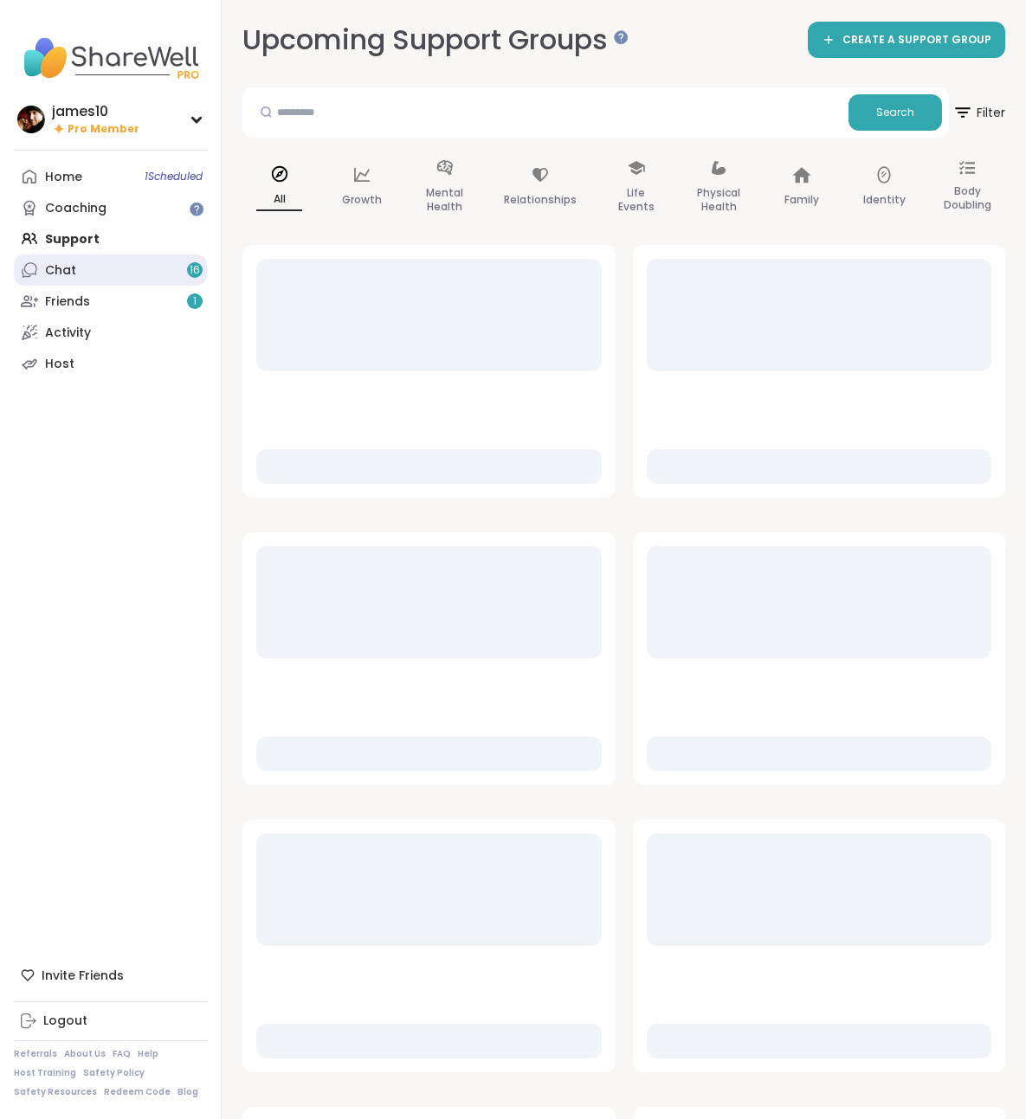
click at [131, 274] on link "Chat 16" at bounding box center [110, 270] width 193 height 31
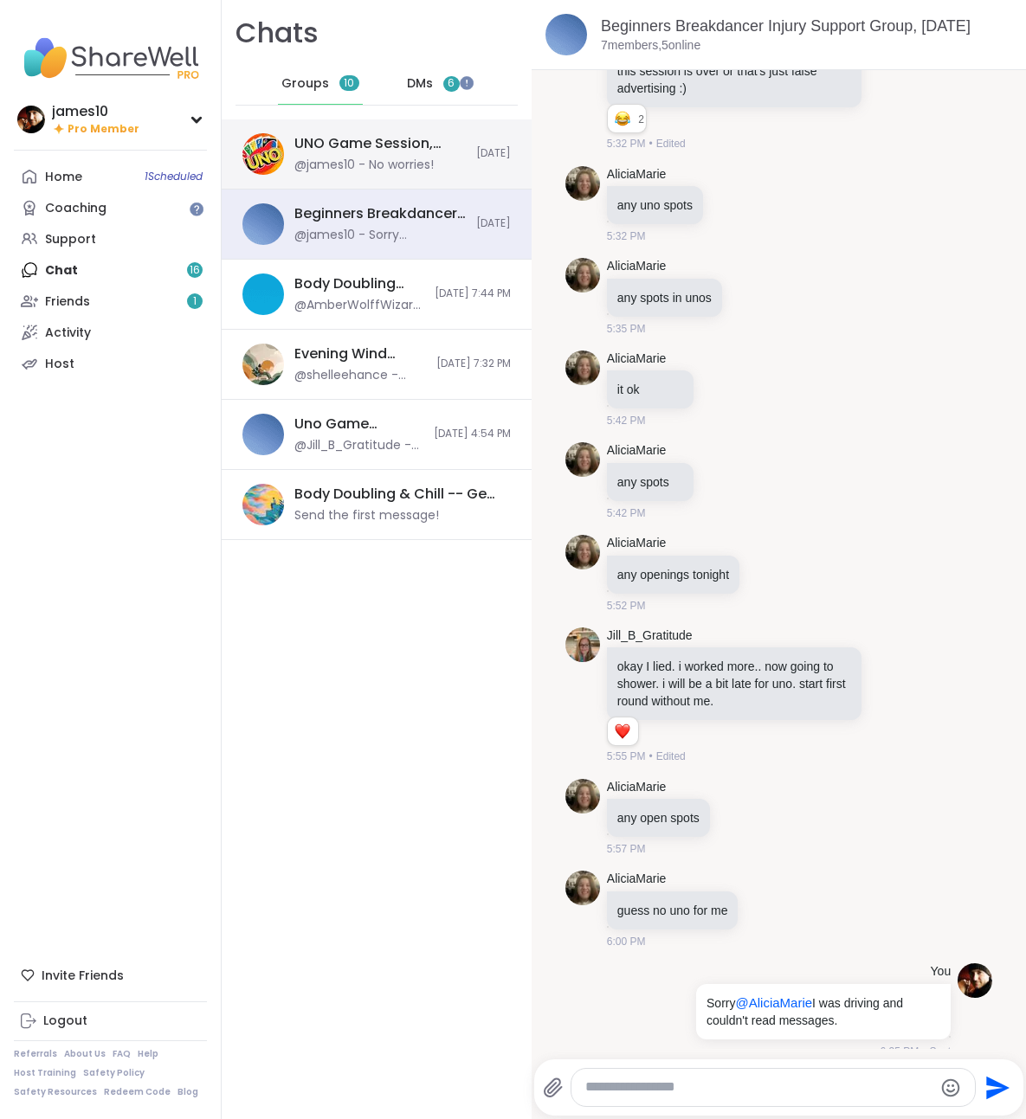
click at [393, 166] on div "@james10 - No worries!" at bounding box center [363, 165] width 139 height 17
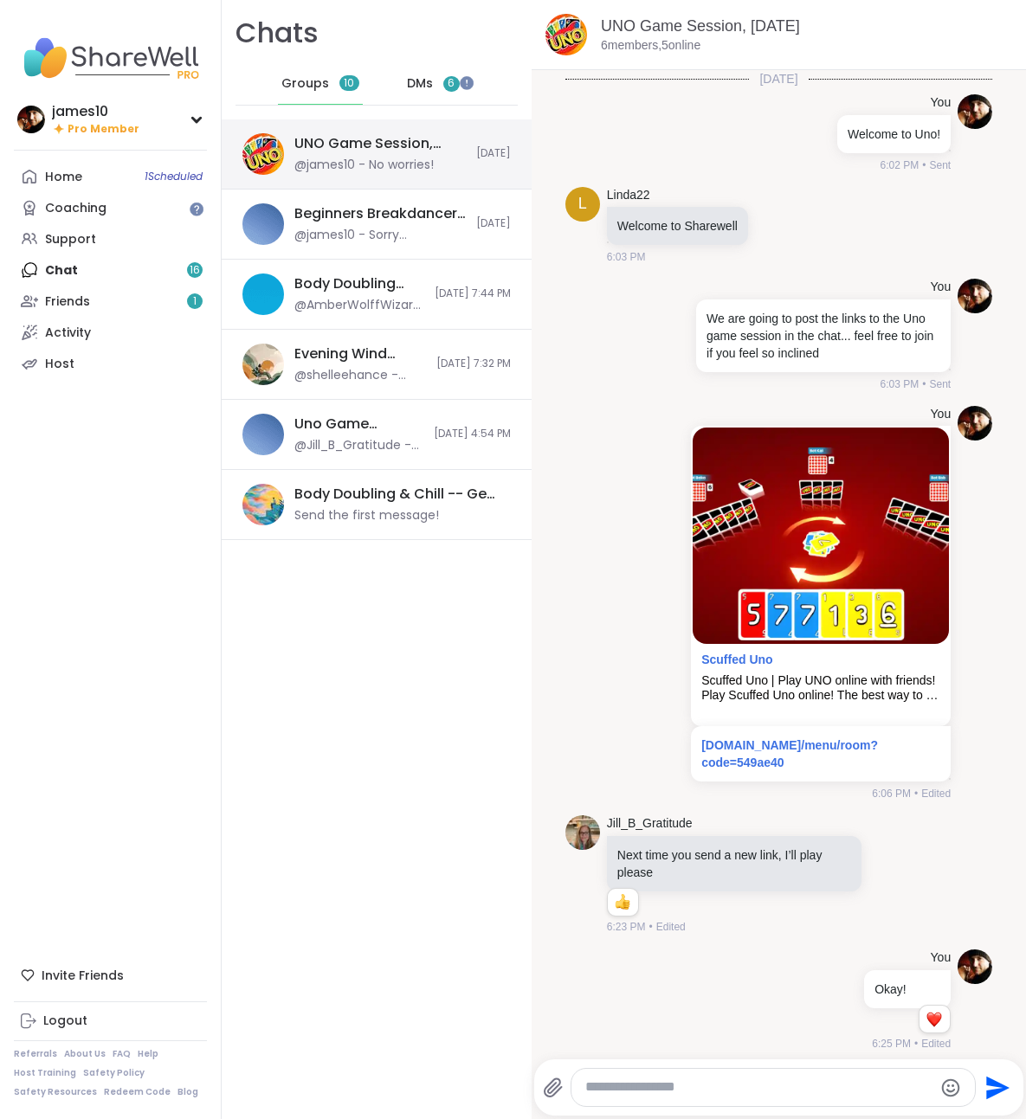
scroll to position [949, 0]
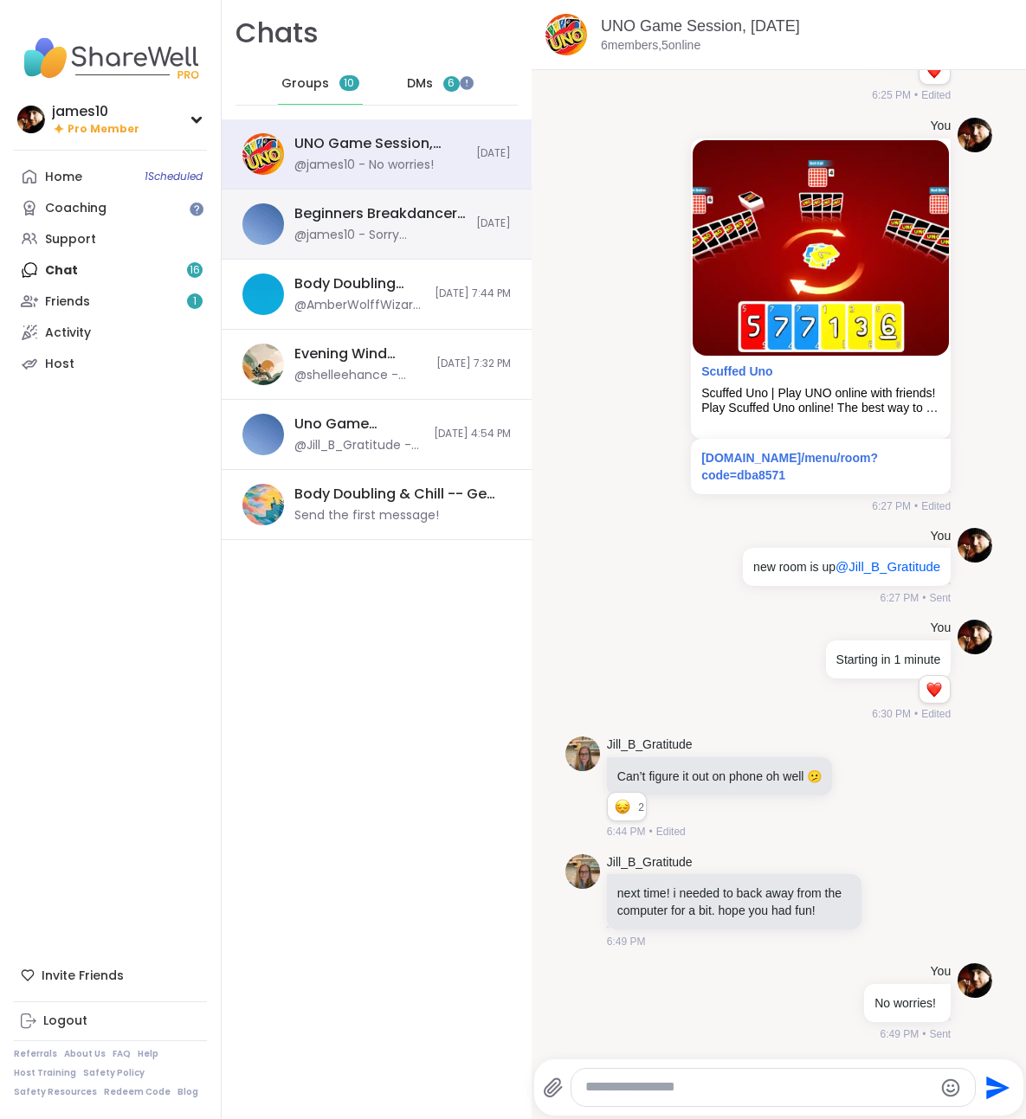
click at [376, 241] on div "@james10 - Sorry @AliciaMarie I was driving and couldn't read messages." at bounding box center [379, 235] width 171 height 17
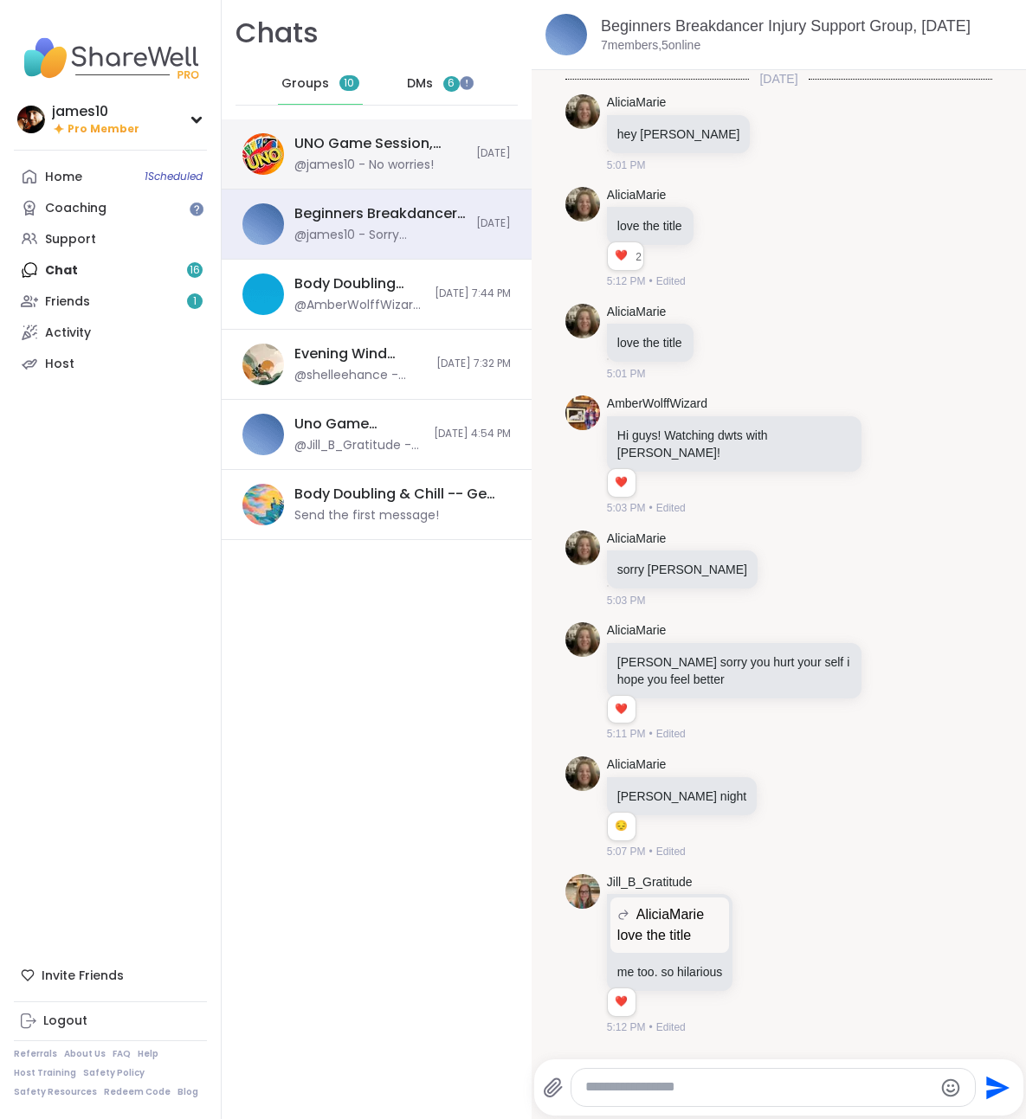
scroll to position [1330, 0]
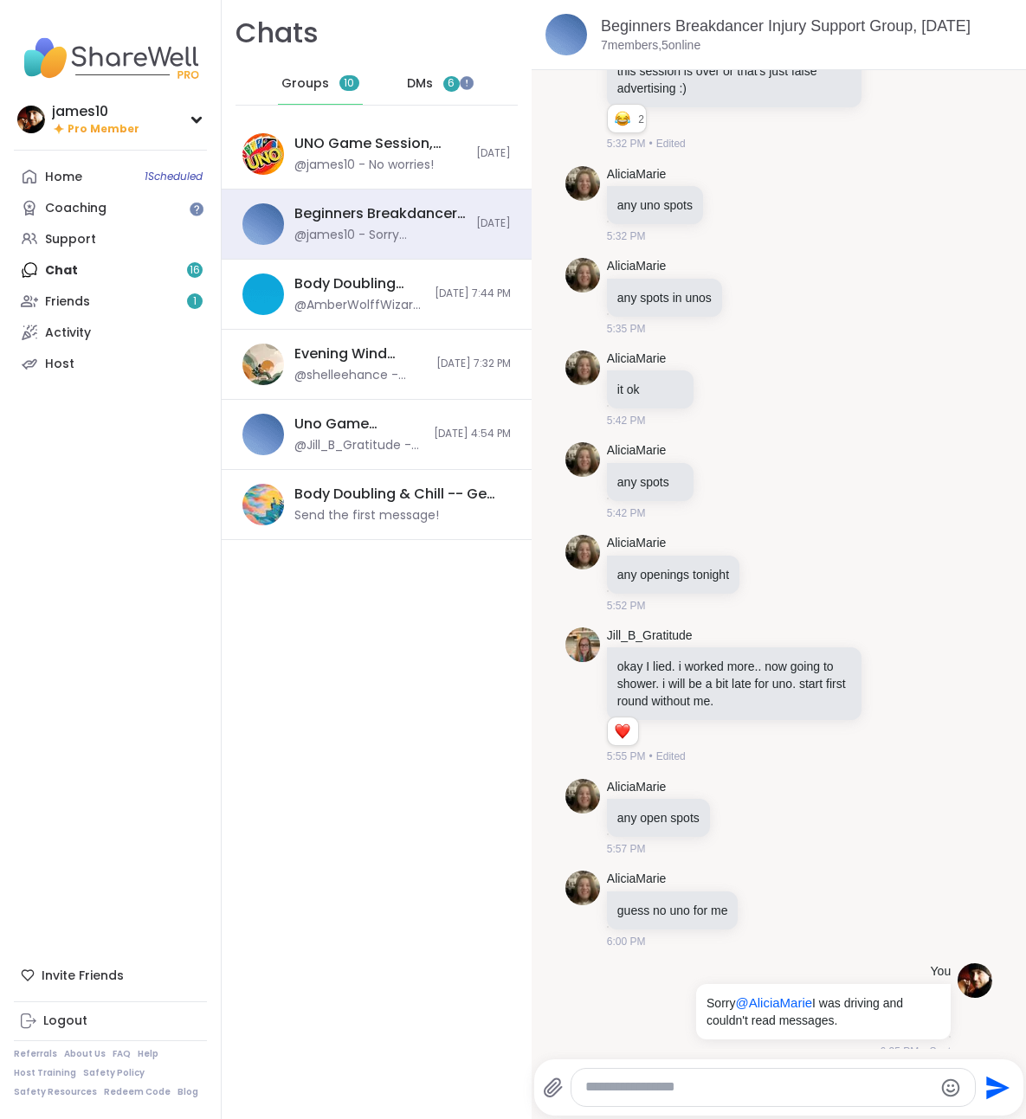
click at [440, 87] on div "DMs 6" at bounding box center [433, 84] width 85 height 42
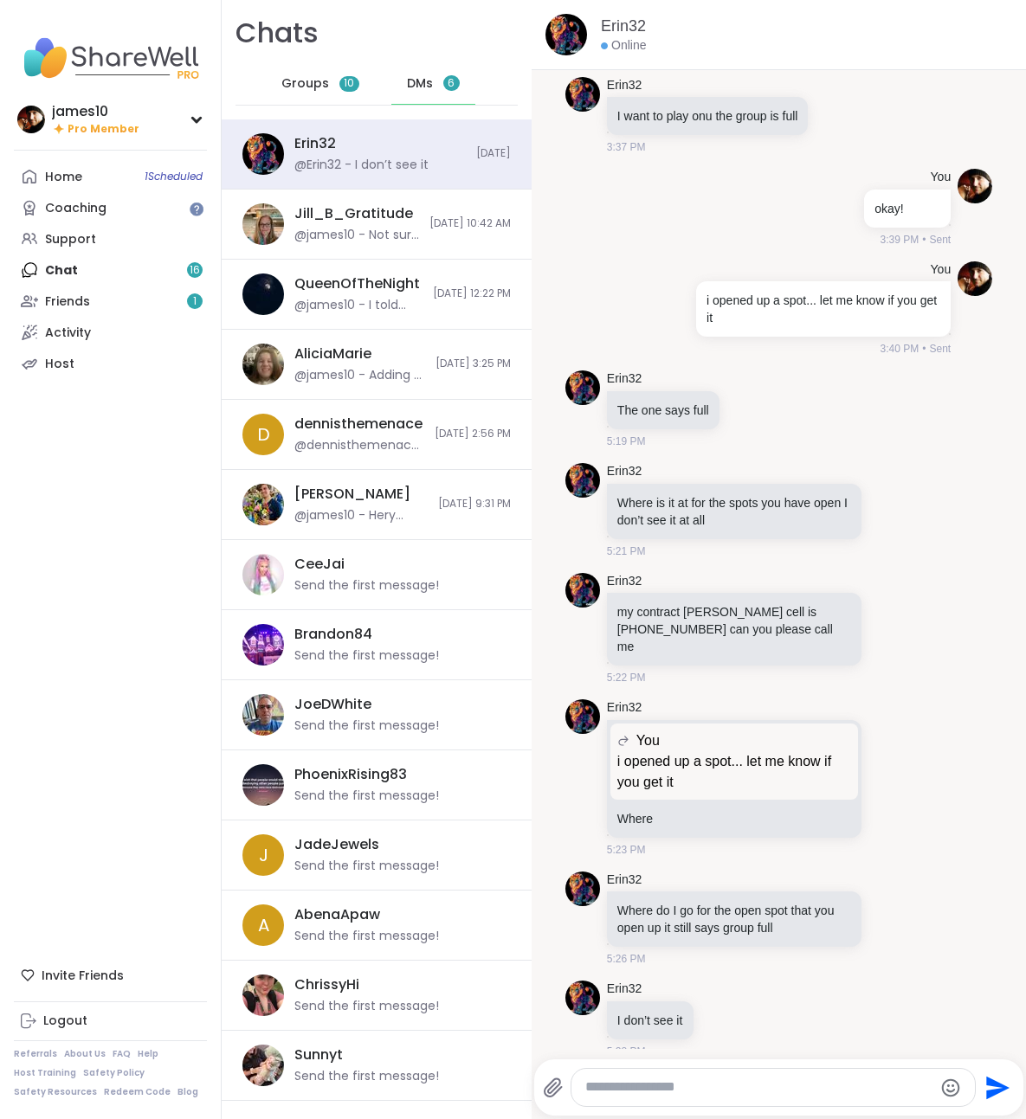
click at [708, 1090] on textarea "Type your message" at bounding box center [758, 1088] width 347 height 18
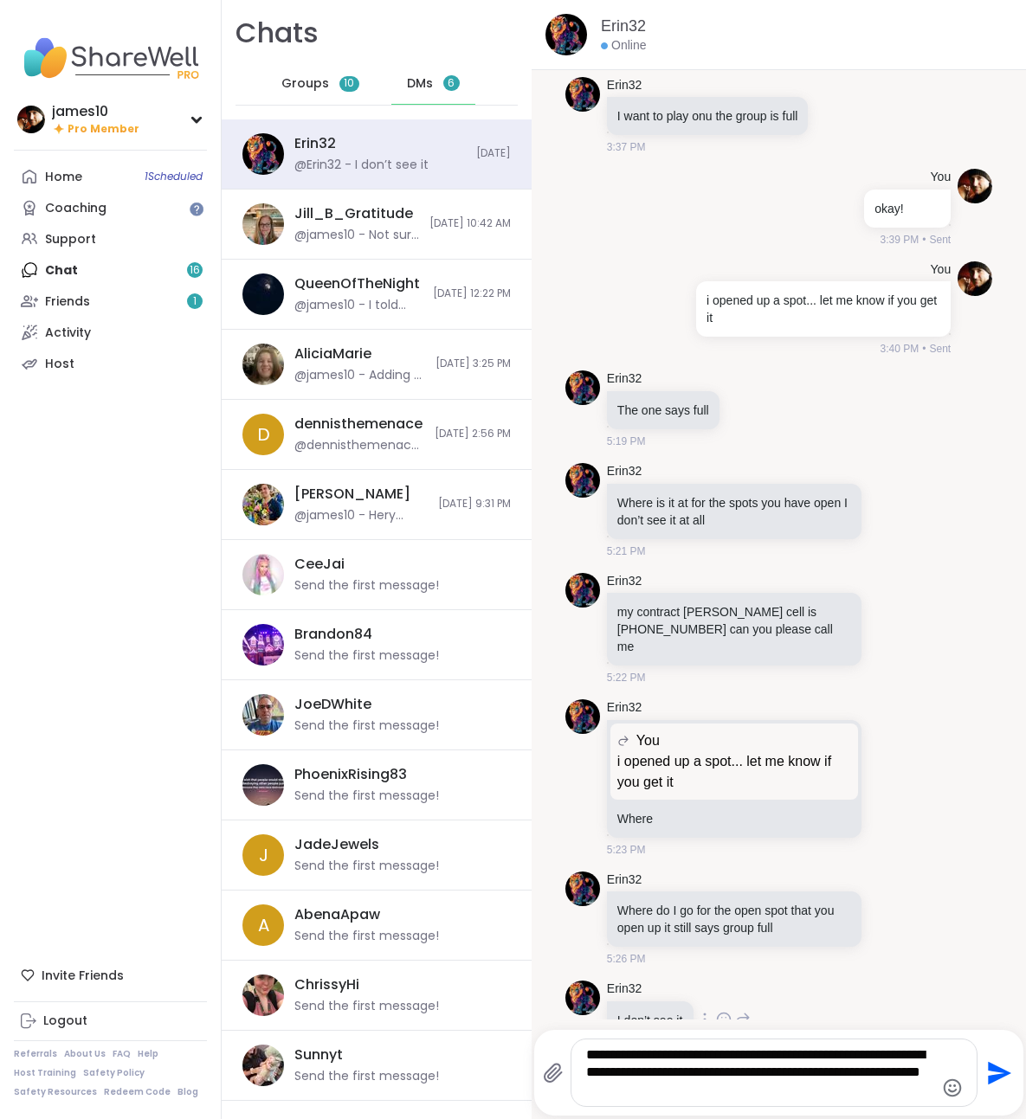
type textarea "**********"
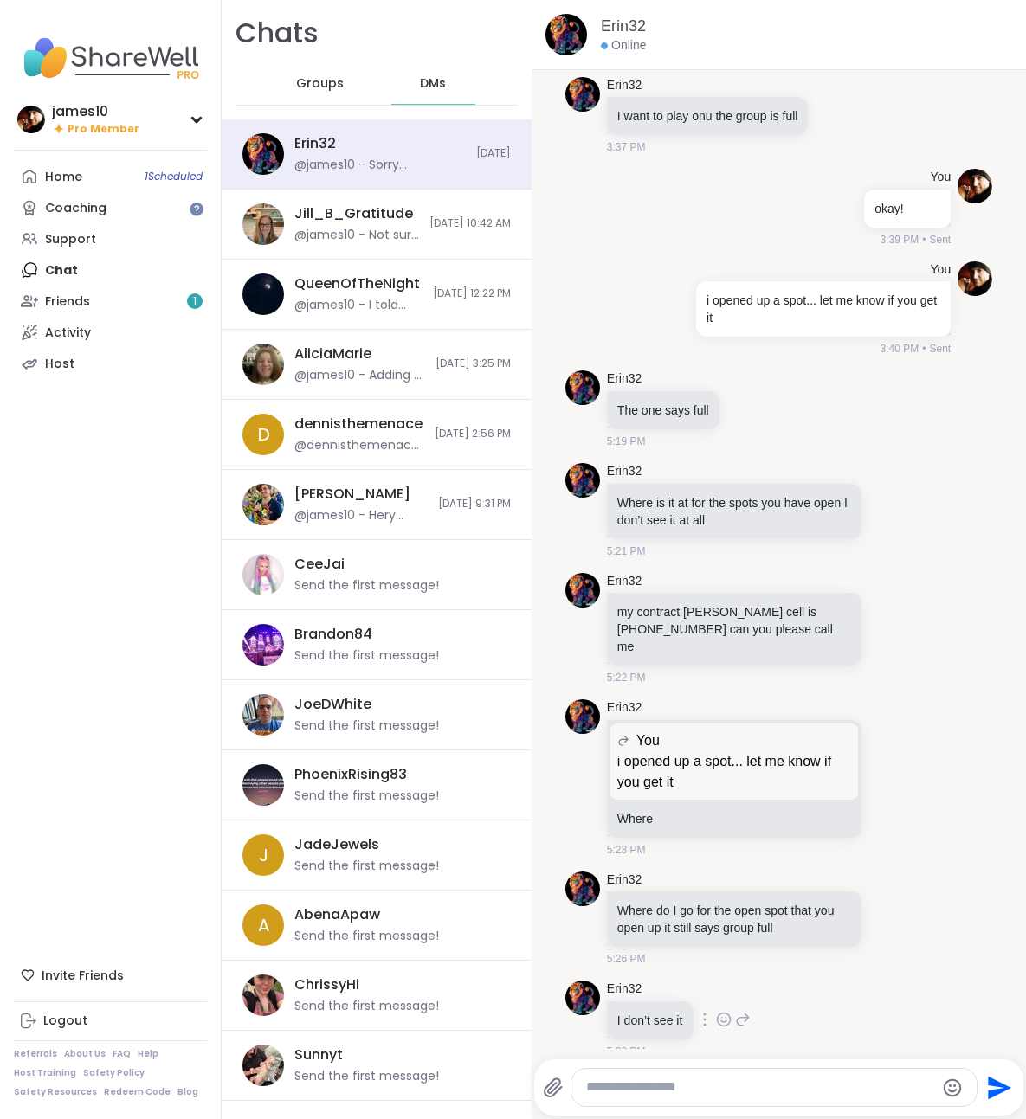
scroll to position [289, 0]
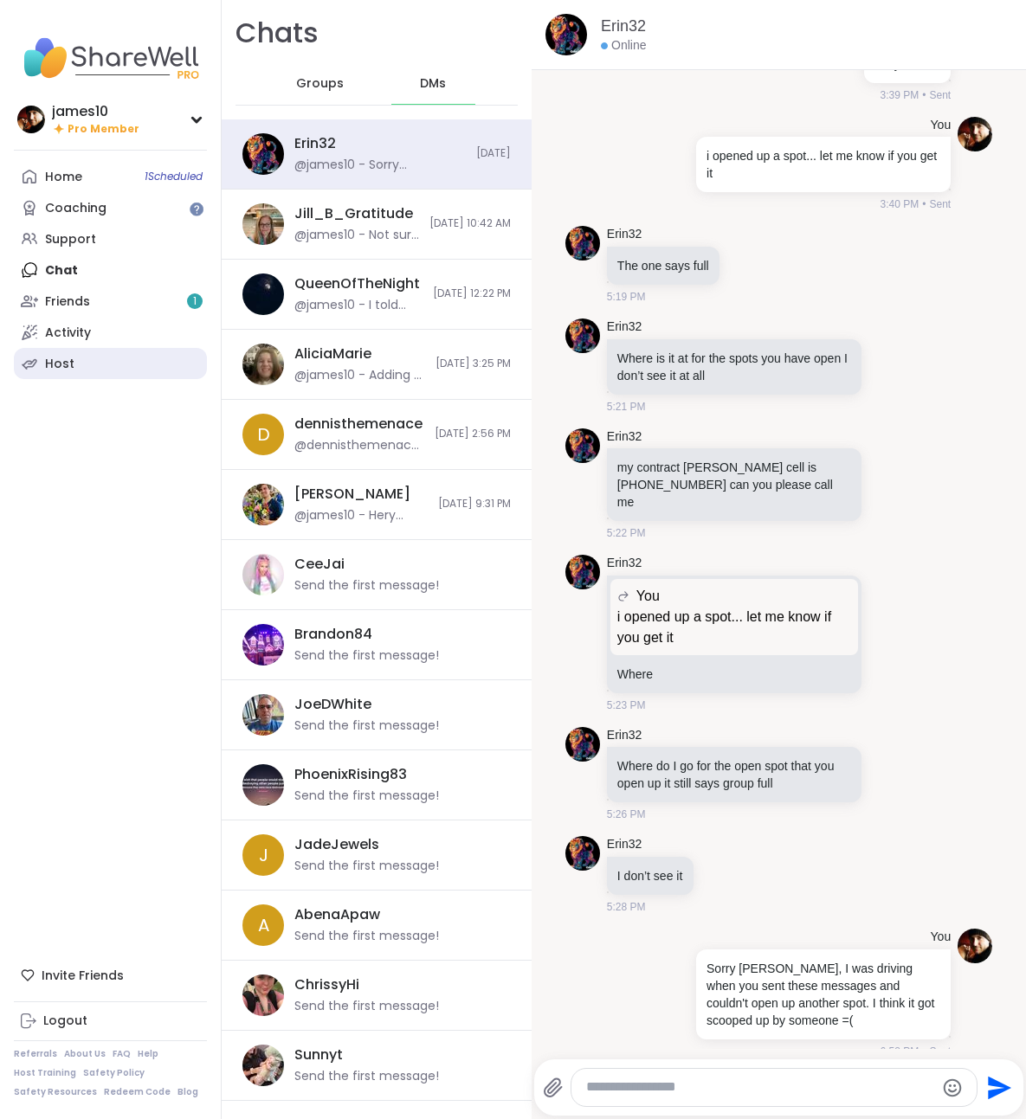
click at [77, 368] on link "Host" at bounding box center [110, 363] width 193 height 31
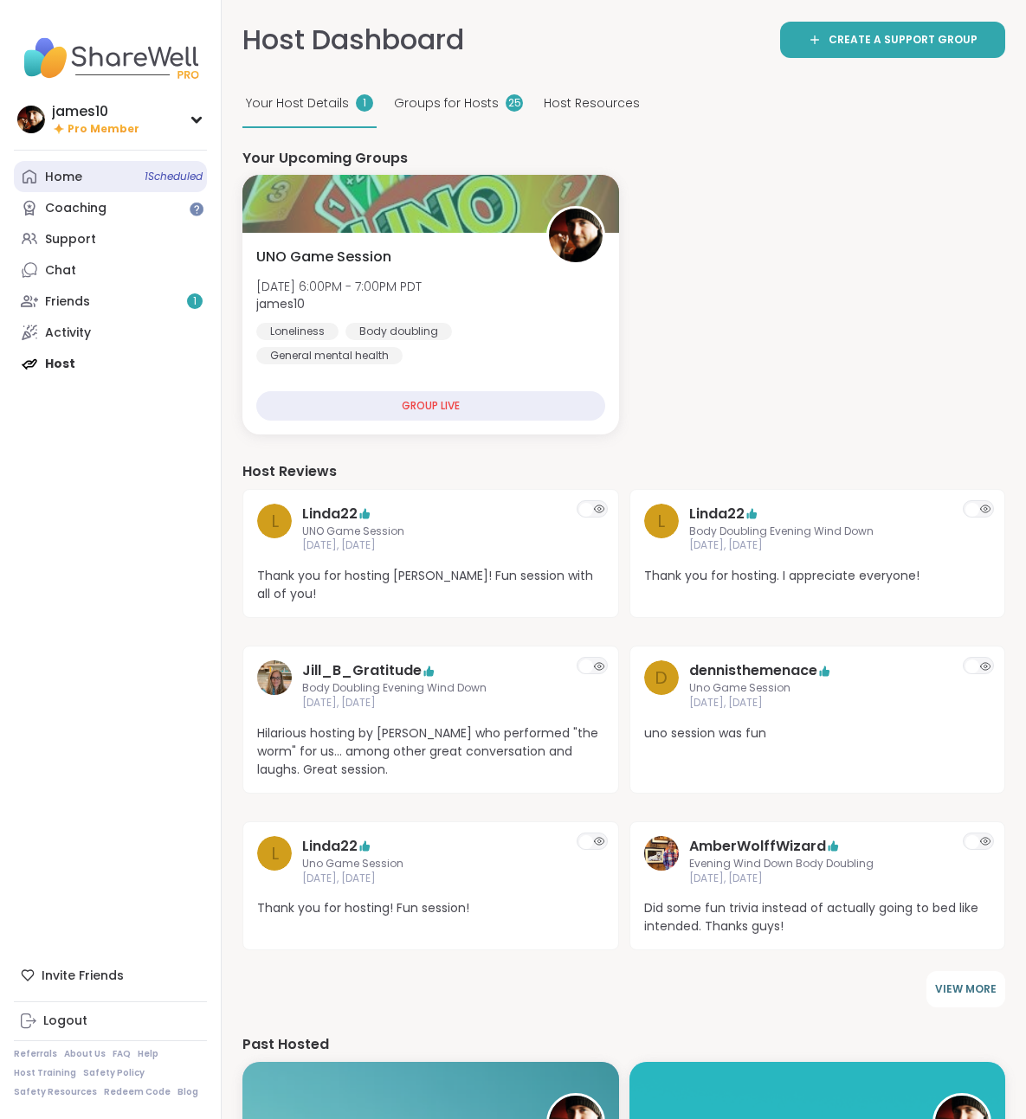
click at [79, 178] on div "Home 1 Scheduled" at bounding box center [63, 177] width 37 height 17
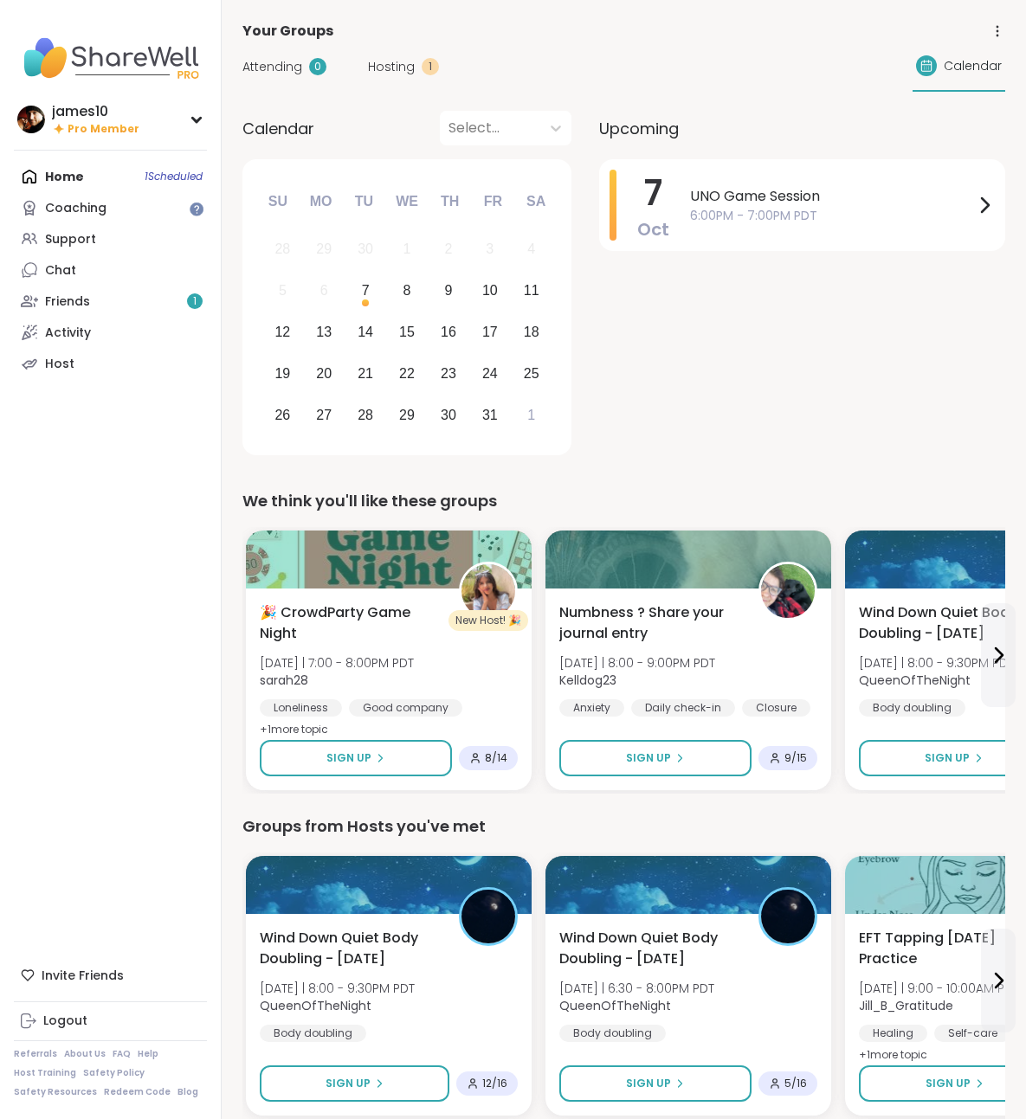
click at [706, 415] on div "[DATE] UNO Game Session 6:00PM - 7:00PM PDT" at bounding box center [802, 310] width 406 height 302
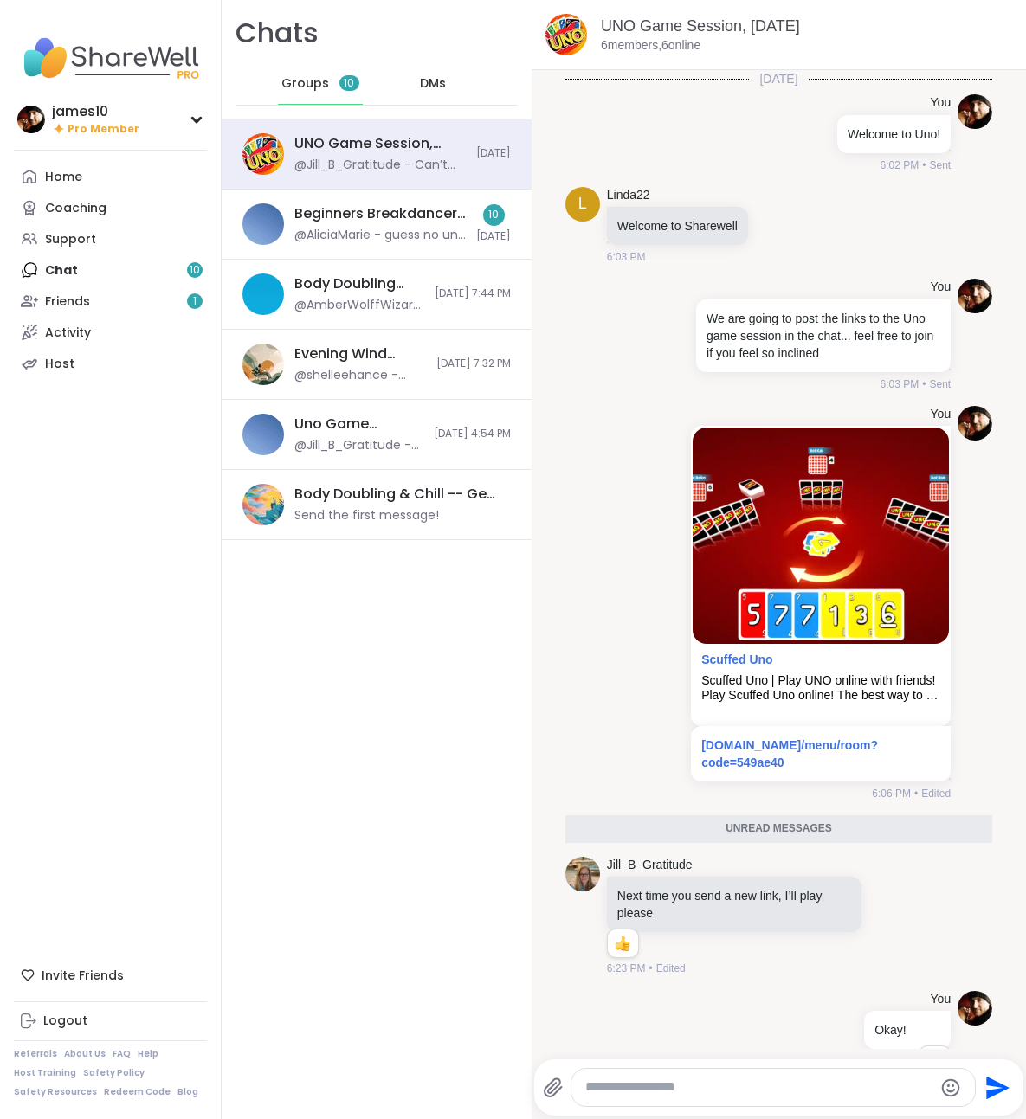
scroll to position [764, 0]
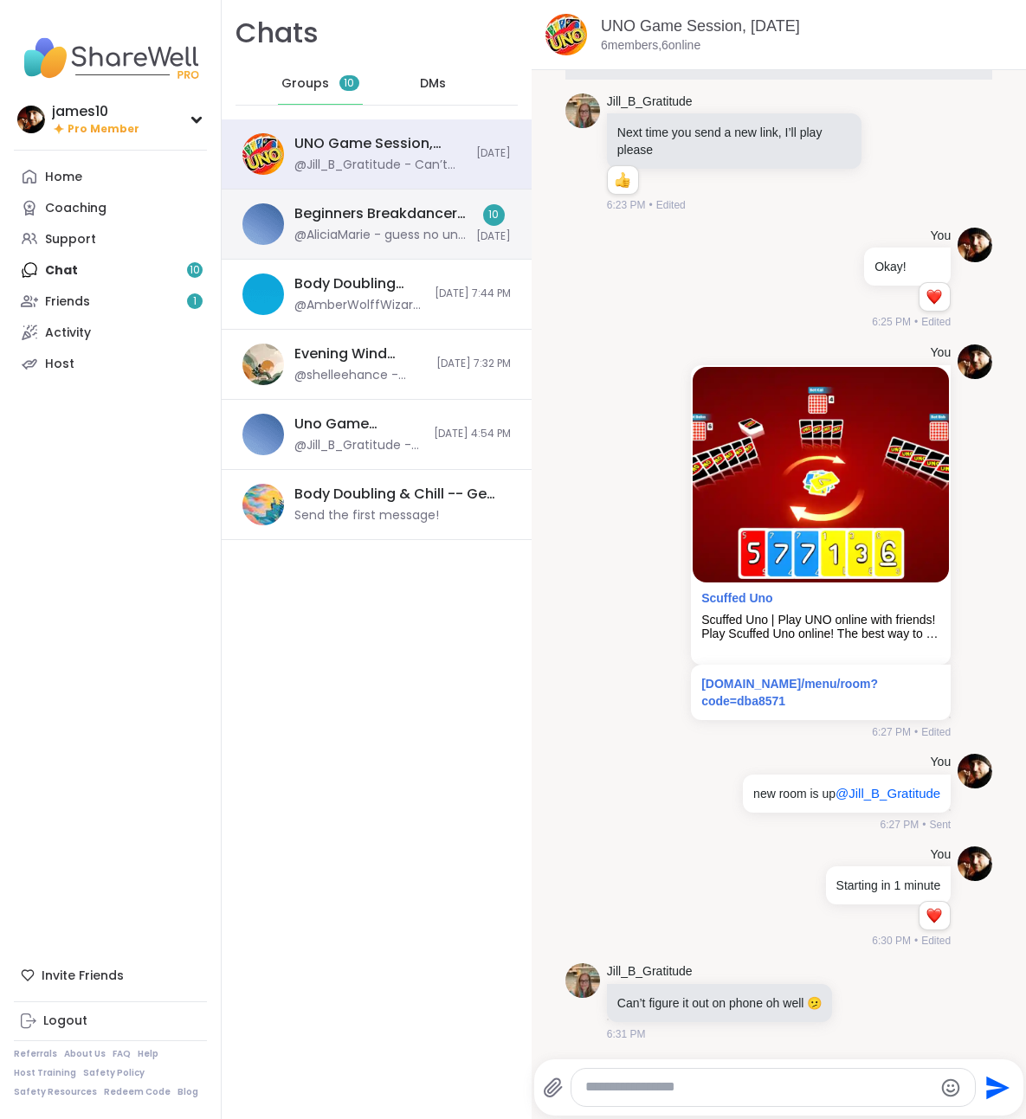
click at [347, 226] on div "Beginners Breakdancer Injury Support Group, [DATE] @AliciaMarie - guess no uno …" at bounding box center [379, 224] width 171 height 40
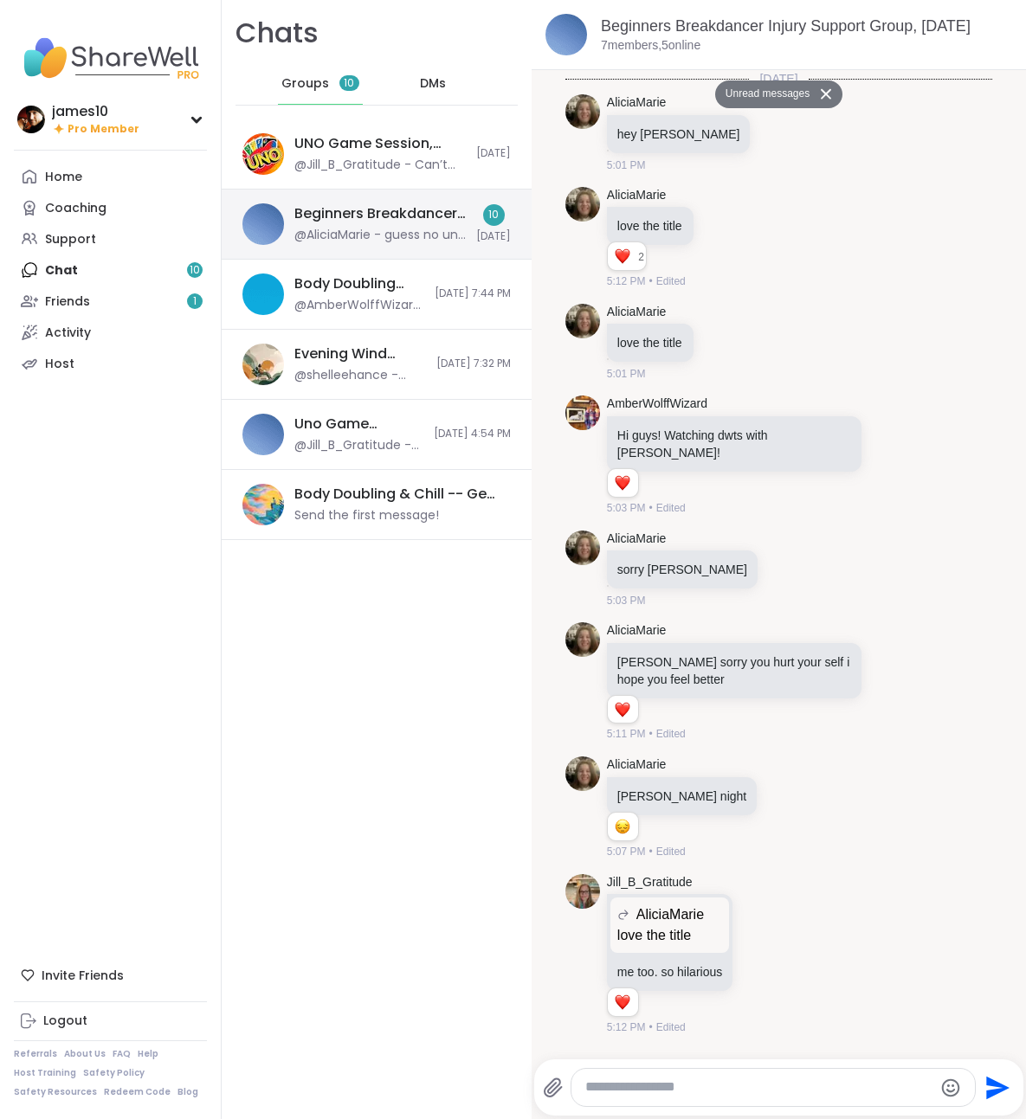
scroll to position [1279, 0]
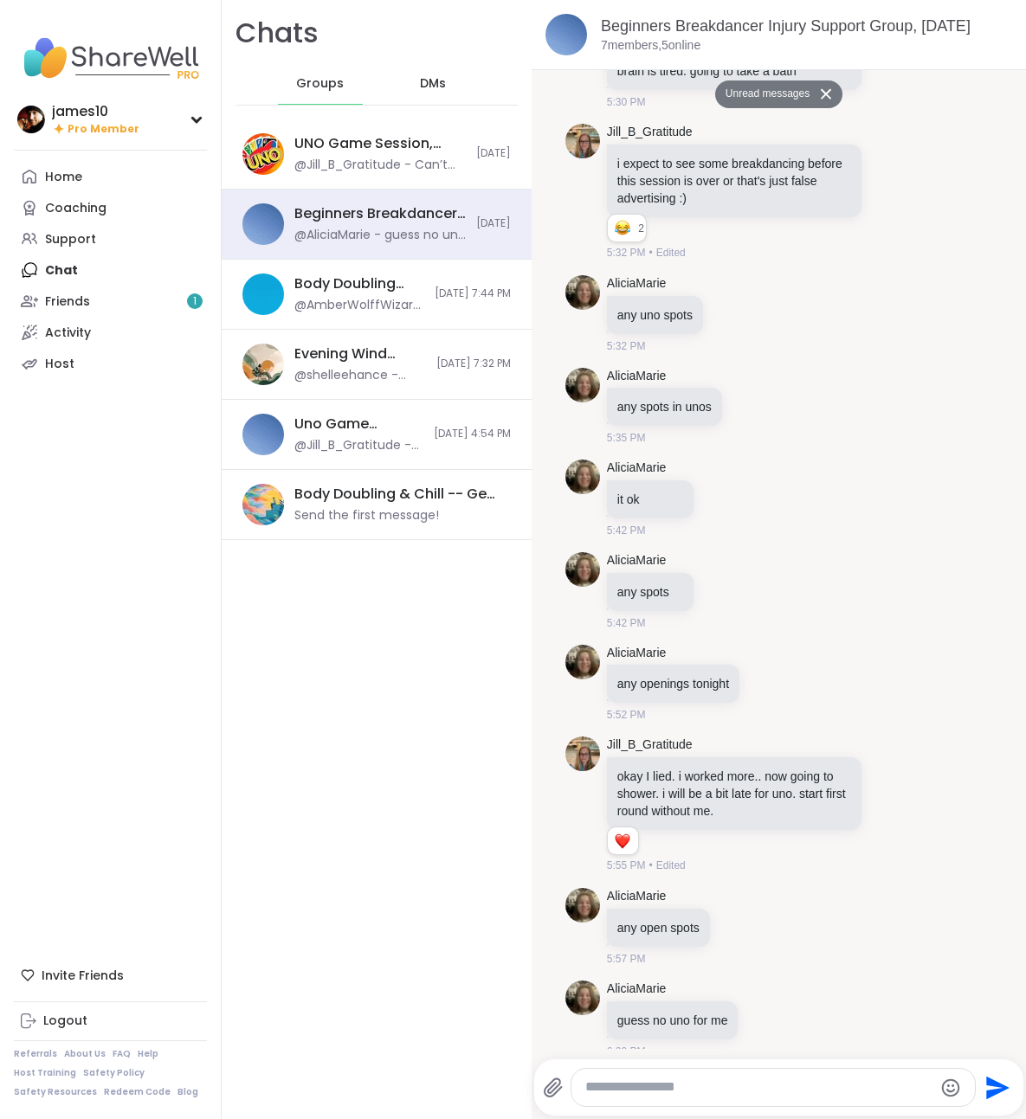
click at [687, 1092] on textarea "Type your message" at bounding box center [758, 1088] width 347 height 18
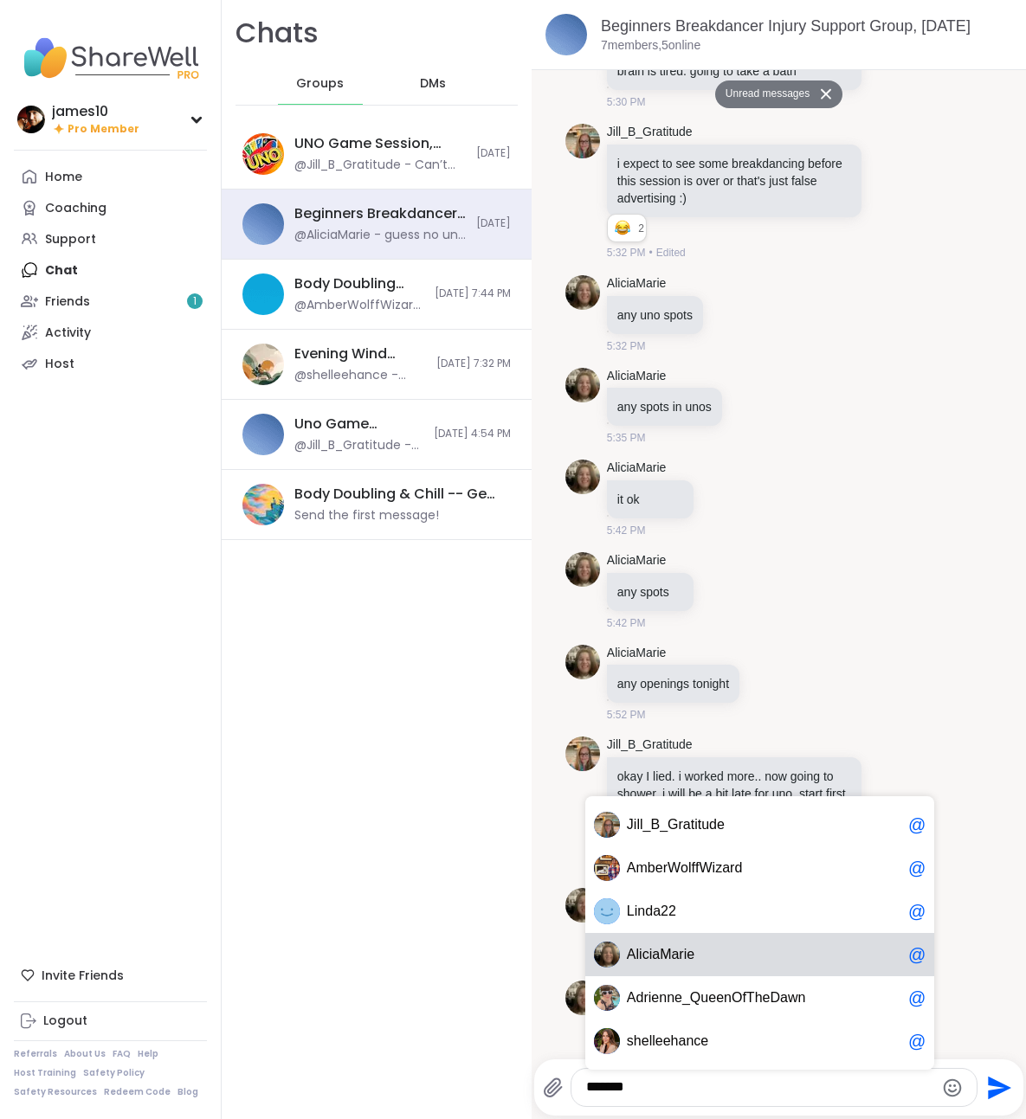
click at [698, 963] on span "A l i c i a M a r i e" at bounding box center [764, 954] width 274 height 17
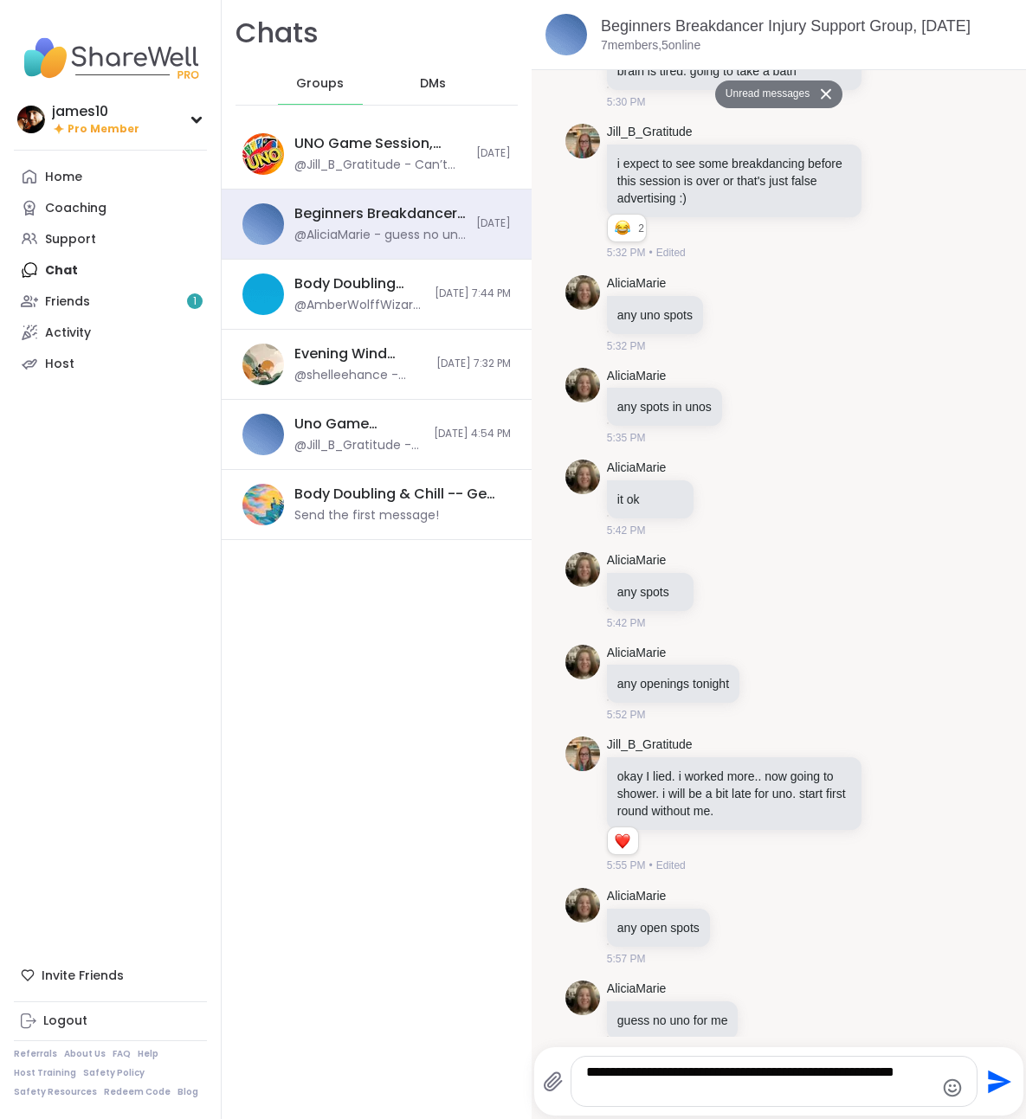
type textarea "**********"
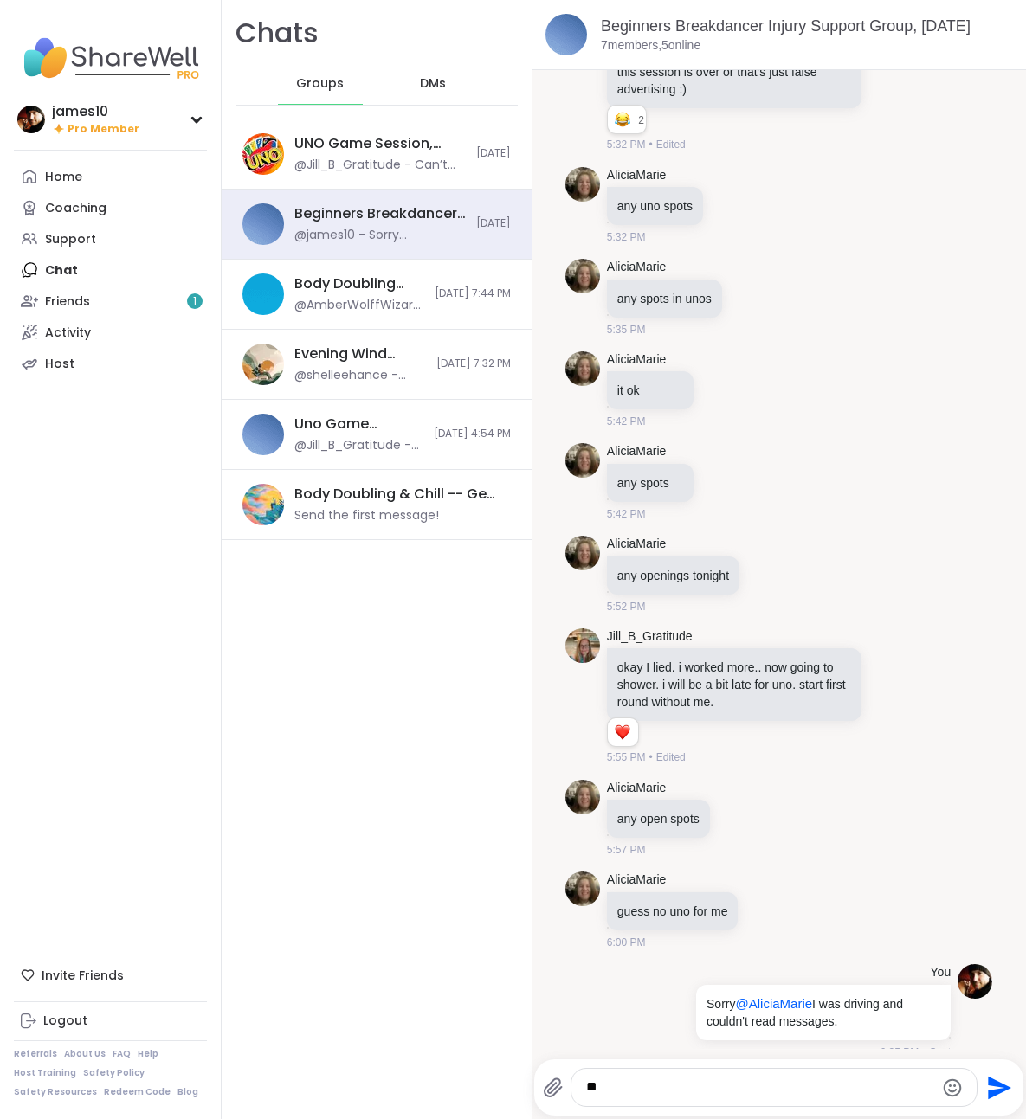
type textarea "*"
click at [720, 1092] on textarea "Type your message" at bounding box center [759, 1088] width 347 height 18
